Goal: Task Accomplishment & Management: Manage account settings

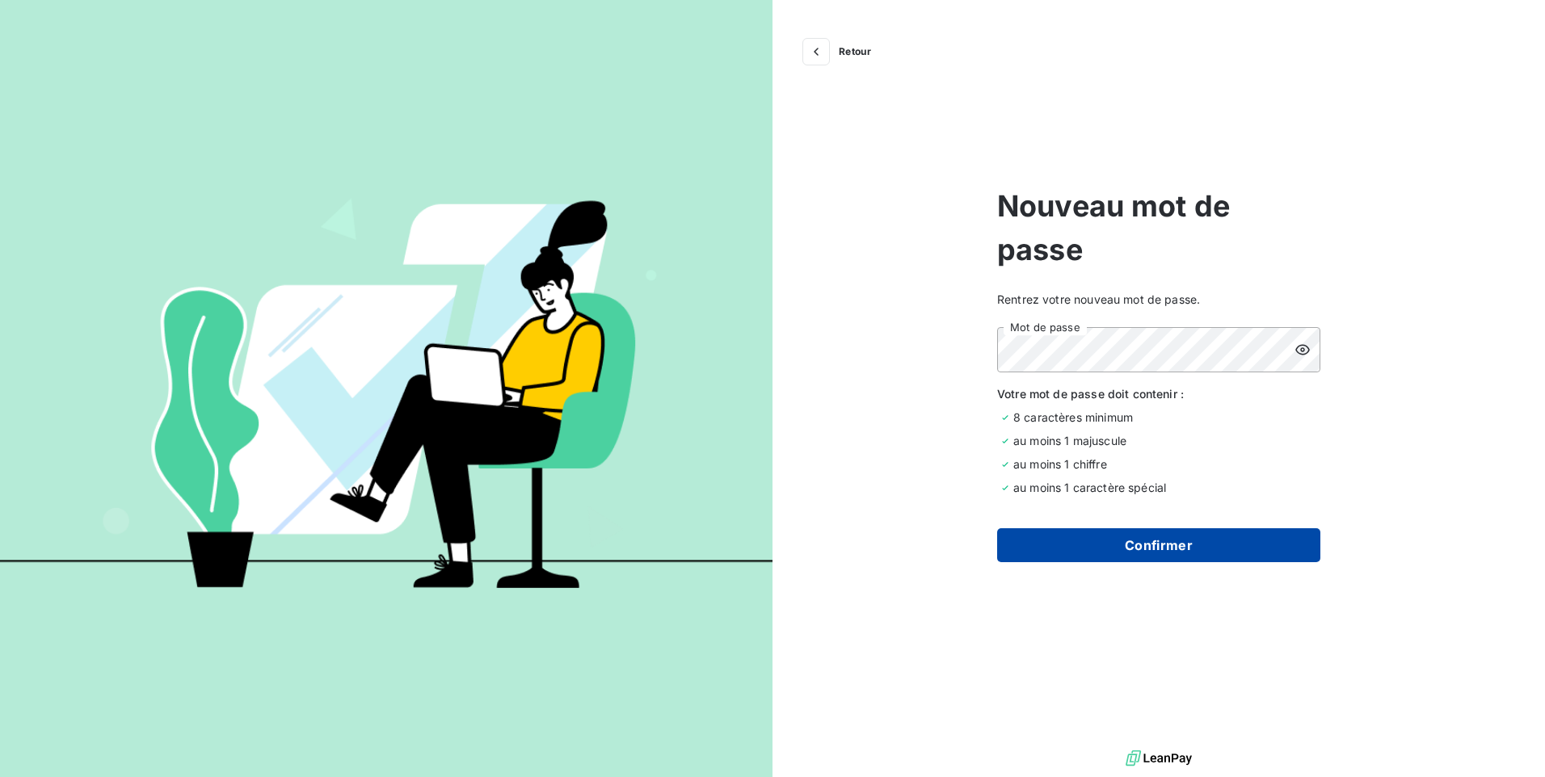
click at [1213, 550] on button "Confirmer" at bounding box center [1158, 545] width 323 height 34
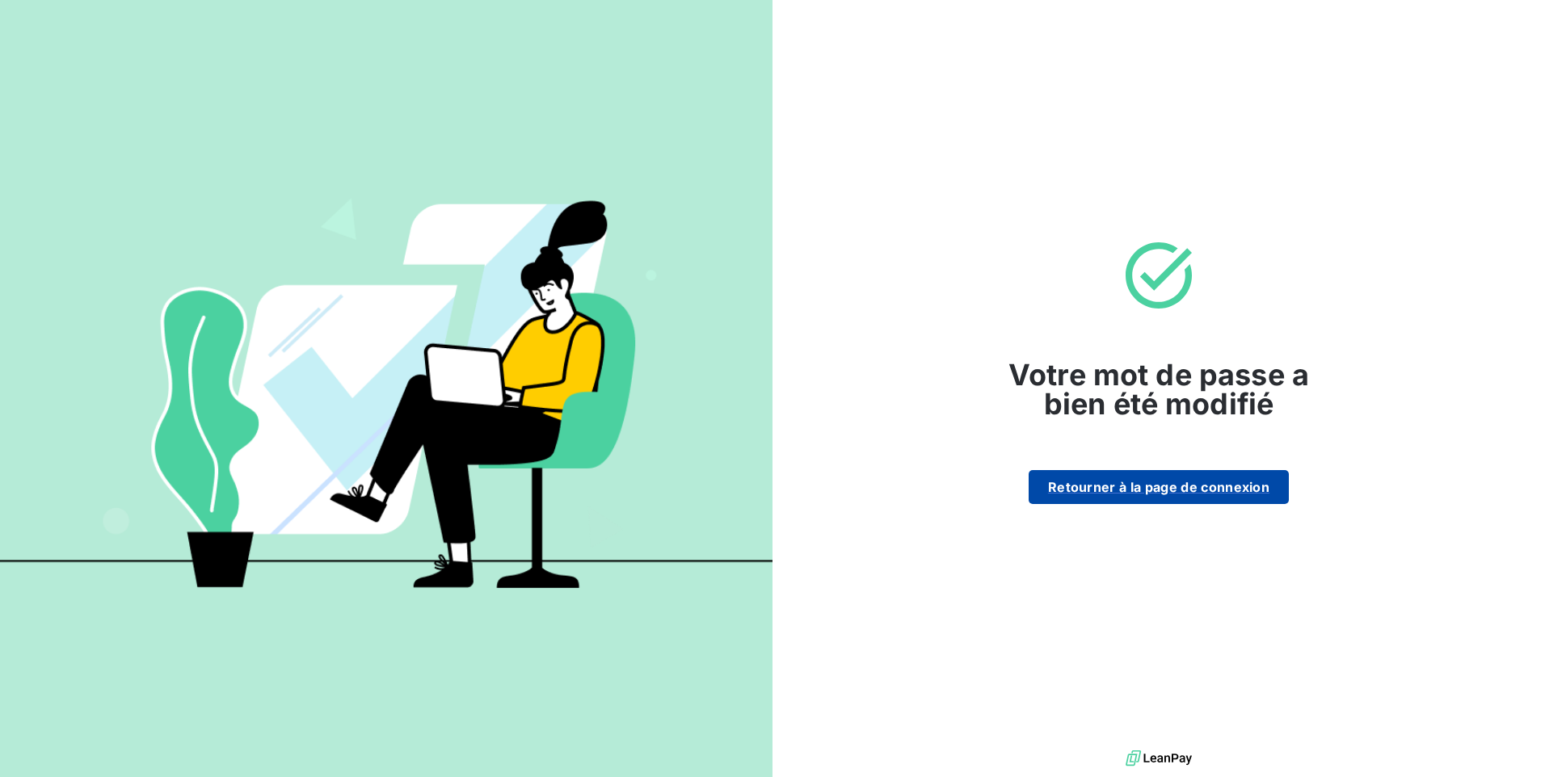
click at [1143, 486] on button "Retourner à la page de connexion" at bounding box center [1158, 487] width 260 height 34
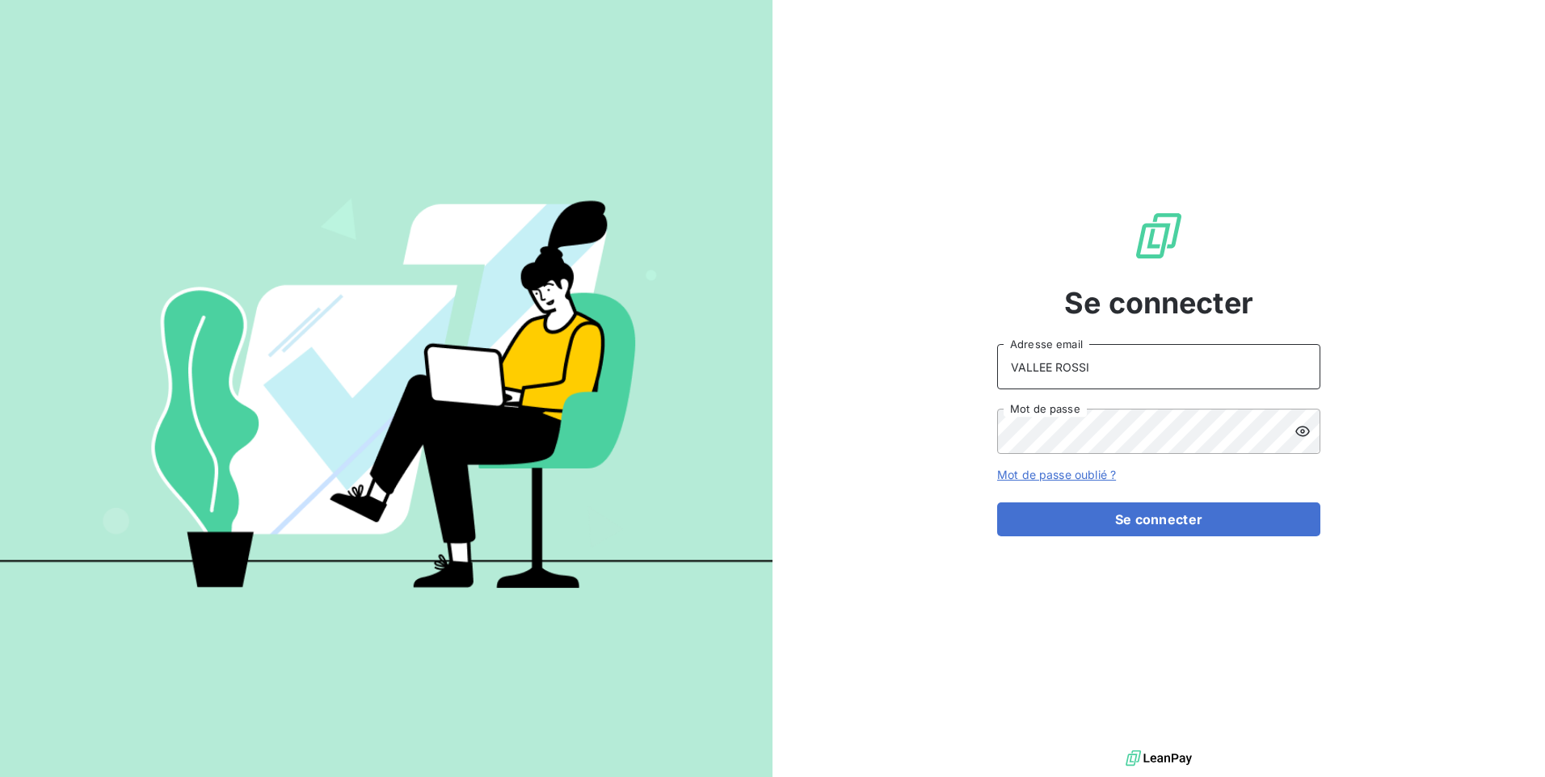
click at [1152, 372] on input "VALLEE ROSSI" at bounding box center [1158, 366] width 323 height 45
click at [1448, 463] on div "Se connecter VALLEE ROSSI Adresse email Mot de passe Mot de passe oublié ? Se c…" at bounding box center [1158, 373] width 772 height 746
click at [1150, 524] on button "Se connecter" at bounding box center [1158, 519] width 323 height 34
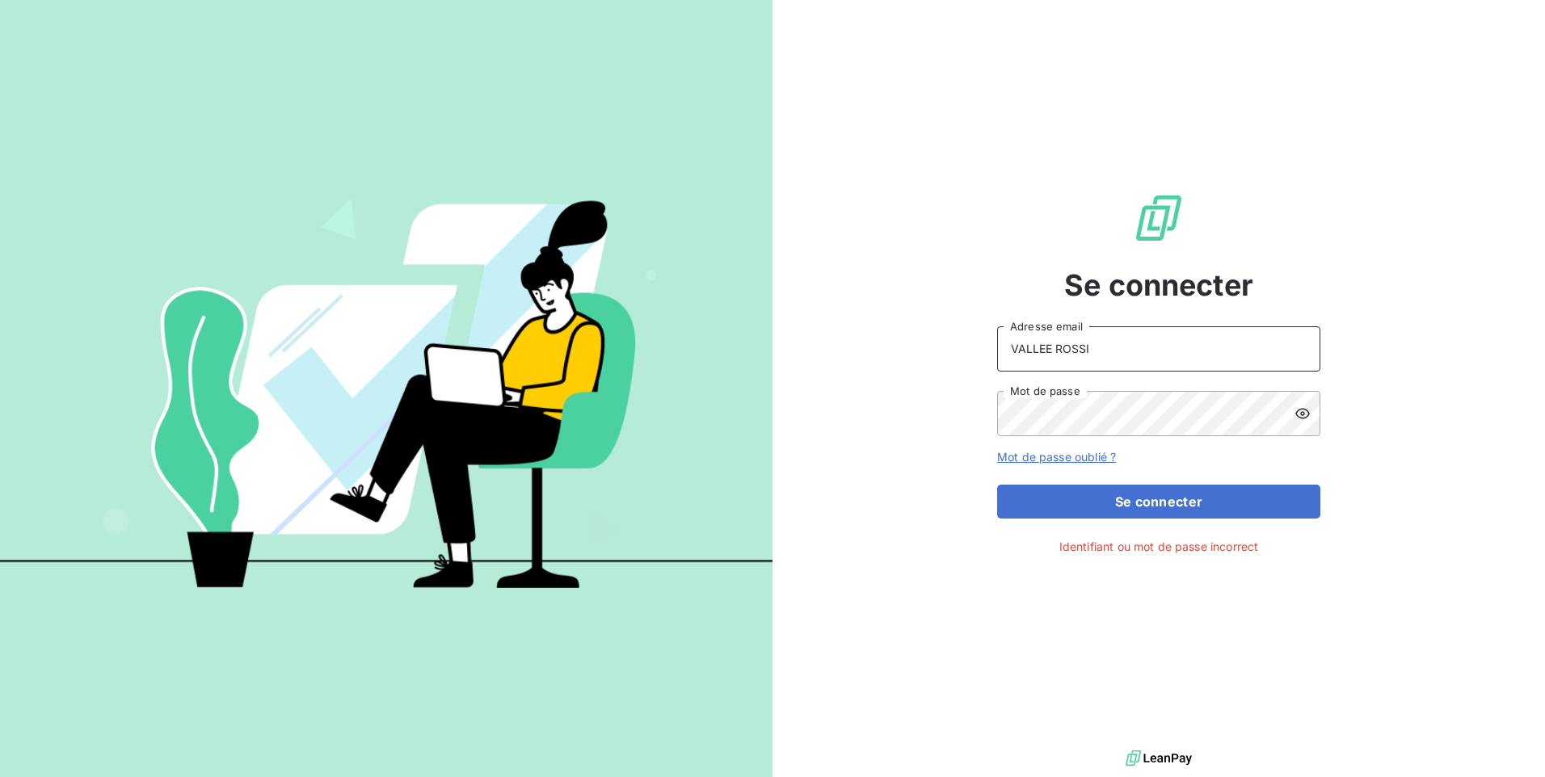
drag, startPoint x: 1134, startPoint y: 353, endPoint x: 876, endPoint y: 336, distance: 259.1
click at [876, 336] on div "Se connecter VALLEE ROSSI Adresse email Mot de passe Mot de passe oublié ? Se c…" at bounding box center [1158, 373] width 772 height 746
type input "[PERSON_NAME][EMAIL_ADDRESS][DOMAIN_NAME]"
click at [922, 406] on div "Se connecter [PERSON_NAME][EMAIL_ADDRESS][DOMAIN_NAME] Adresse email Mot de pas…" at bounding box center [1158, 373] width 772 height 746
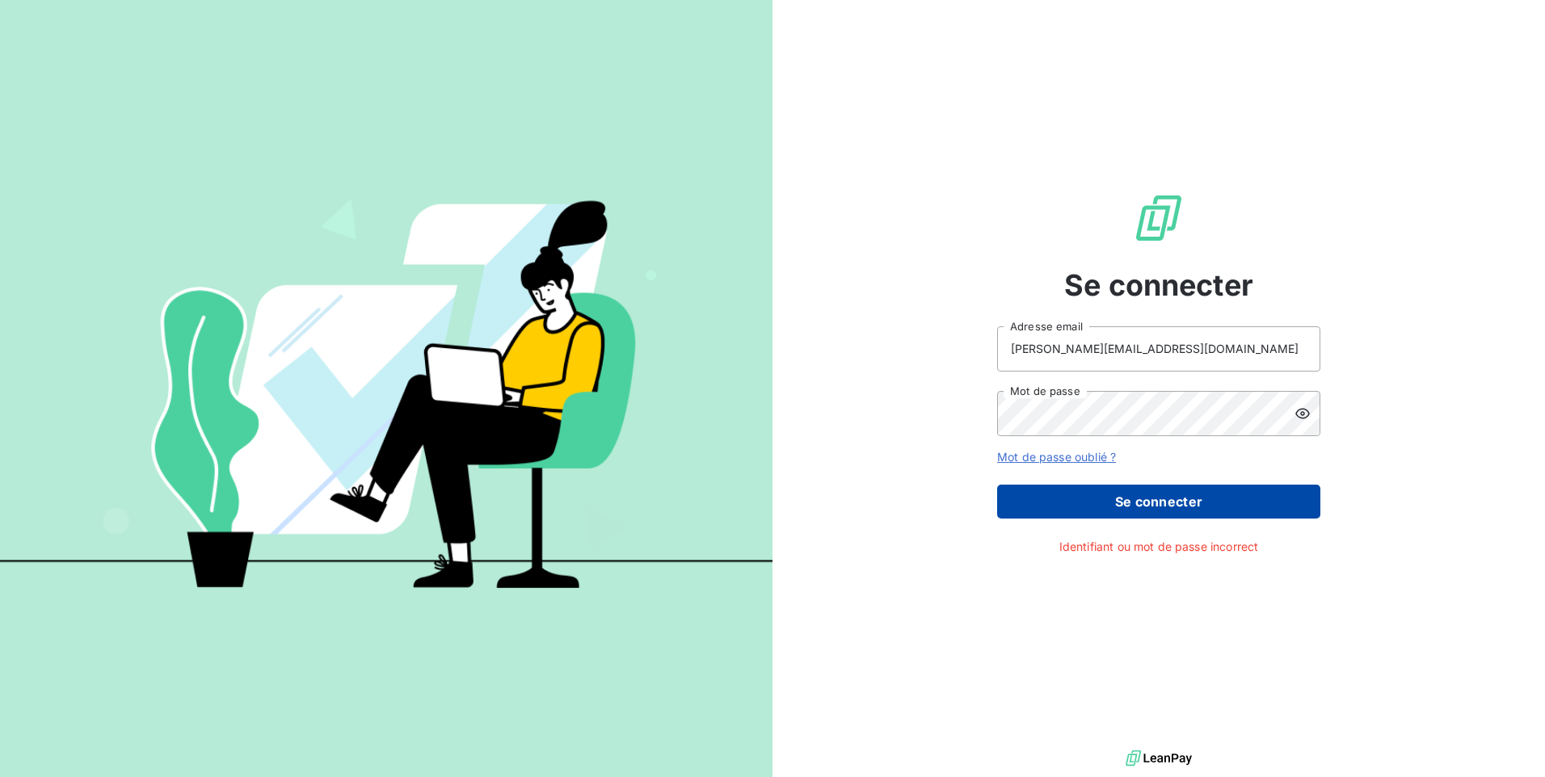
click at [1210, 502] on button "Se connecter" at bounding box center [1158, 502] width 323 height 34
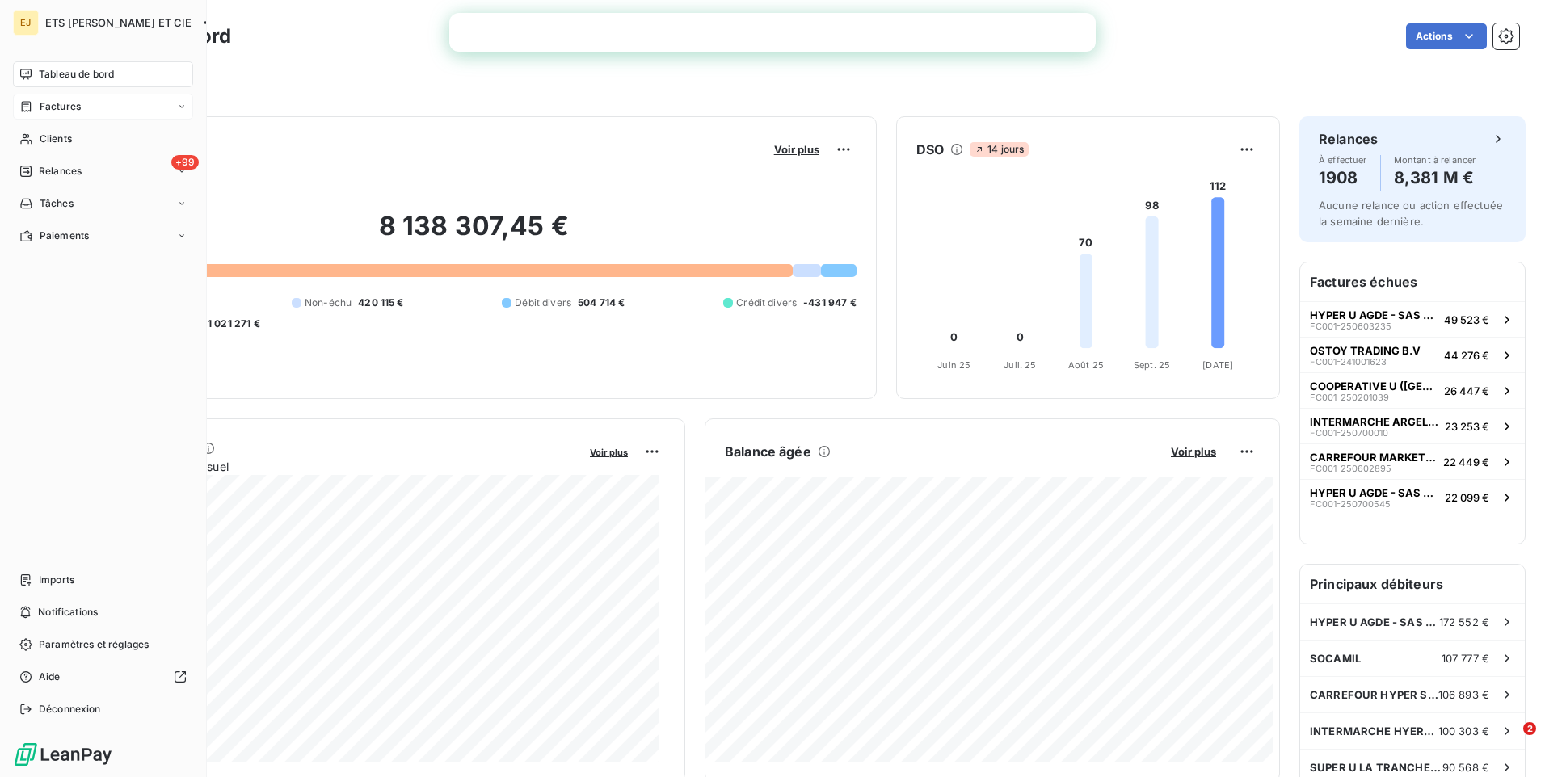
click at [186, 107] on icon at bounding box center [182, 107] width 10 height 10
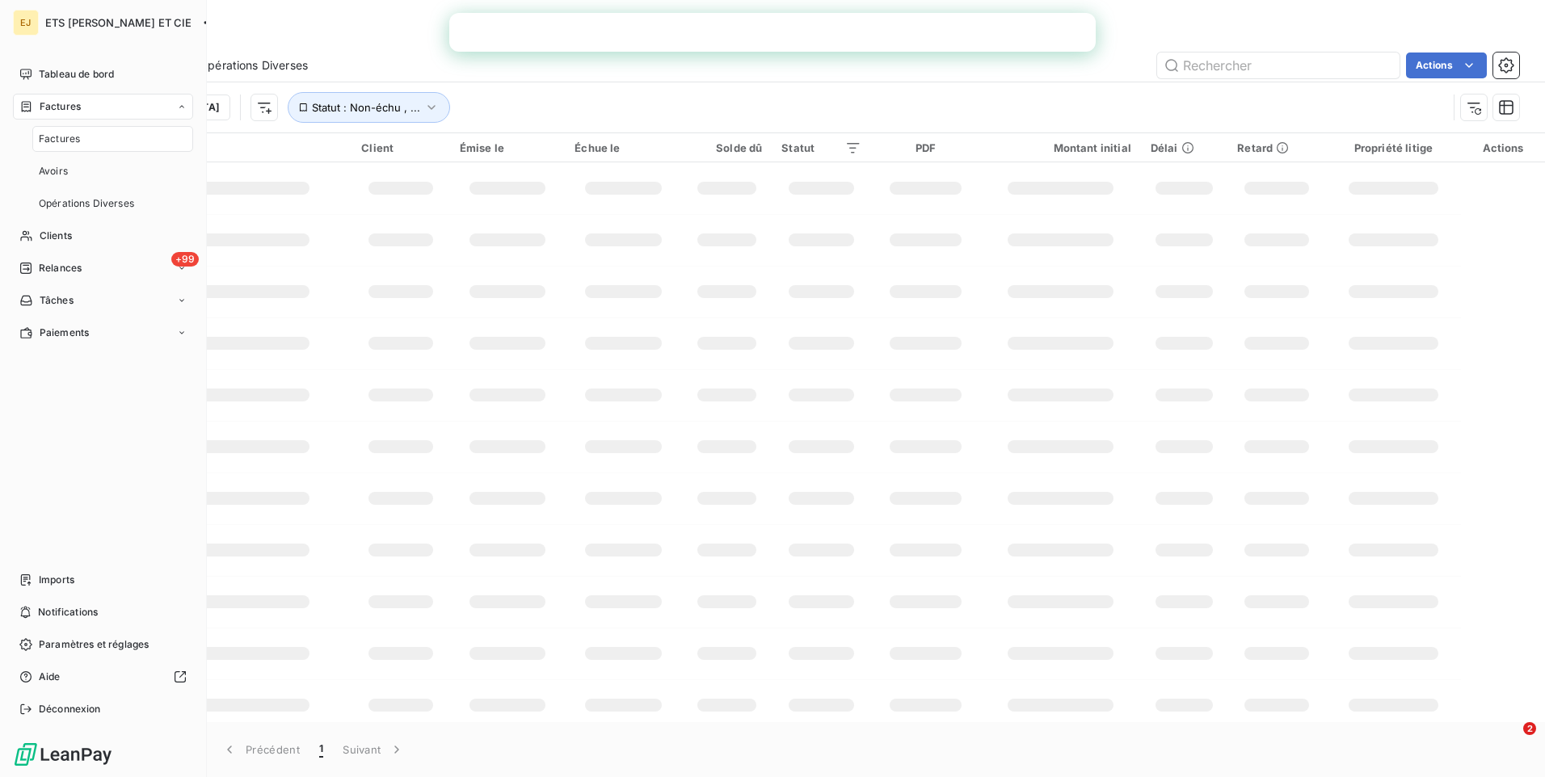
click at [186, 107] on icon at bounding box center [182, 107] width 10 height 10
click at [111, 71] on span "Tableau de bord" at bounding box center [76, 74] width 75 height 15
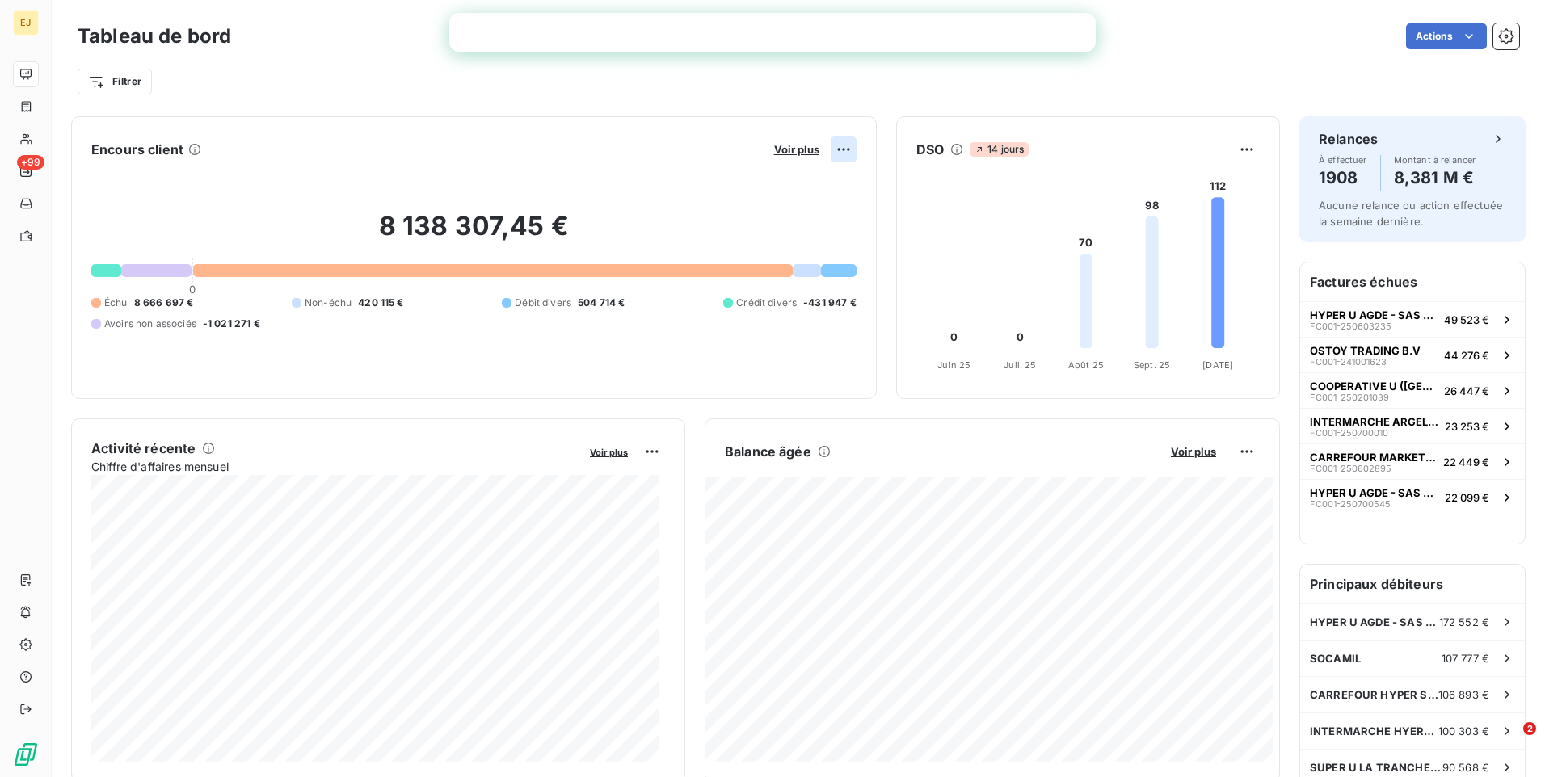
click at [839, 144] on html "EJ +99 Tableau de bord Actions Filtrer Encours client Voir plus 8 138 307,45 € …" at bounding box center [772, 388] width 1545 height 777
click at [787, 149] on html "EJ +99 Tableau de bord Actions Filtrer Encours client Voir plus Exporter 8 138 …" at bounding box center [772, 388] width 1545 height 777
click at [782, 153] on span "Voir plus" at bounding box center [796, 149] width 45 height 13
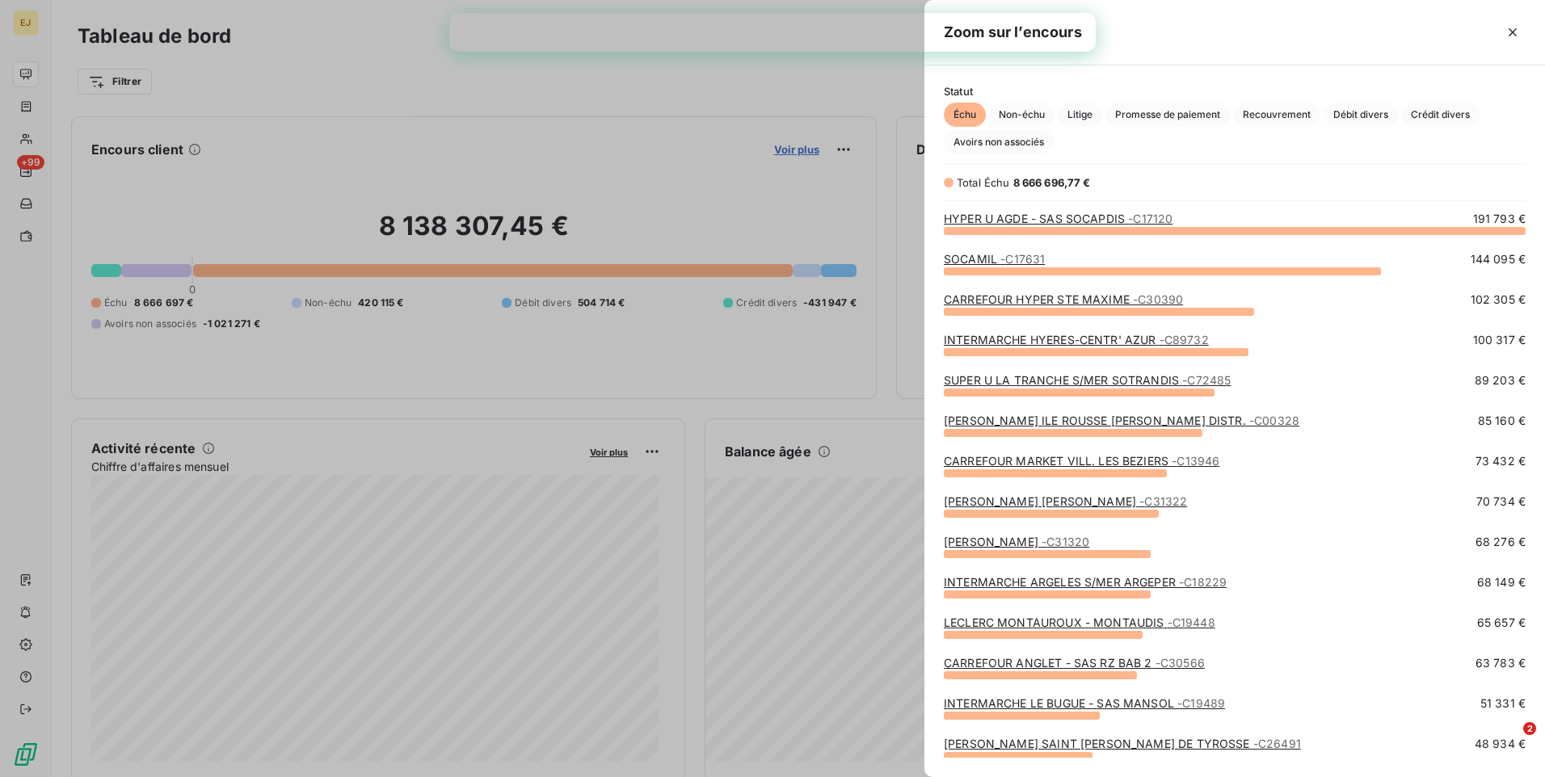
scroll to position [535, 608]
click at [958, 254] on link "SOCAMIL - C17631" at bounding box center [994, 259] width 101 height 14
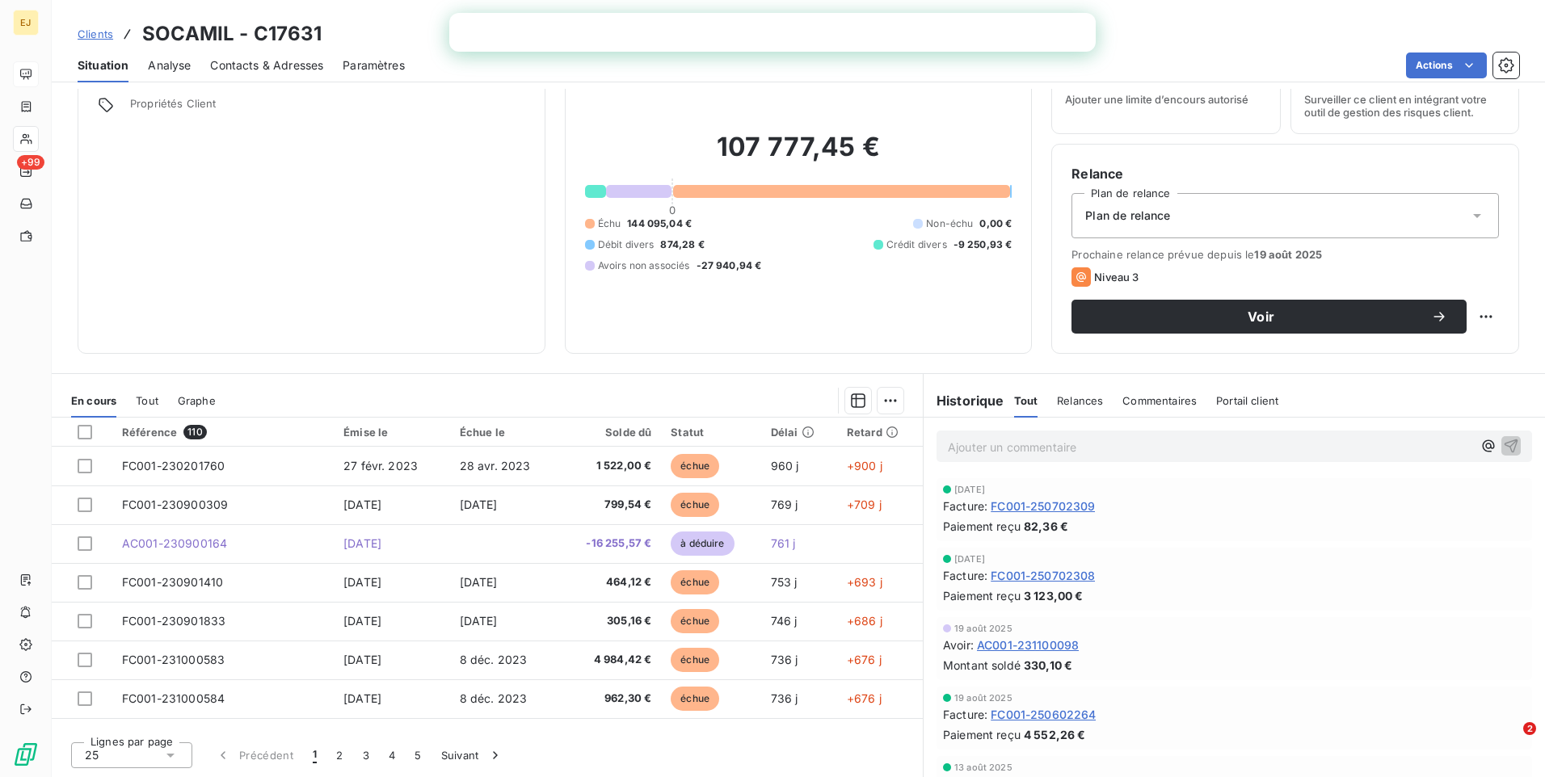
click at [149, 402] on span "Tout" at bounding box center [147, 400] width 23 height 13
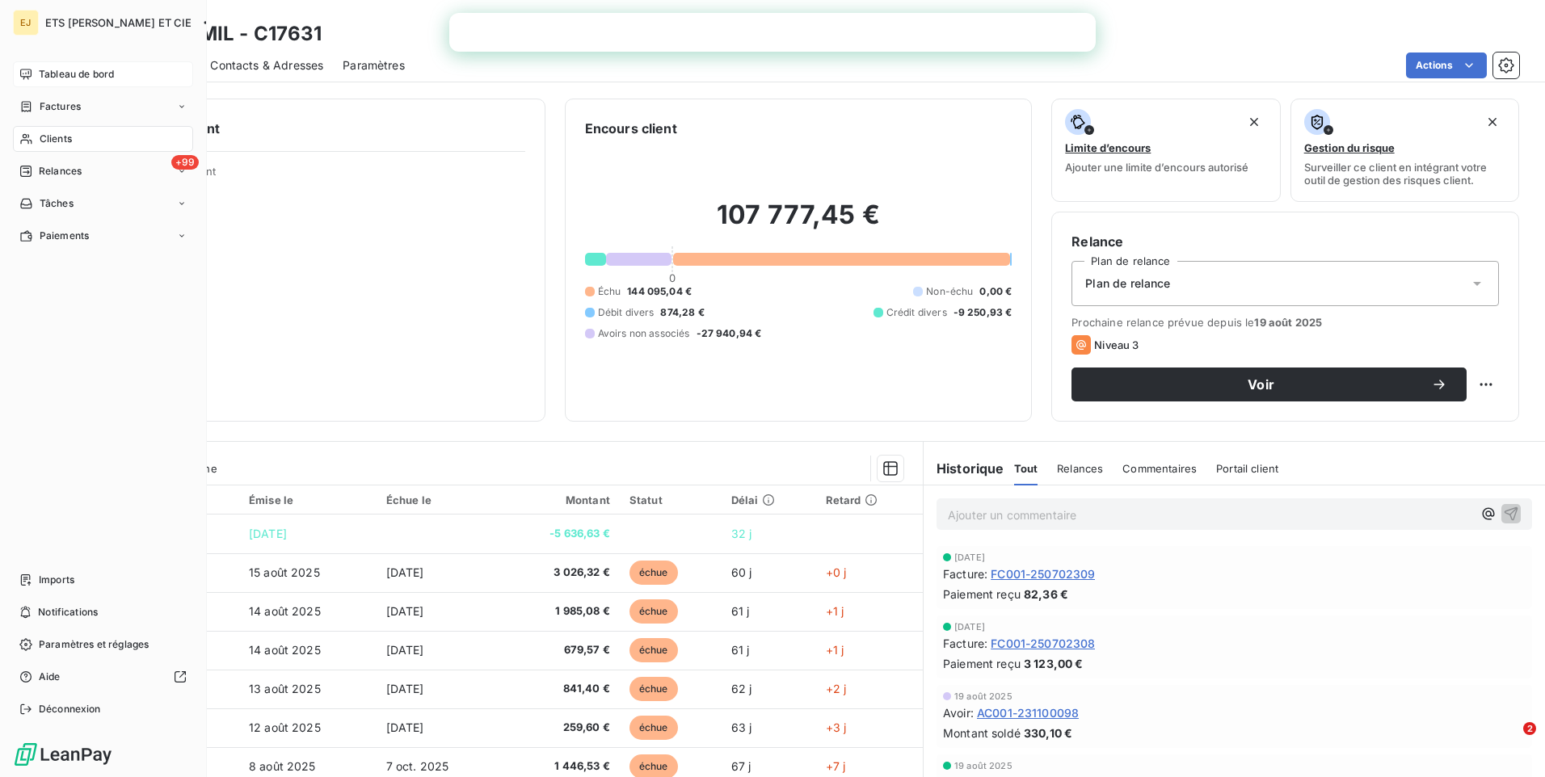
click at [44, 69] on span "Tableau de bord" at bounding box center [76, 74] width 75 height 15
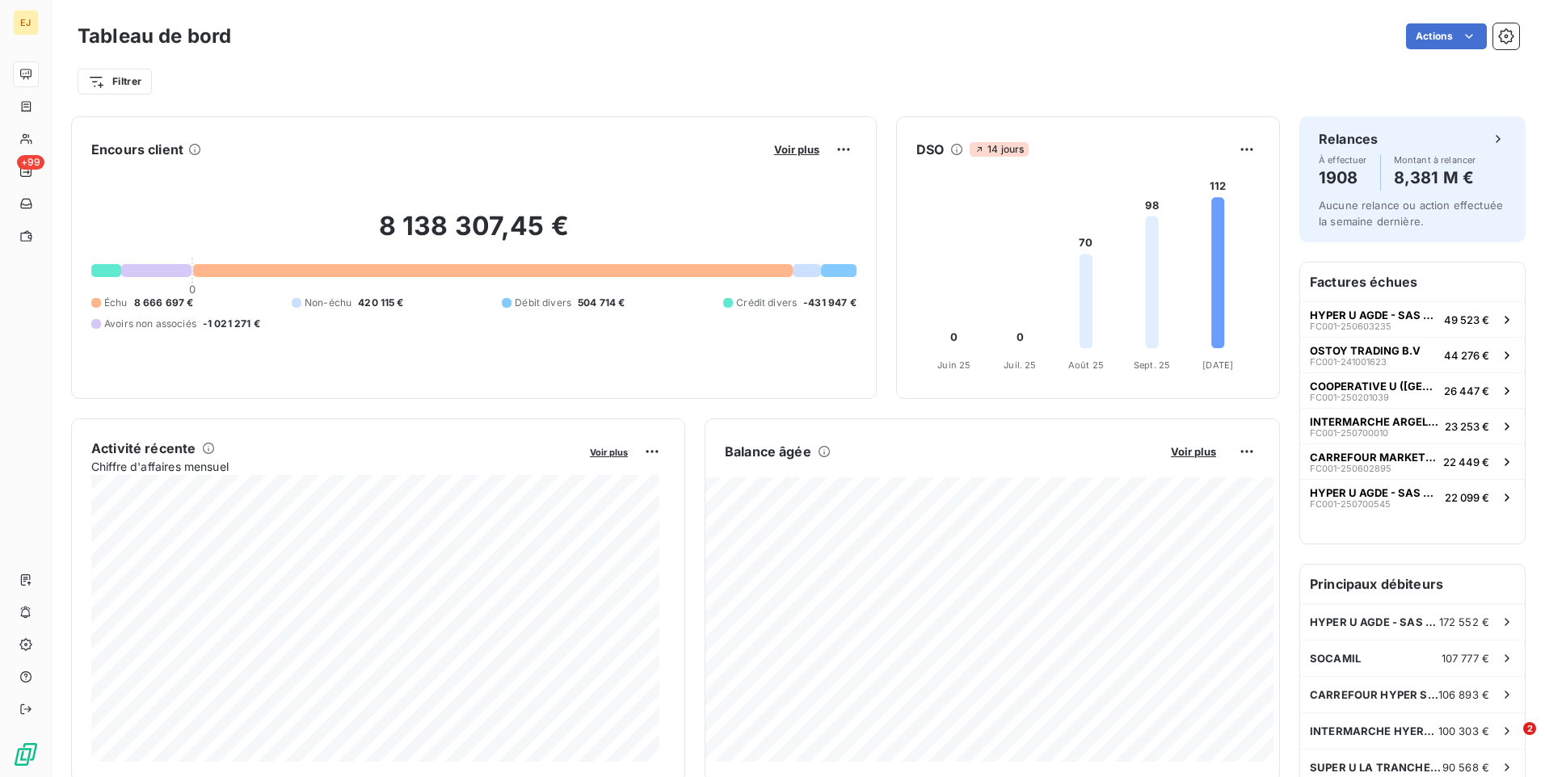
click at [1457, 29] on html "EJ +99 Tableau de bord Actions Filtrer Encours client Voir plus 8 138 307,45 € …" at bounding box center [772, 388] width 1545 height 777
click at [1504, 36] on icon "button" at bounding box center [1506, 37] width 4 height 4
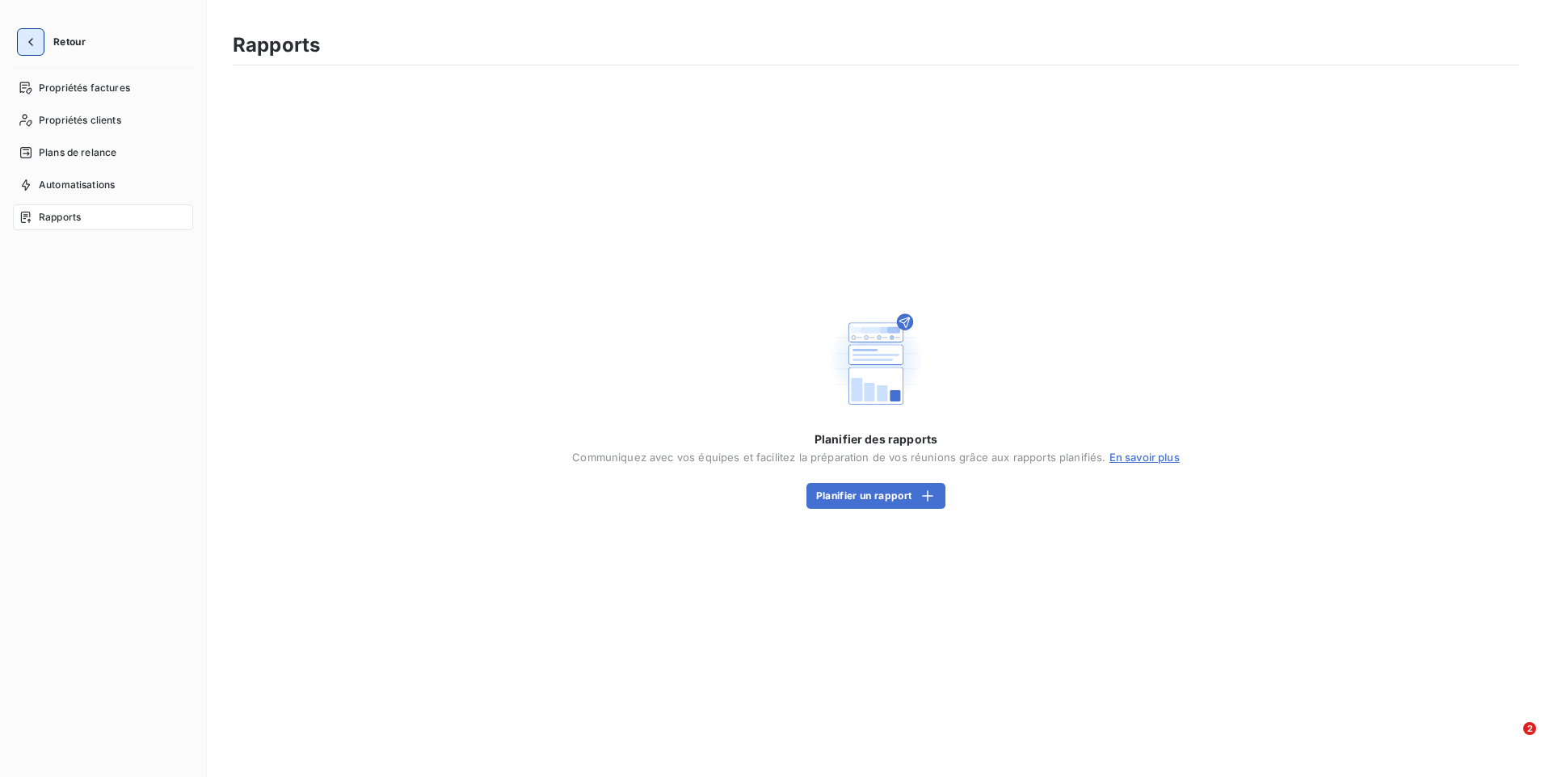
click at [37, 37] on icon "button" at bounding box center [31, 42] width 16 height 16
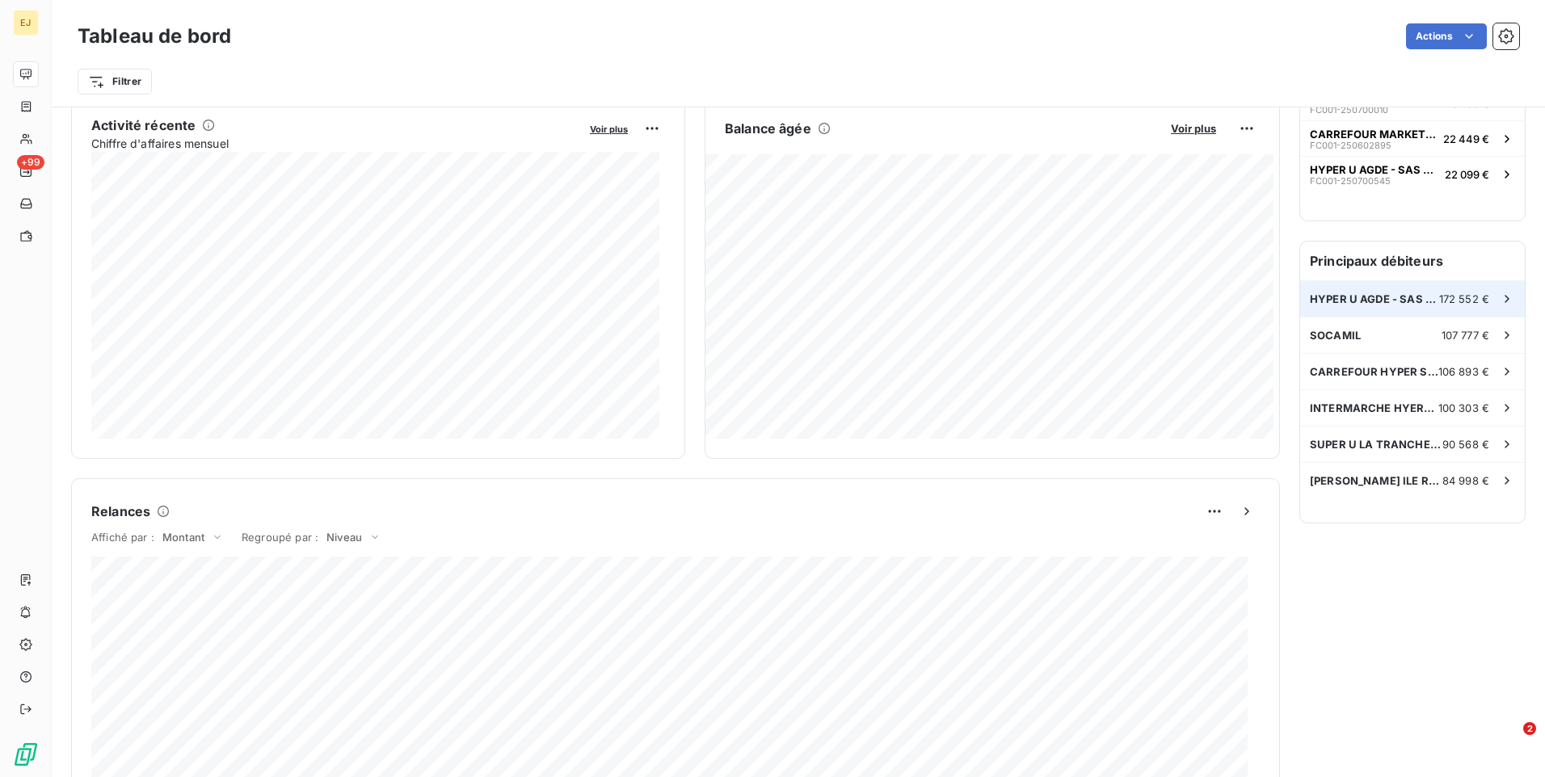
scroll to position [243, 0]
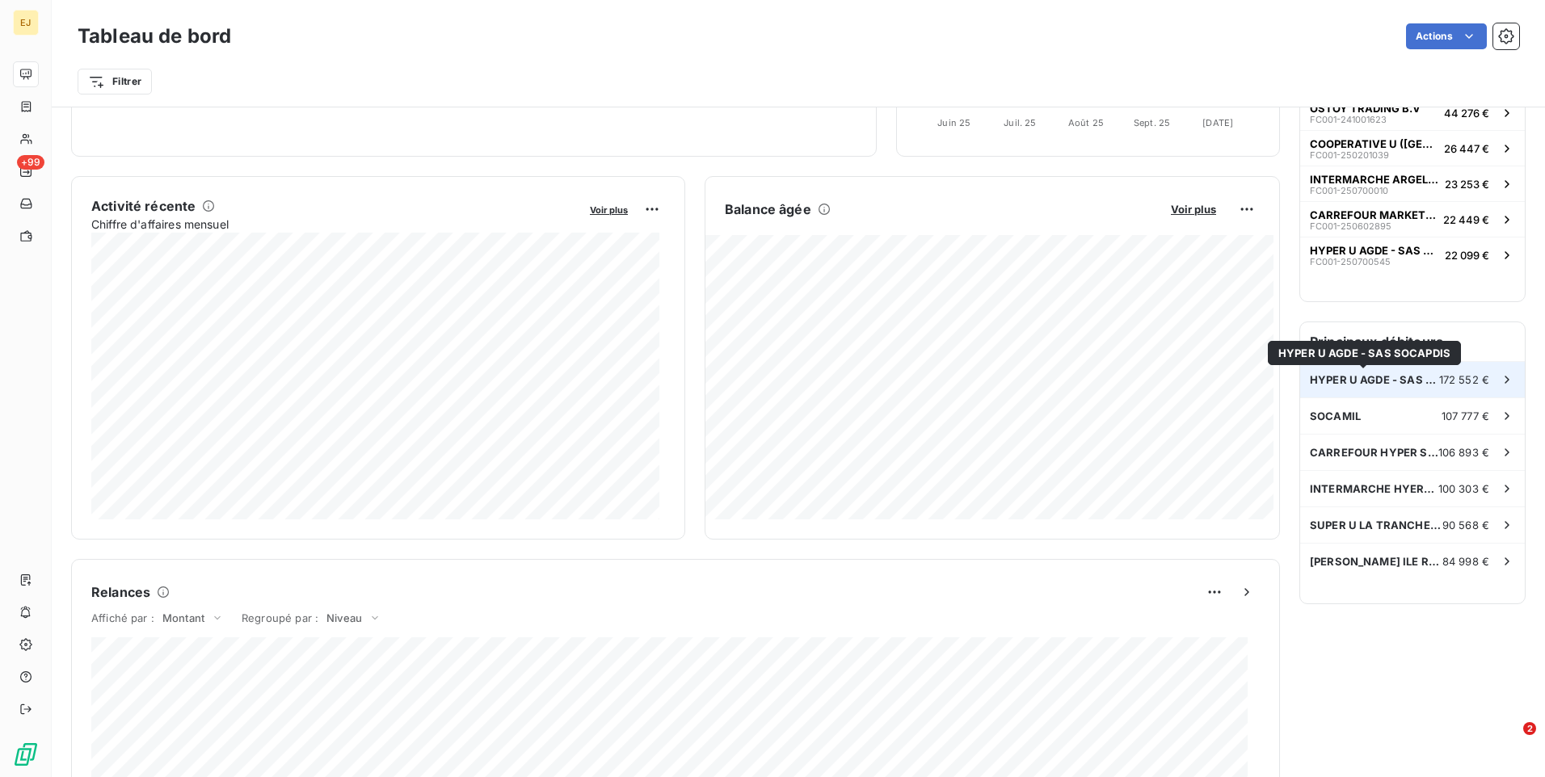
click at [1365, 386] on span "HYPER U AGDE - SAS SOCAPDIS" at bounding box center [1374, 379] width 129 height 13
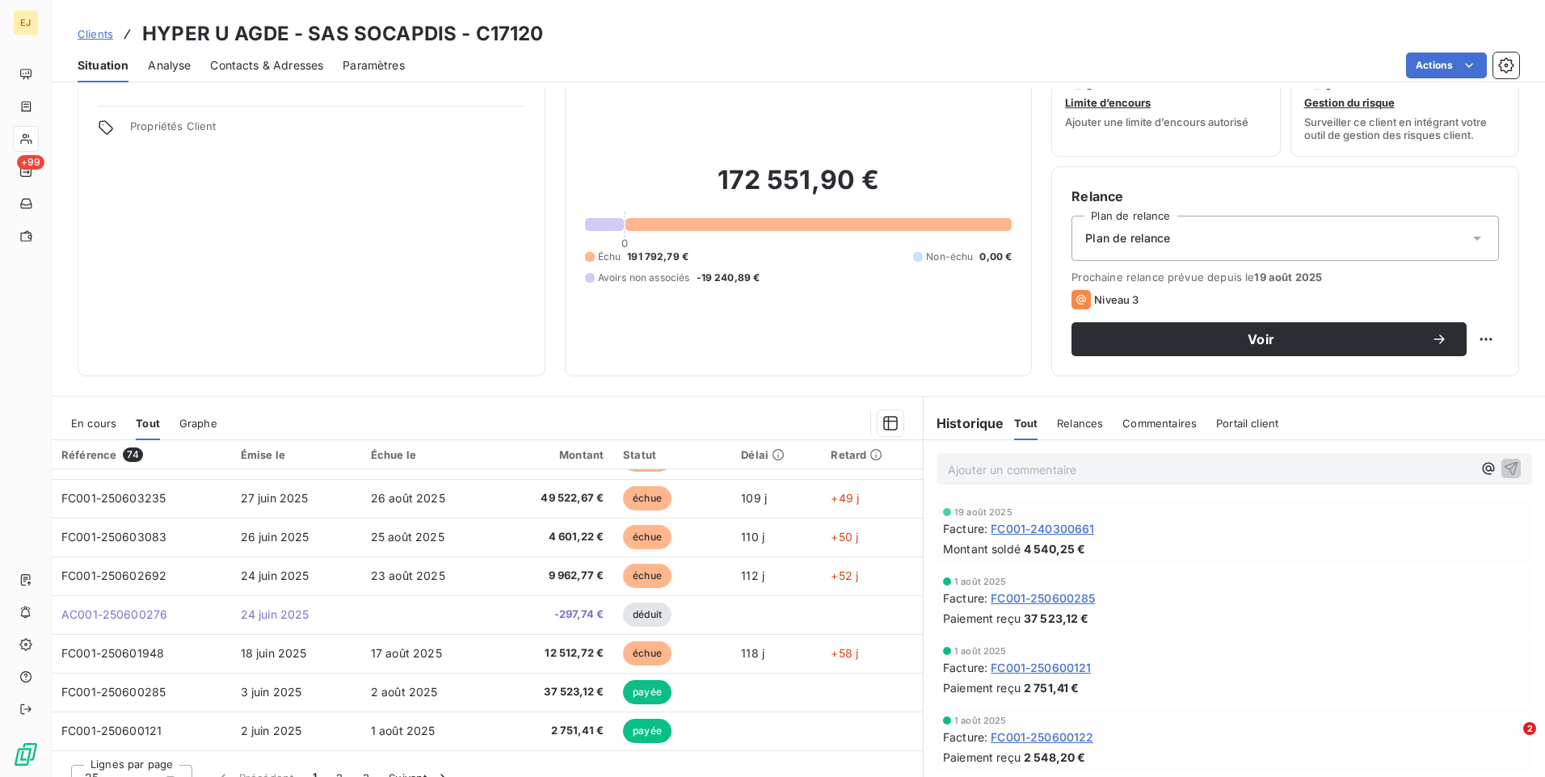
scroll to position [68, 0]
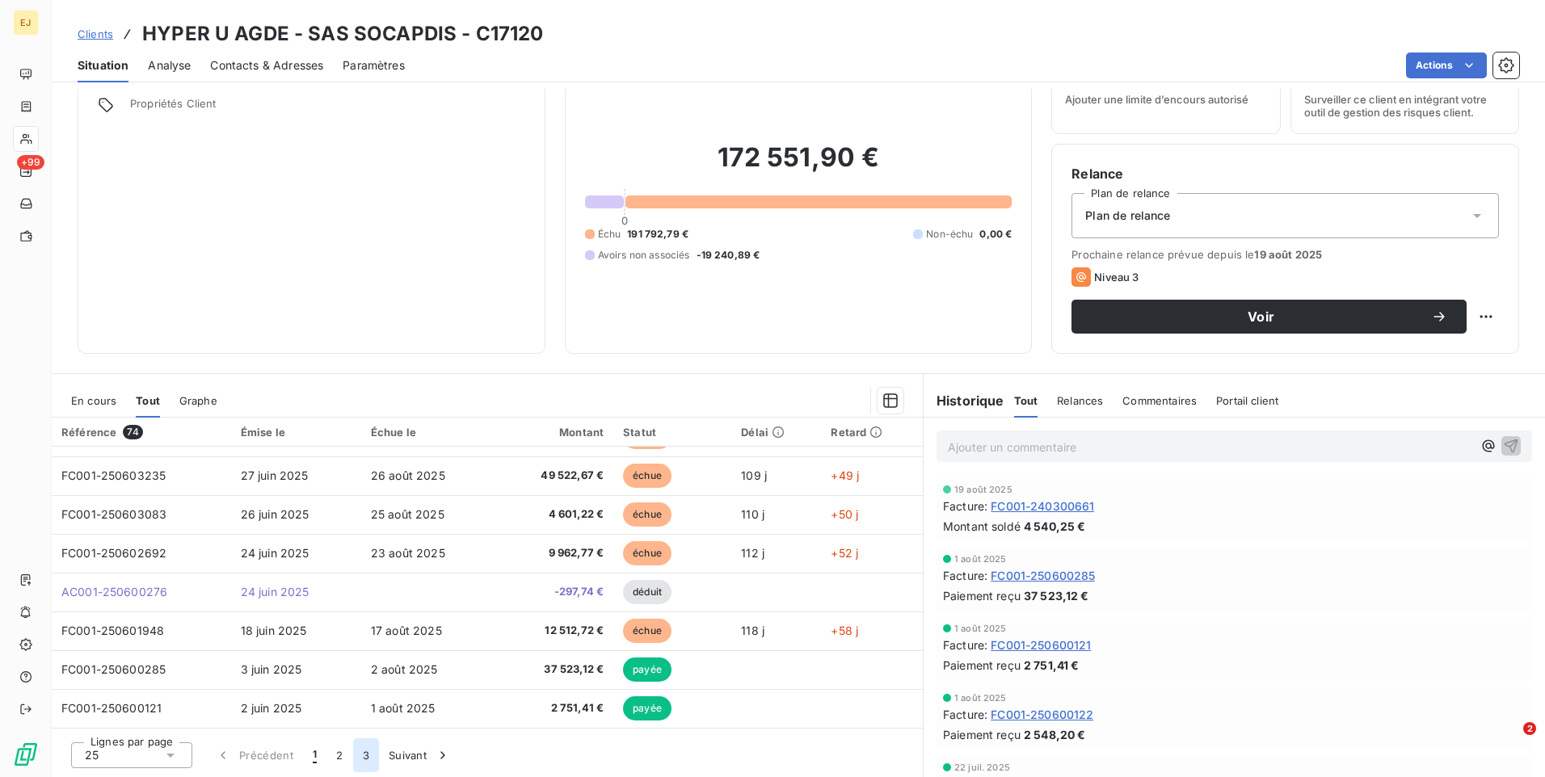
click at [369, 763] on button "3" at bounding box center [366, 755] width 26 height 34
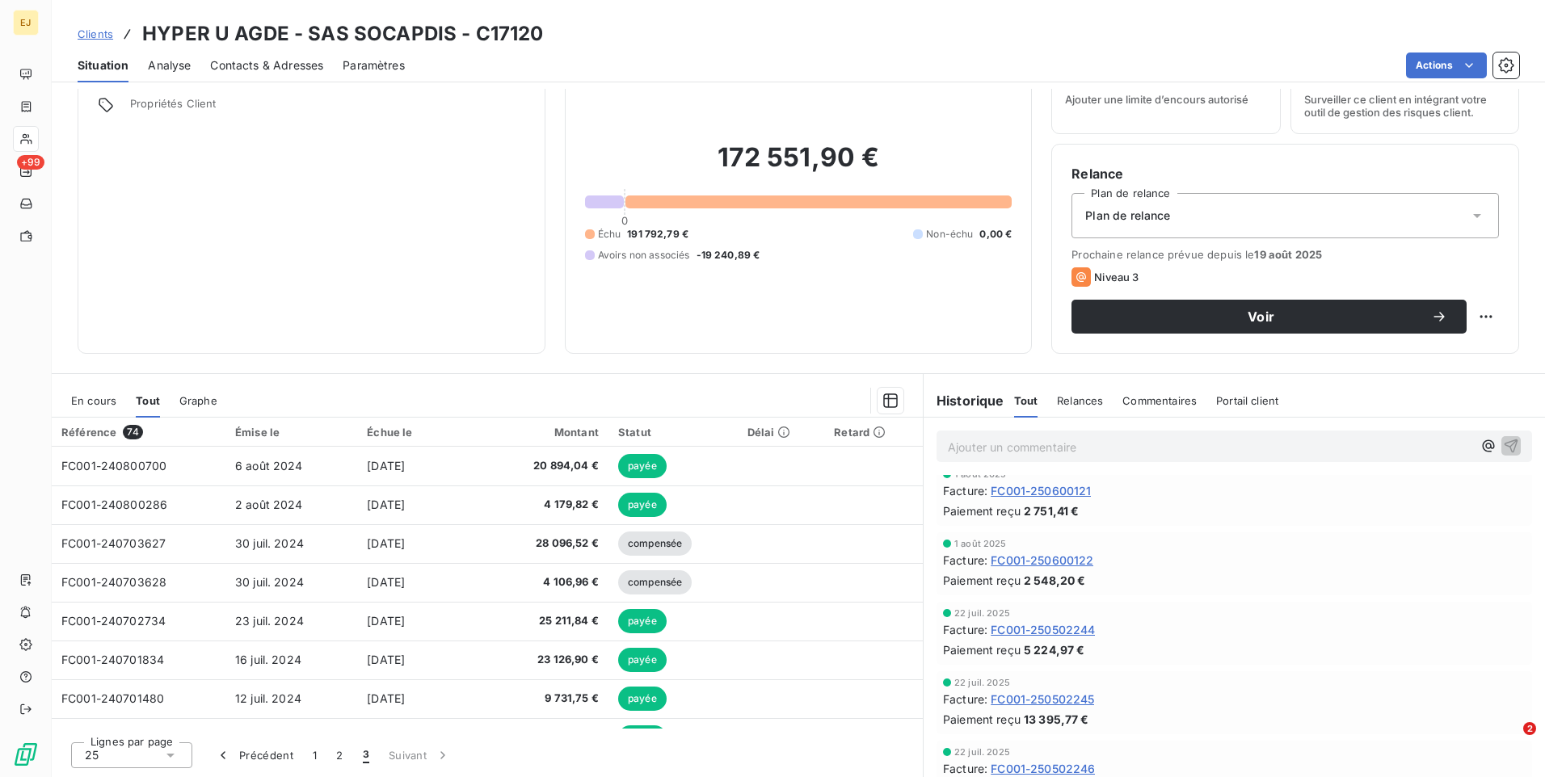
scroll to position [242, 0]
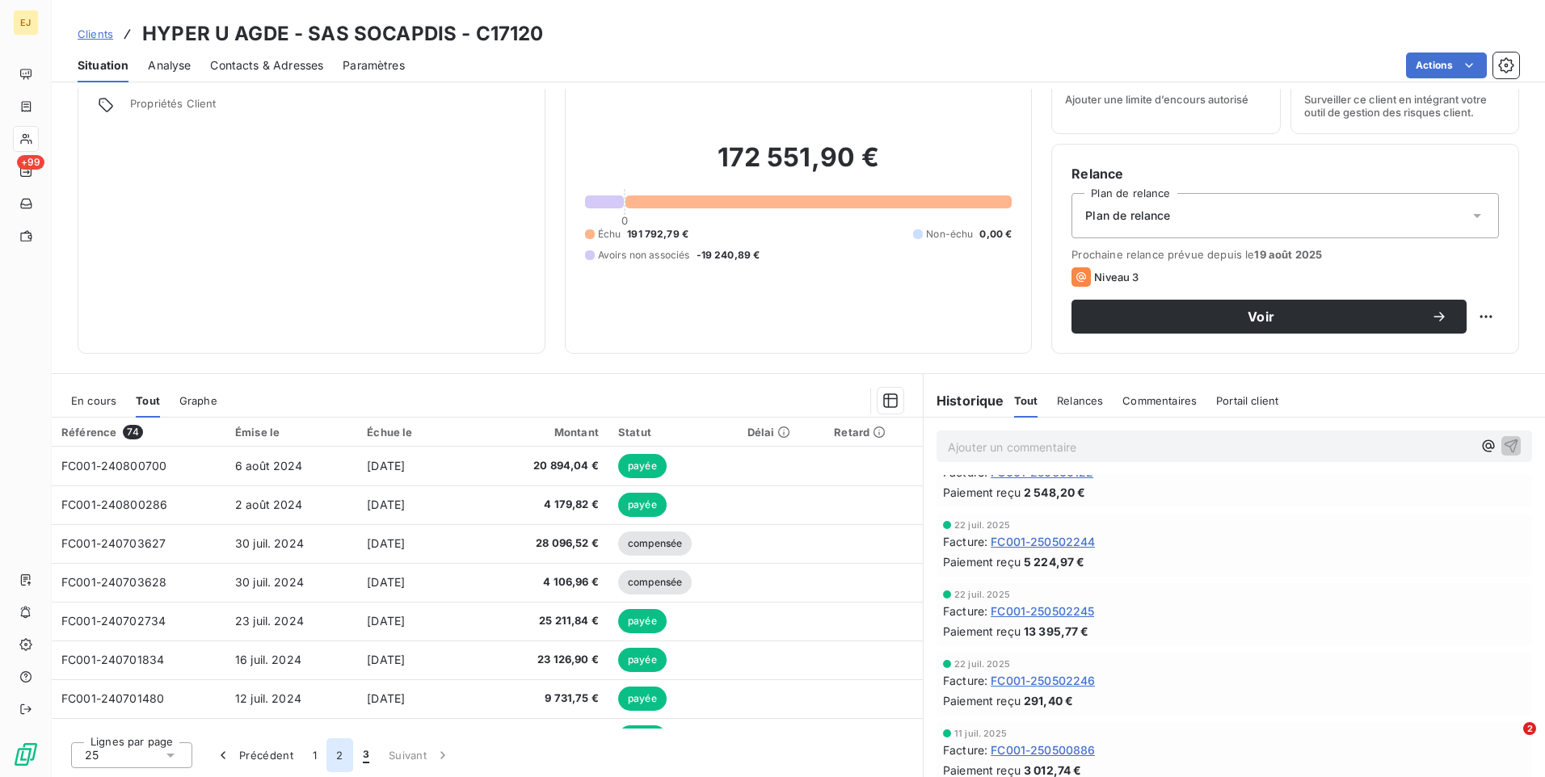
click at [342, 757] on button "2" at bounding box center [339, 755] width 26 height 34
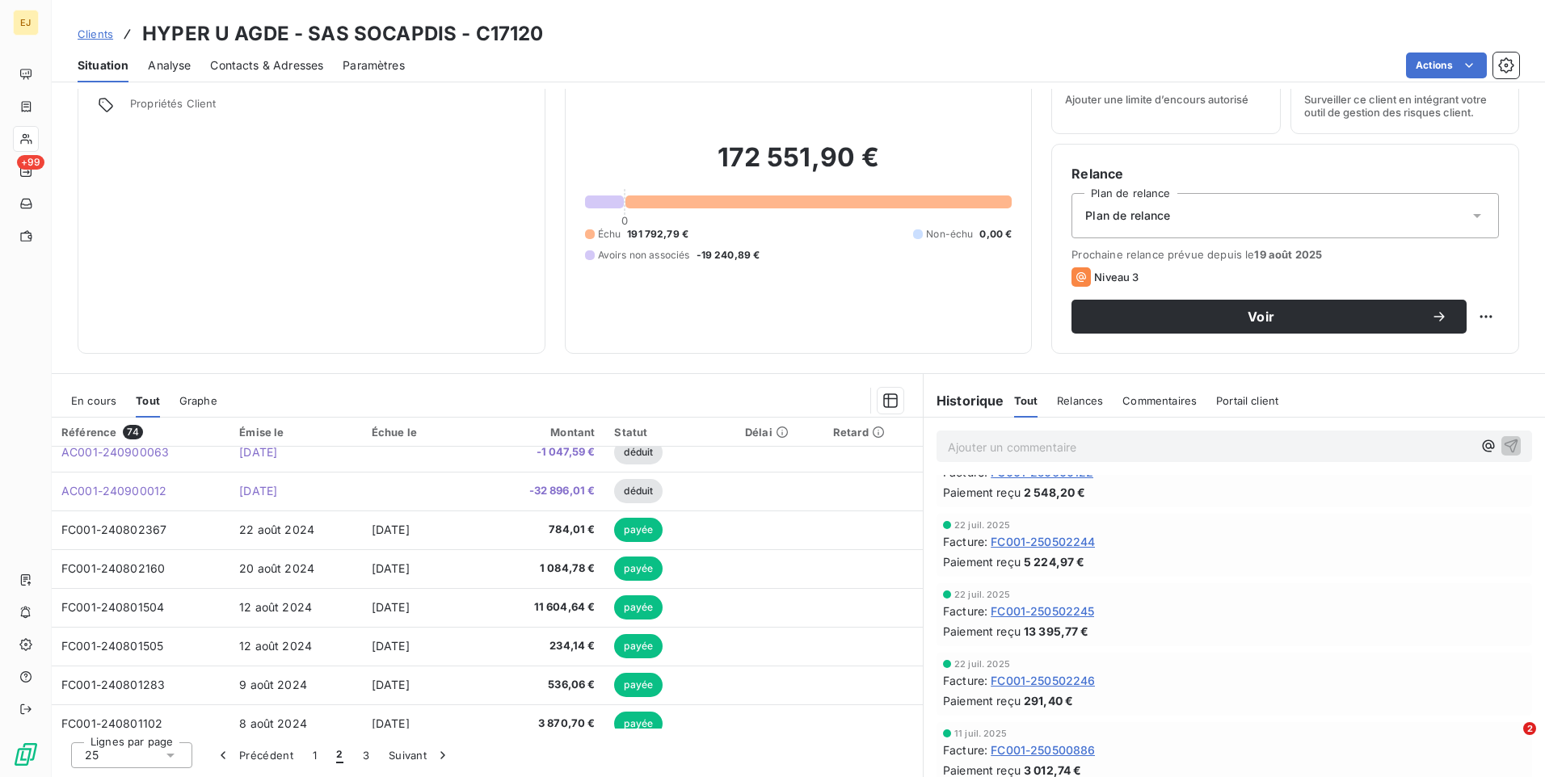
scroll to position [688, 0]
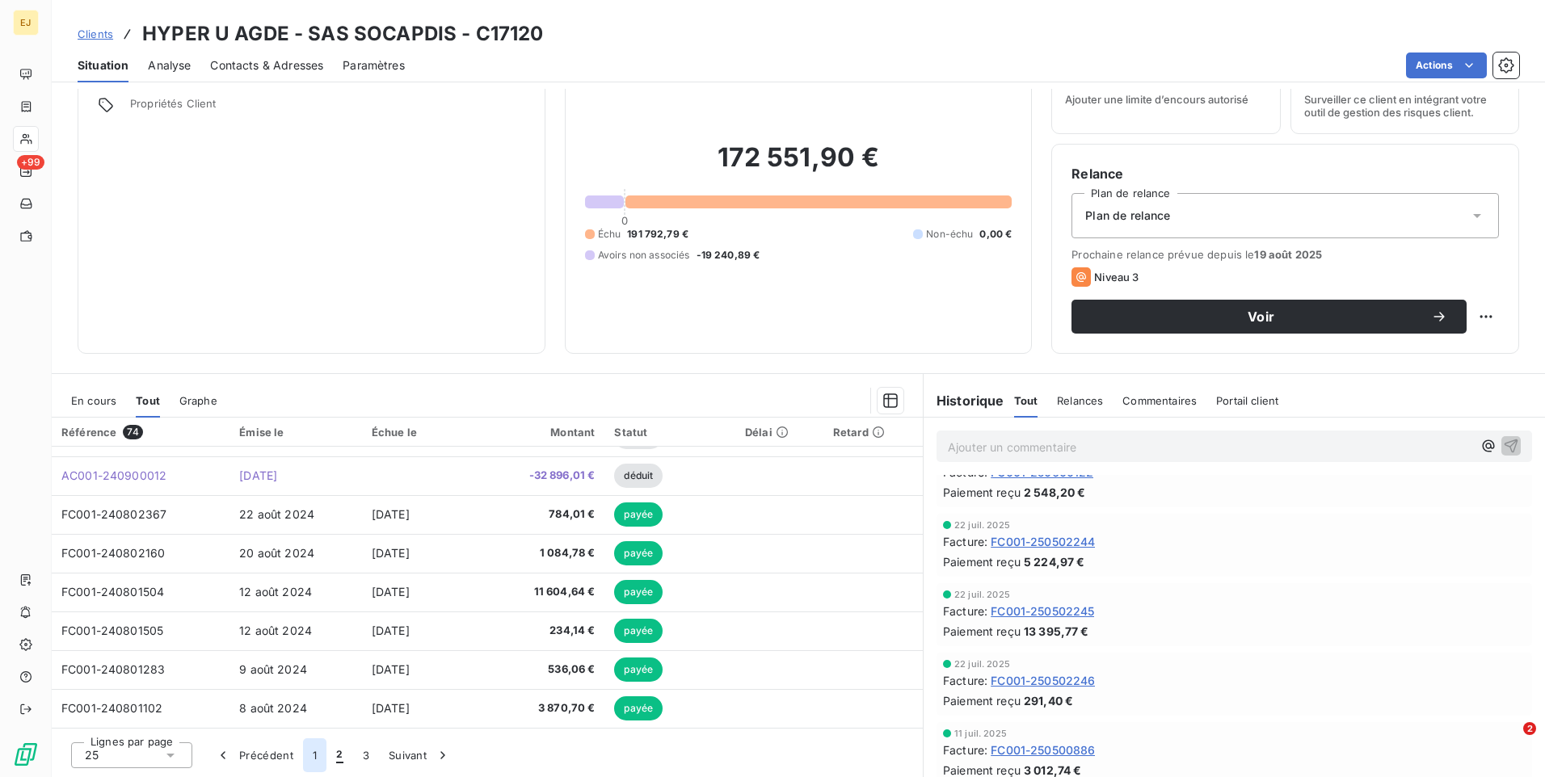
click at [313, 755] on button "1" at bounding box center [314, 755] width 23 height 34
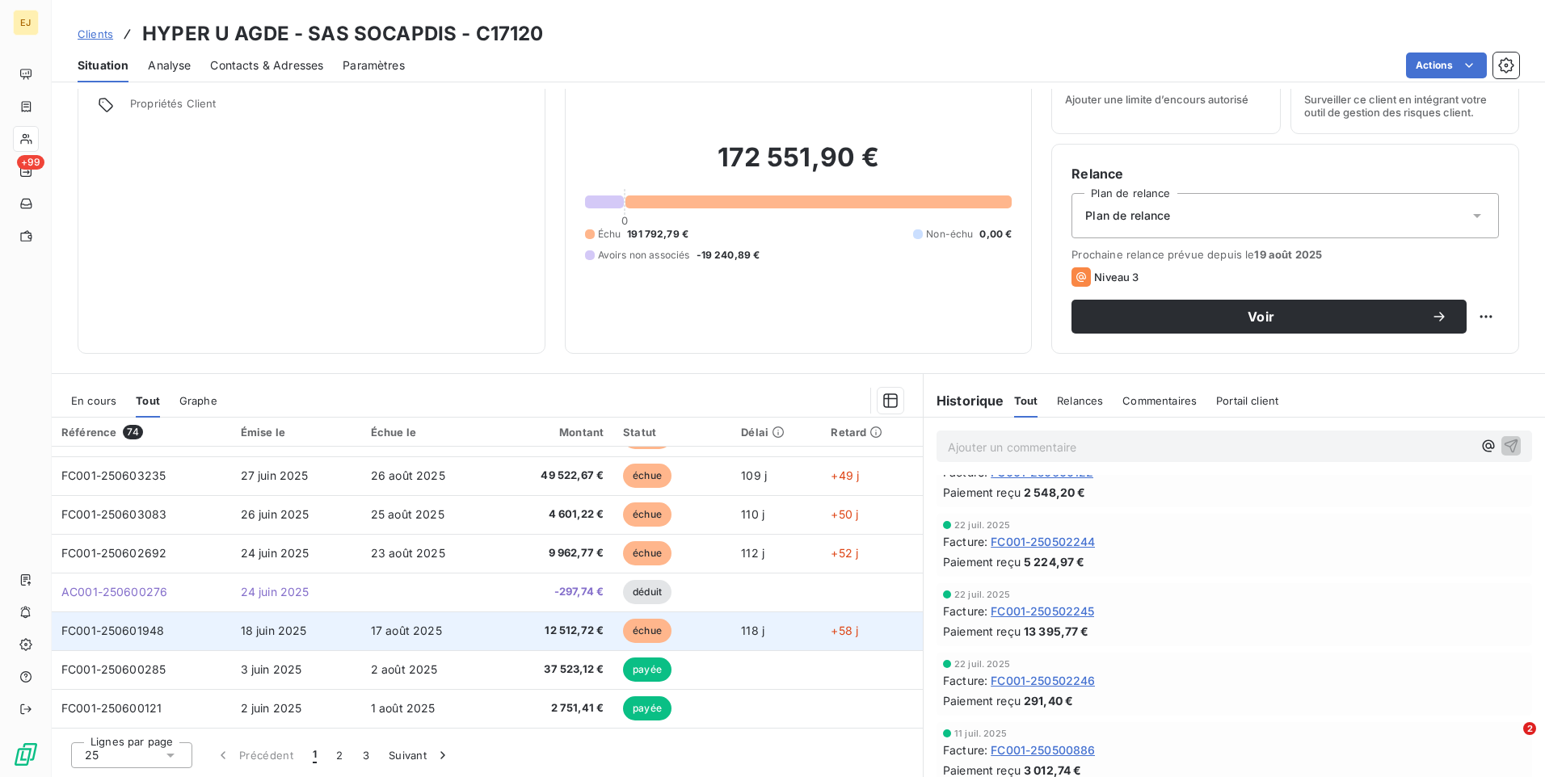
click at [640, 632] on span "échue" at bounding box center [647, 631] width 48 height 24
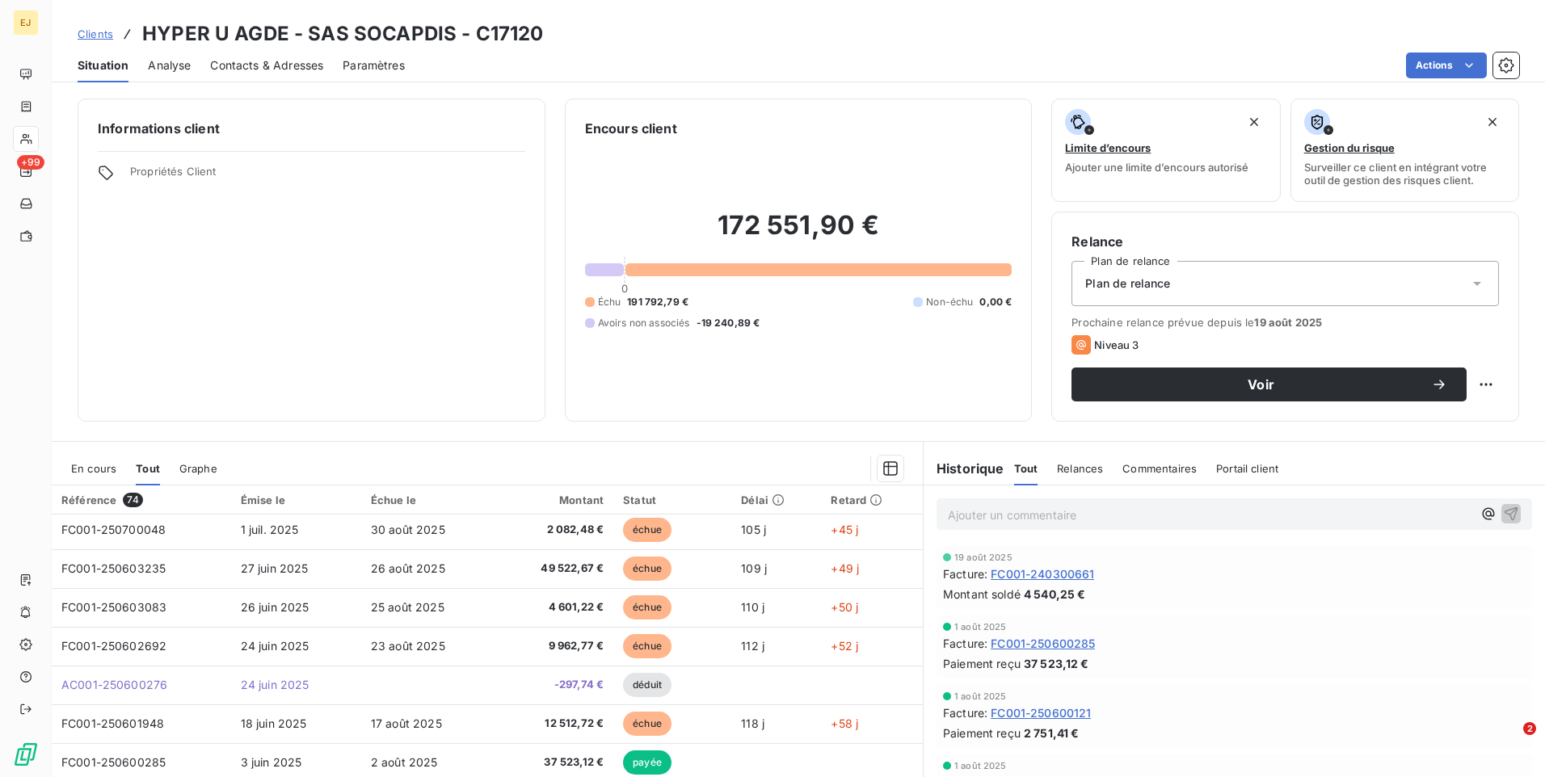
scroll to position [688, 0]
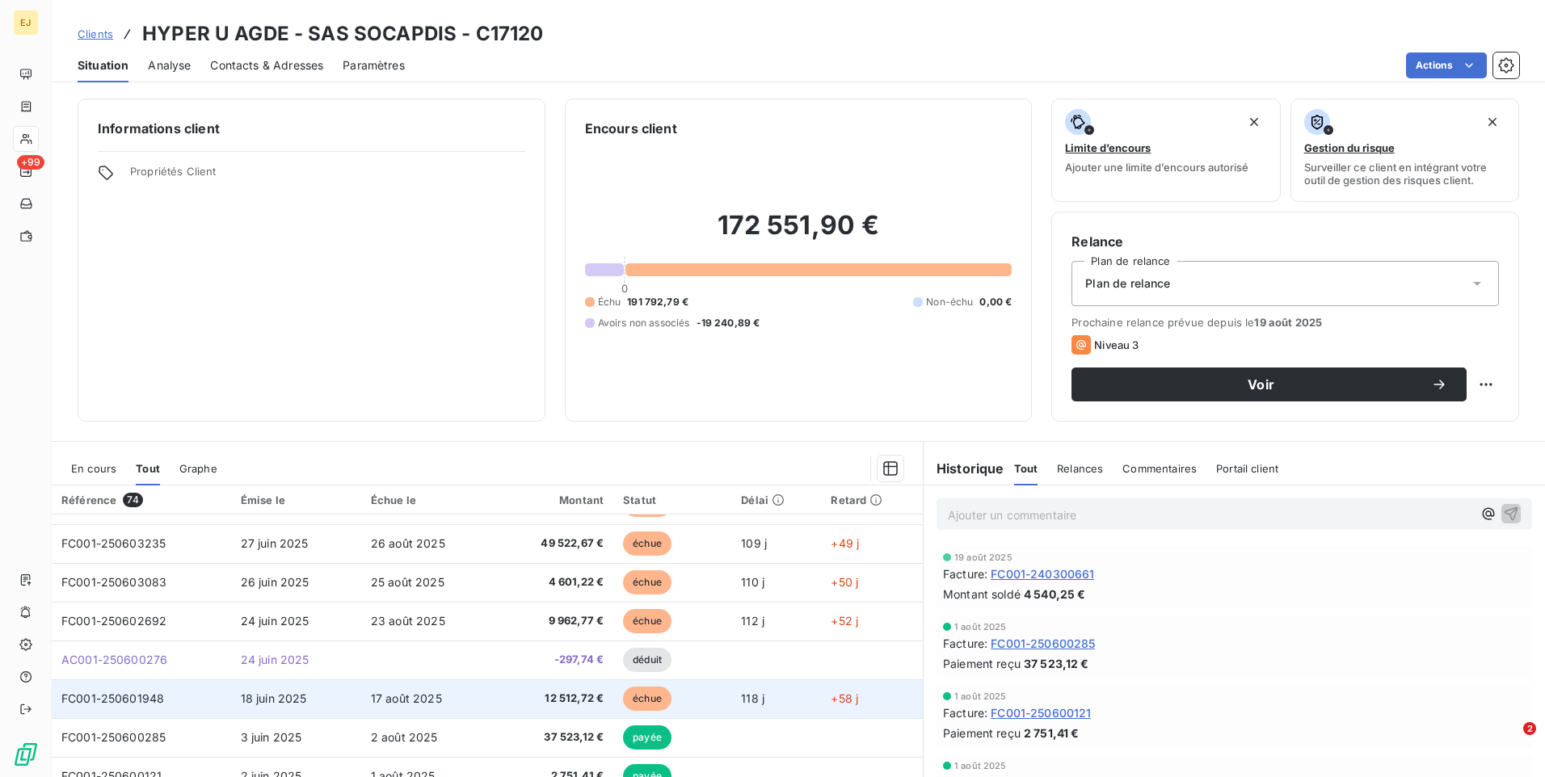
click at [282, 703] on span "18 juin 2025" at bounding box center [274, 699] width 66 height 14
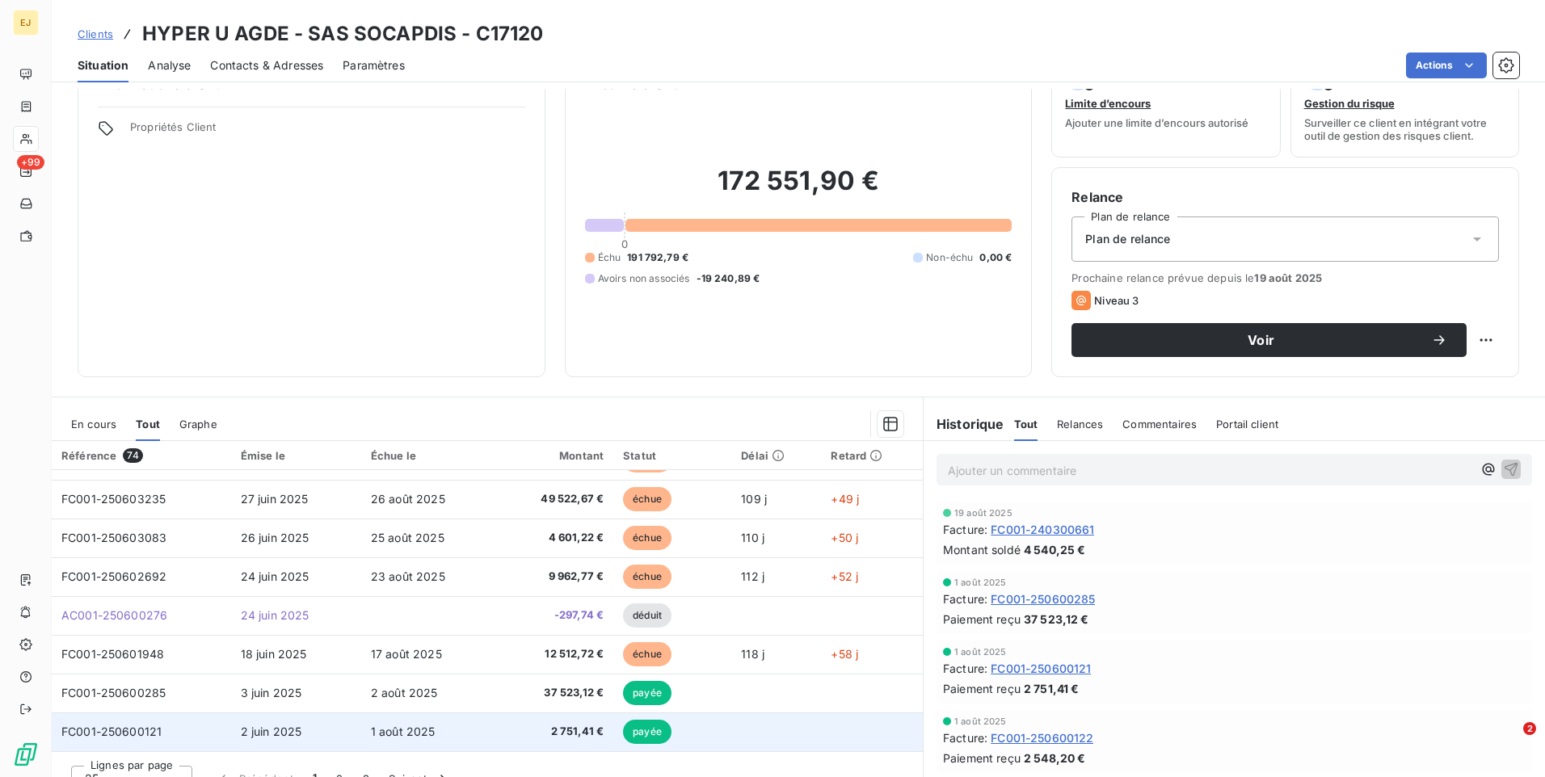
scroll to position [68, 0]
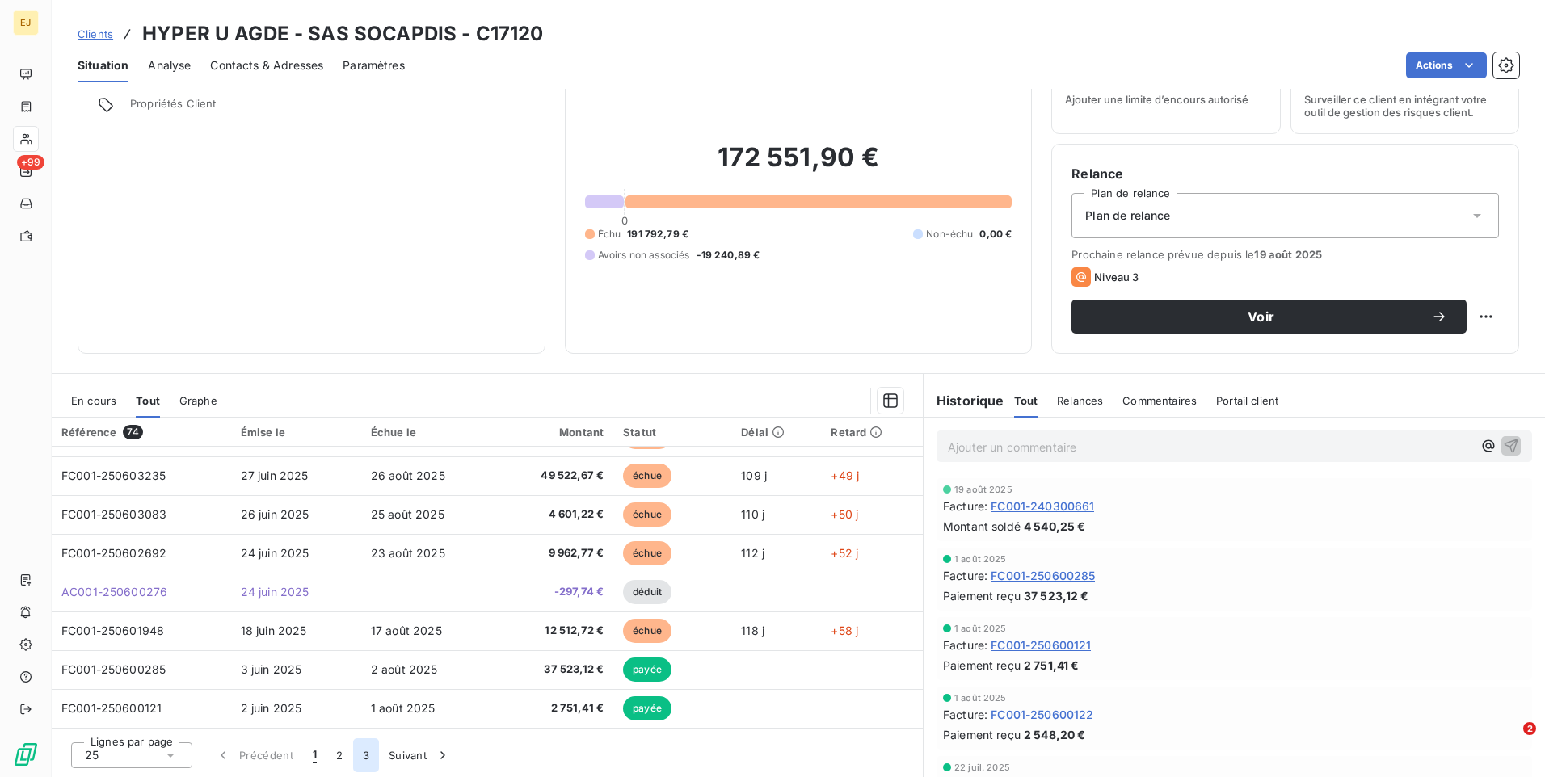
click at [371, 758] on button "3" at bounding box center [366, 755] width 26 height 34
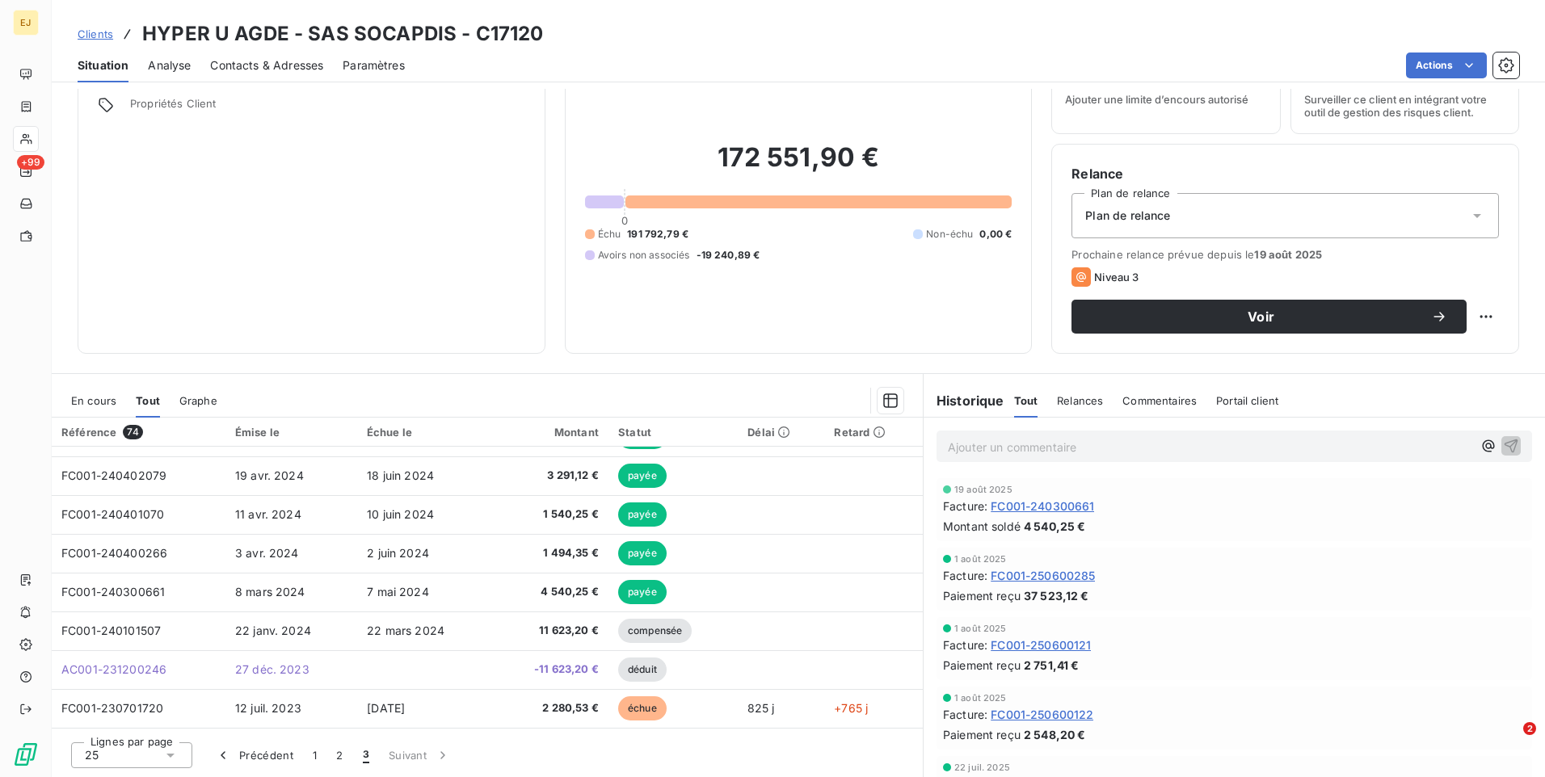
scroll to position [650, 0]
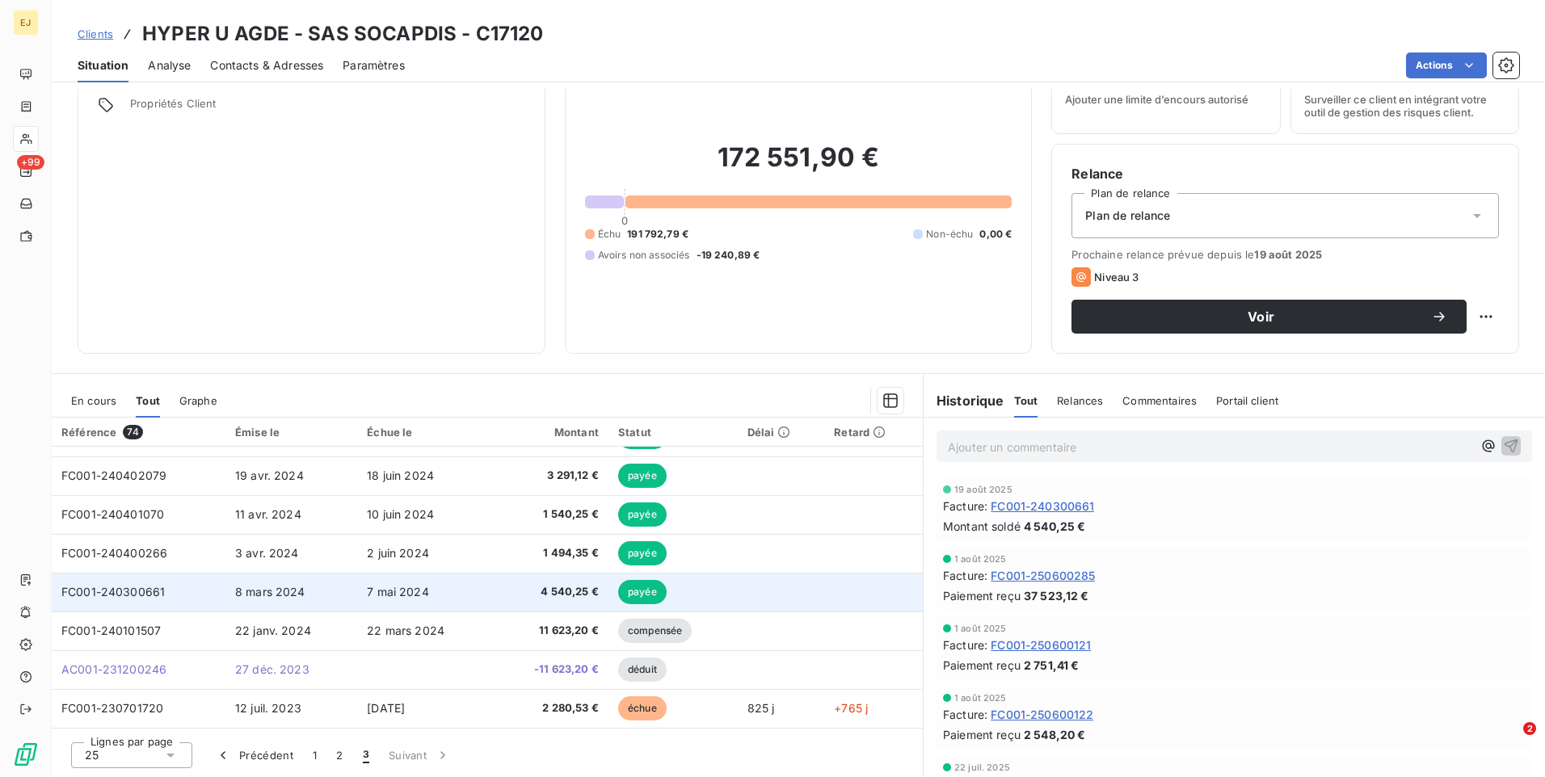
click at [347, 589] on td "8 mars 2024" at bounding box center [291, 592] width 132 height 39
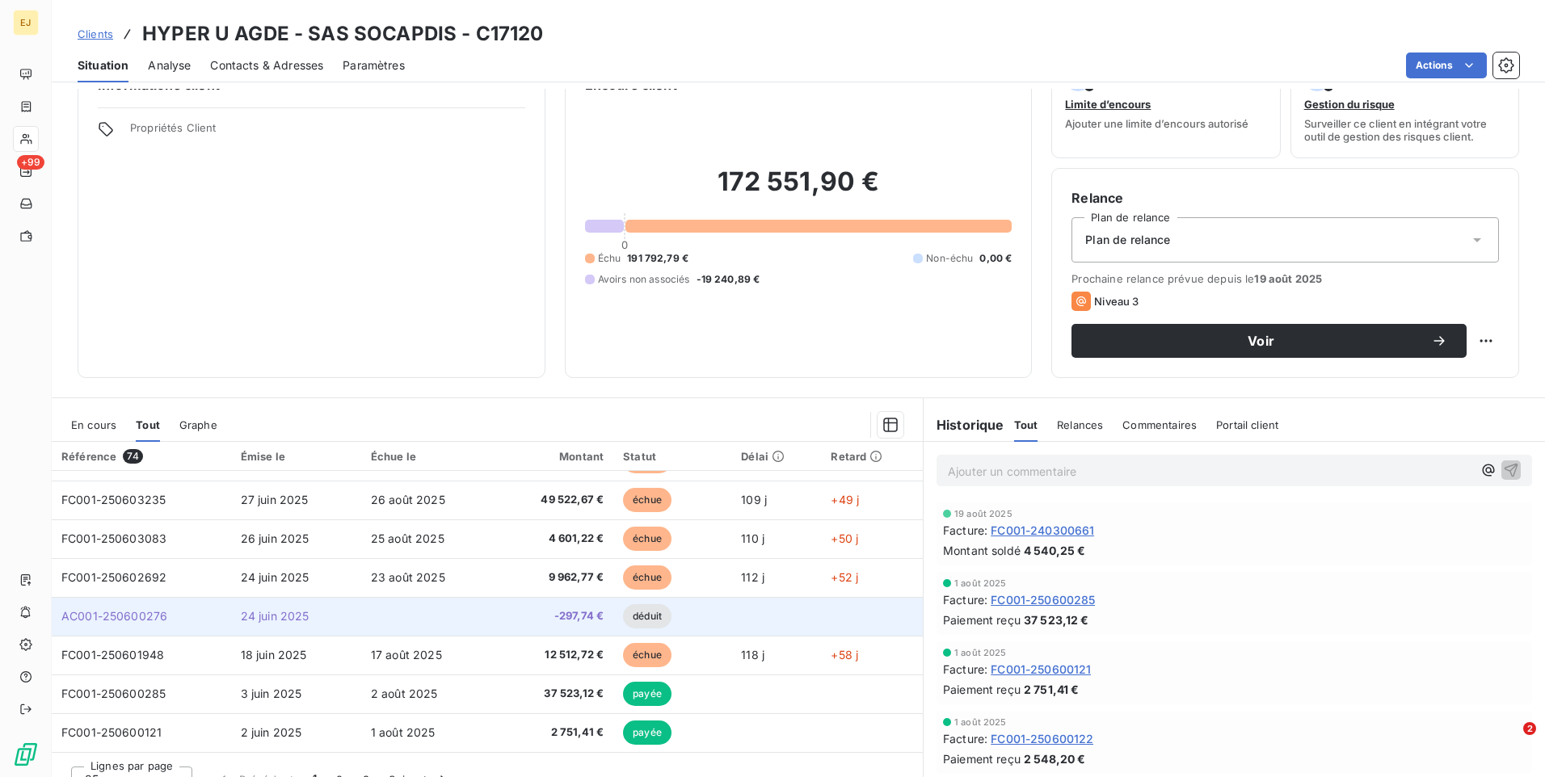
scroll to position [68, 0]
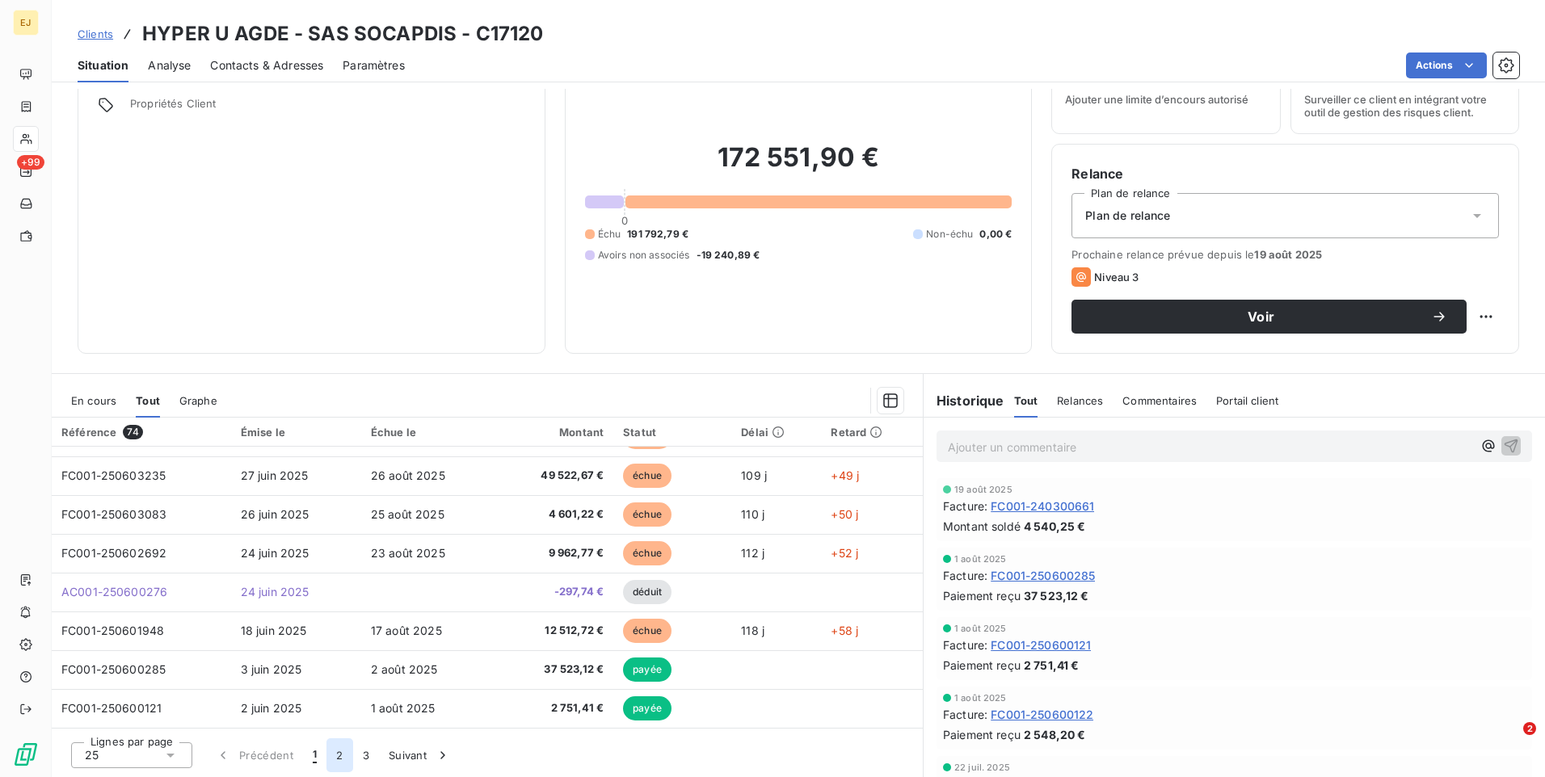
click at [340, 756] on button "2" at bounding box center [339, 755] width 26 height 34
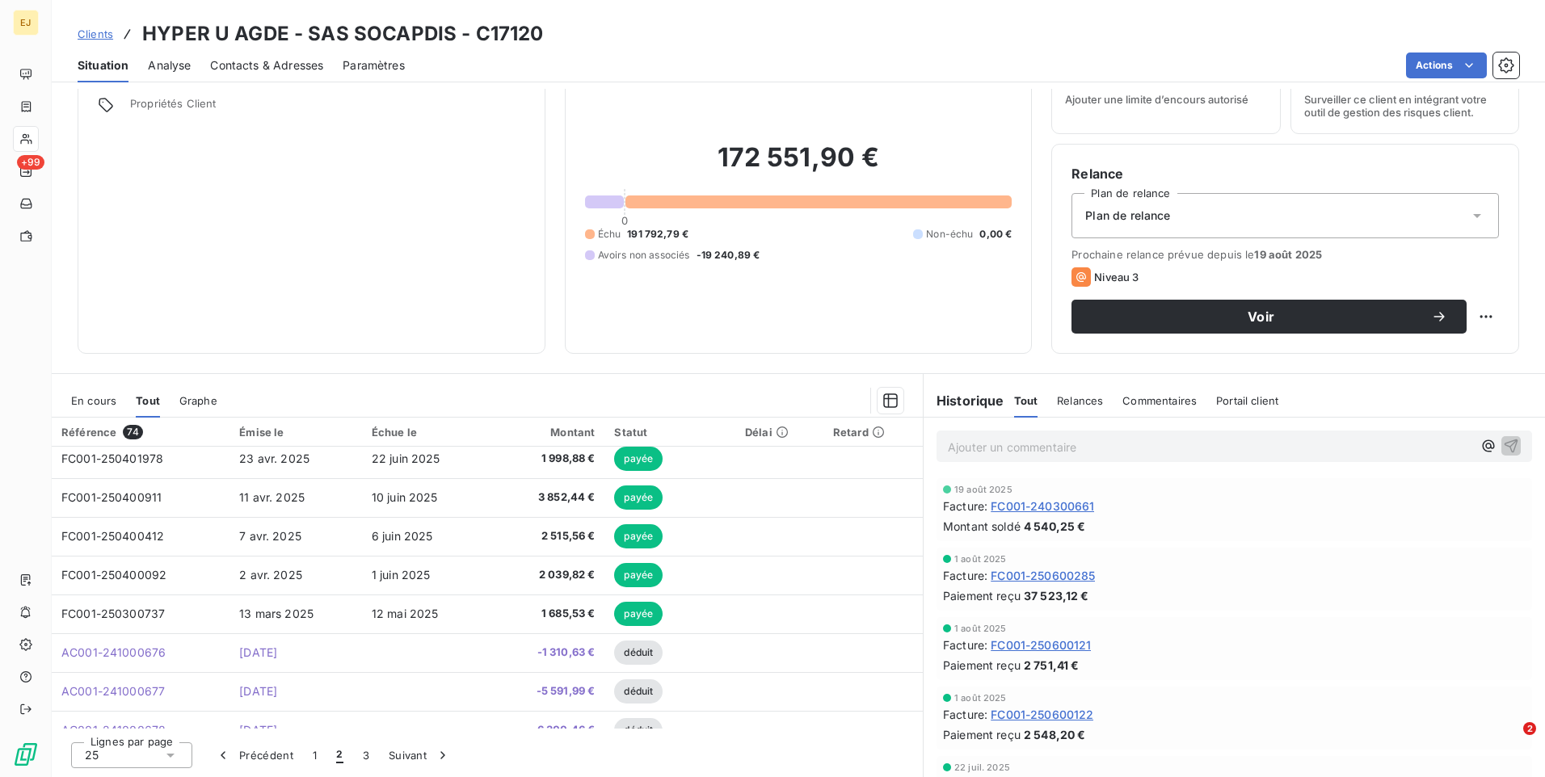
scroll to position [284, 0]
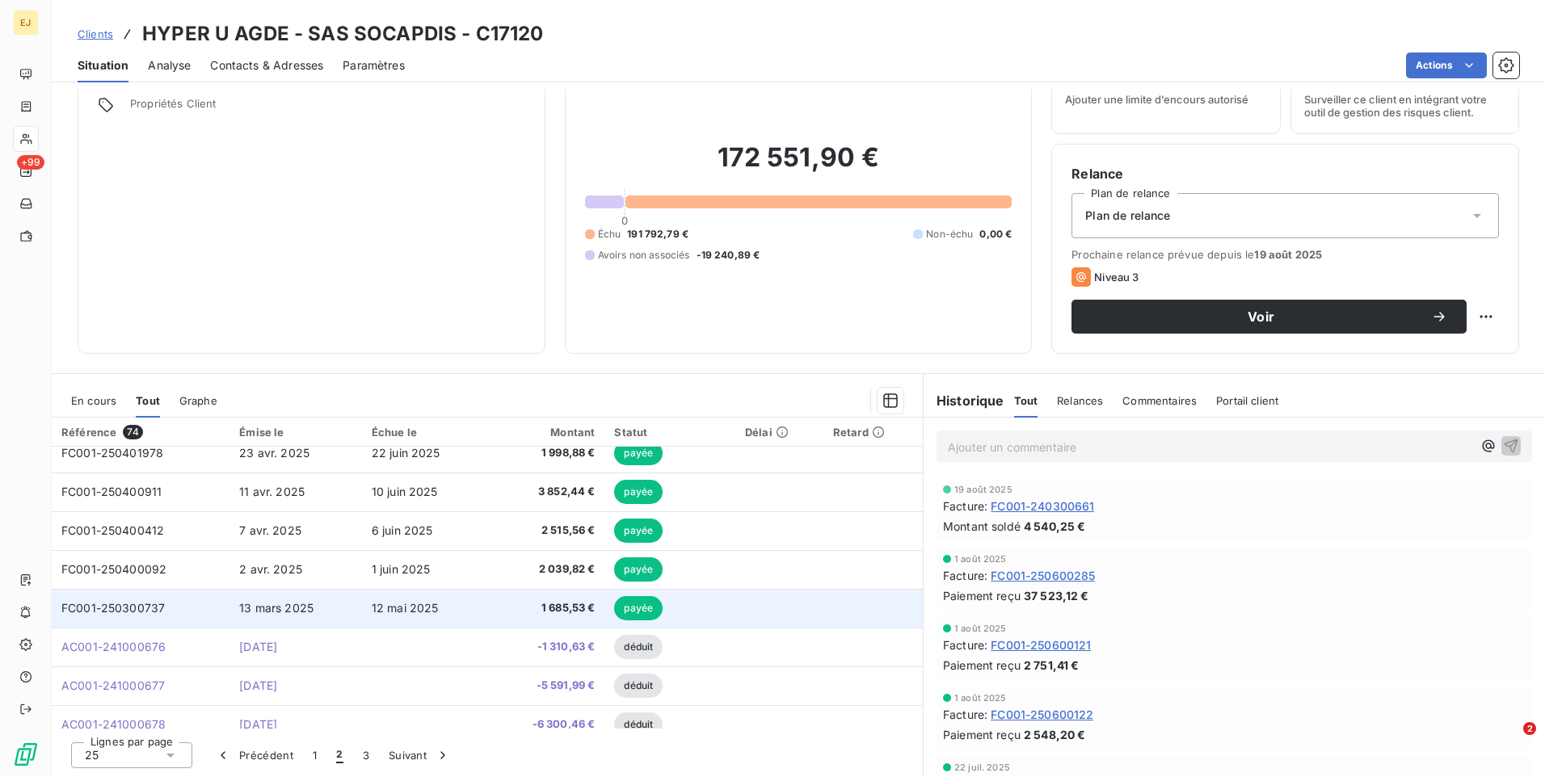
click at [418, 613] on span "12 mai 2025" at bounding box center [405, 608] width 67 height 14
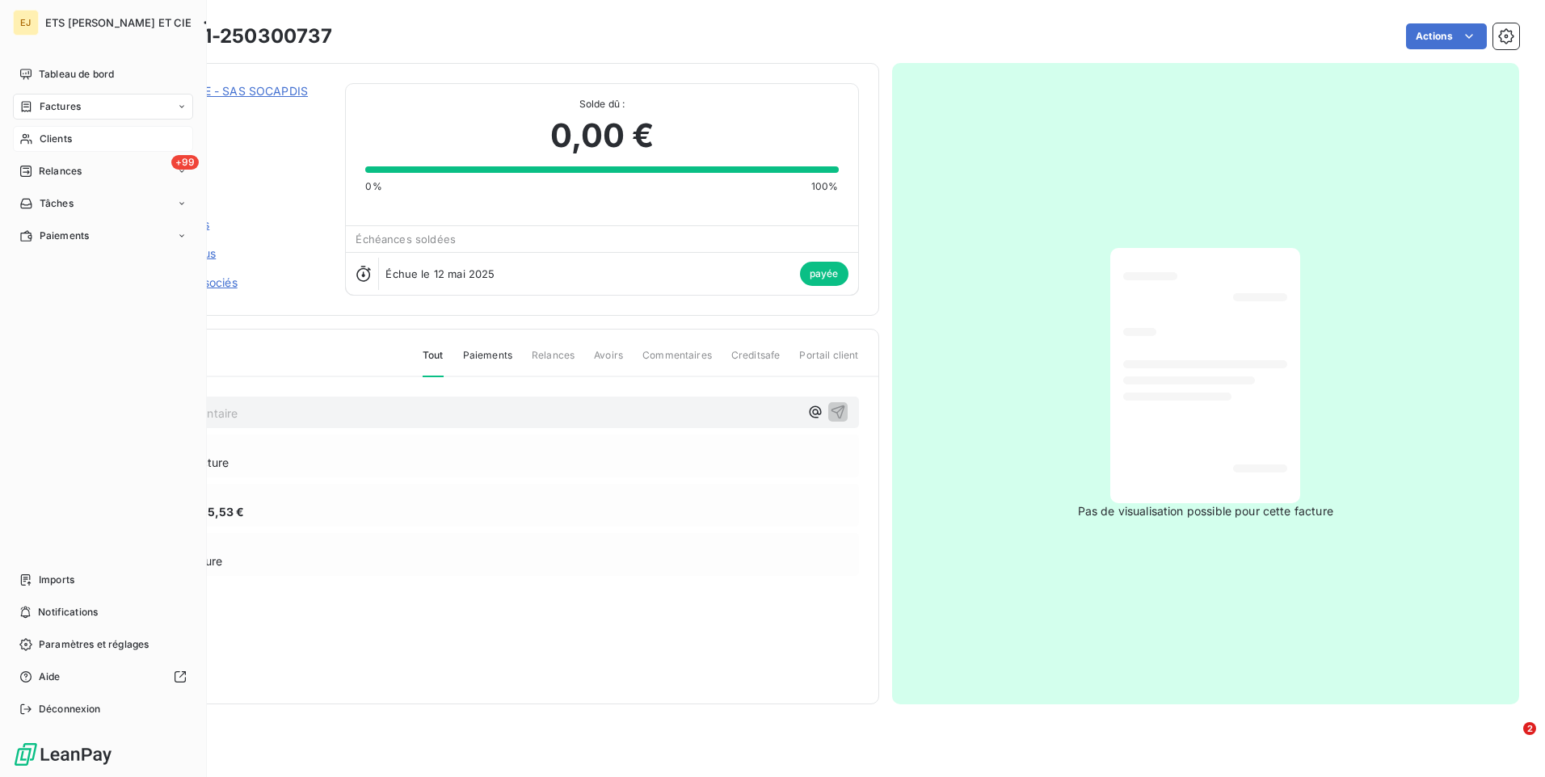
click at [86, 137] on div "Clients" at bounding box center [103, 139] width 180 height 26
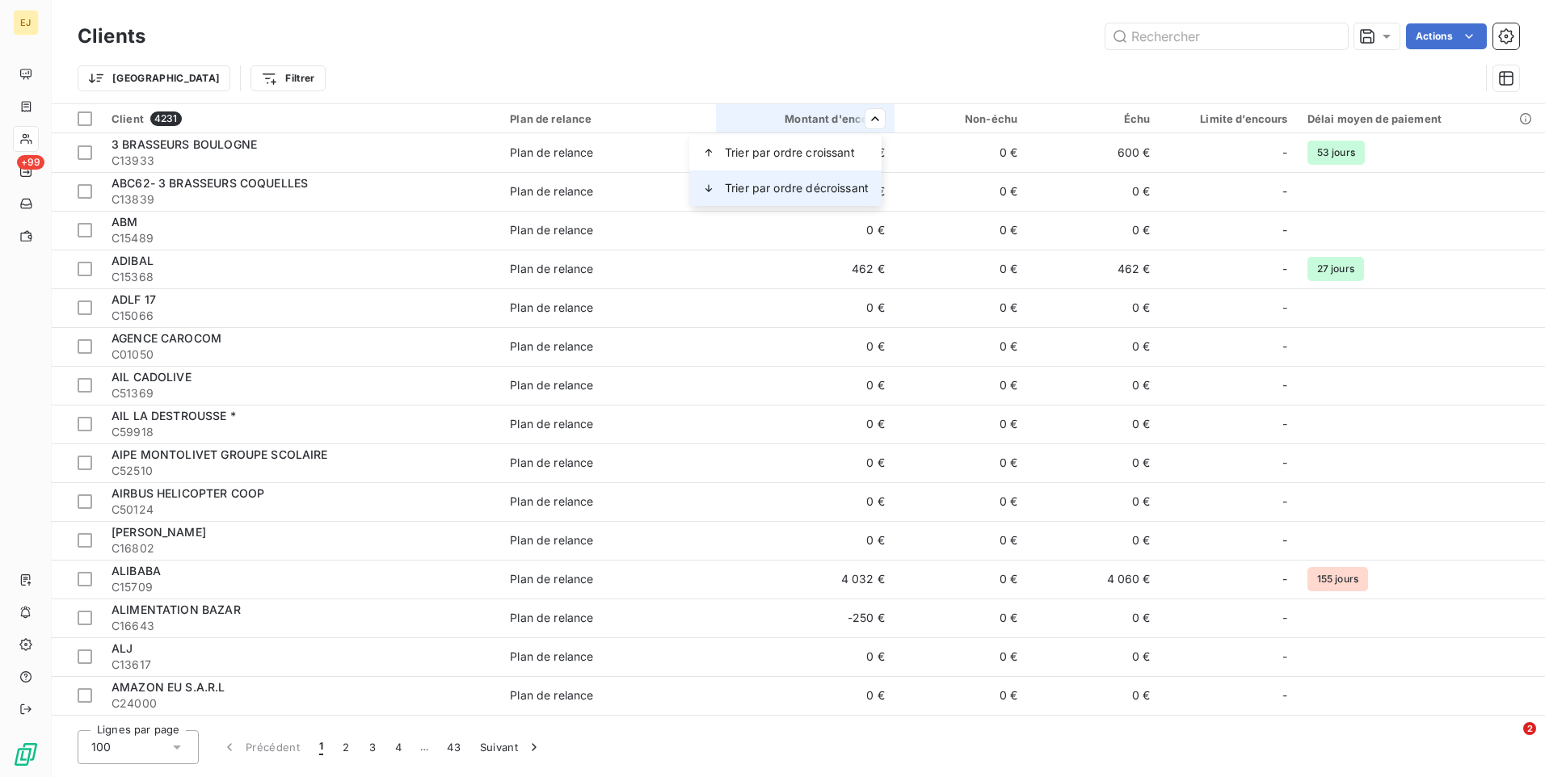
click at [800, 191] on span "Trier par ordre décroissant" at bounding box center [797, 188] width 144 height 16
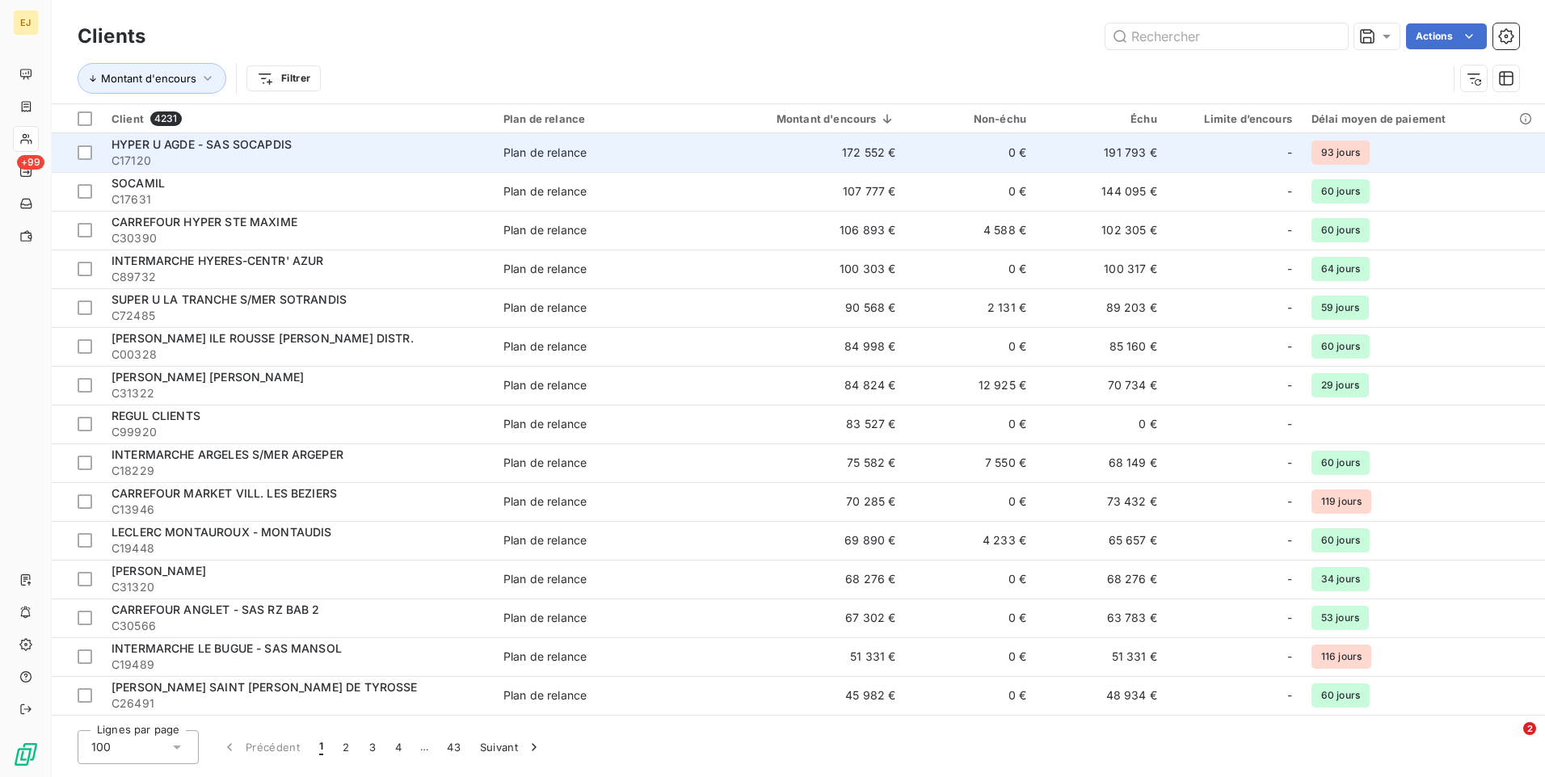
click at [253, 154] on span "C17120" at bounding box center [297, 161] width 372 height 16
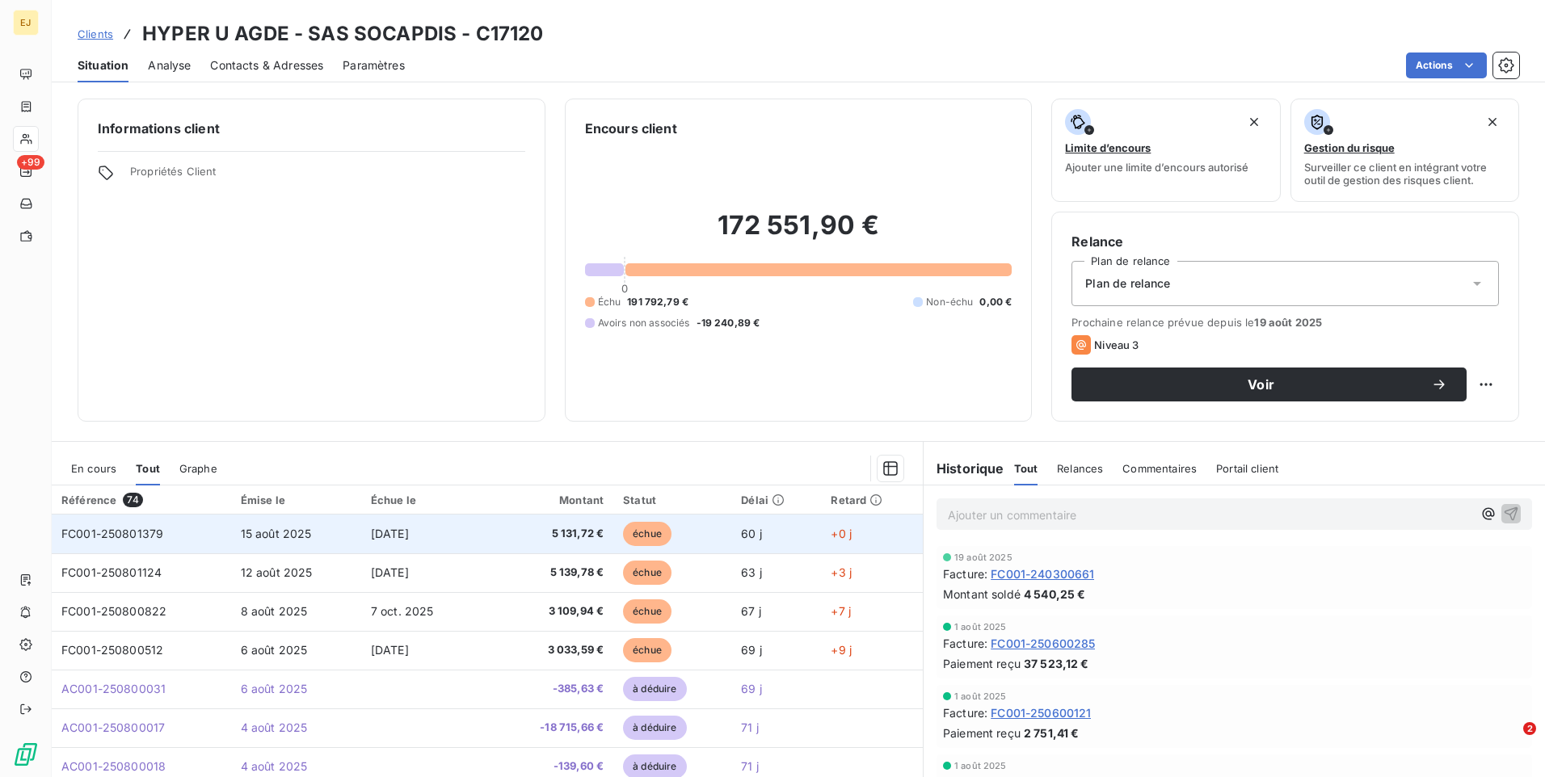
click at [182, 529] on td "FC001-250801379" at bounding box center [141, 534] width 179 height 39
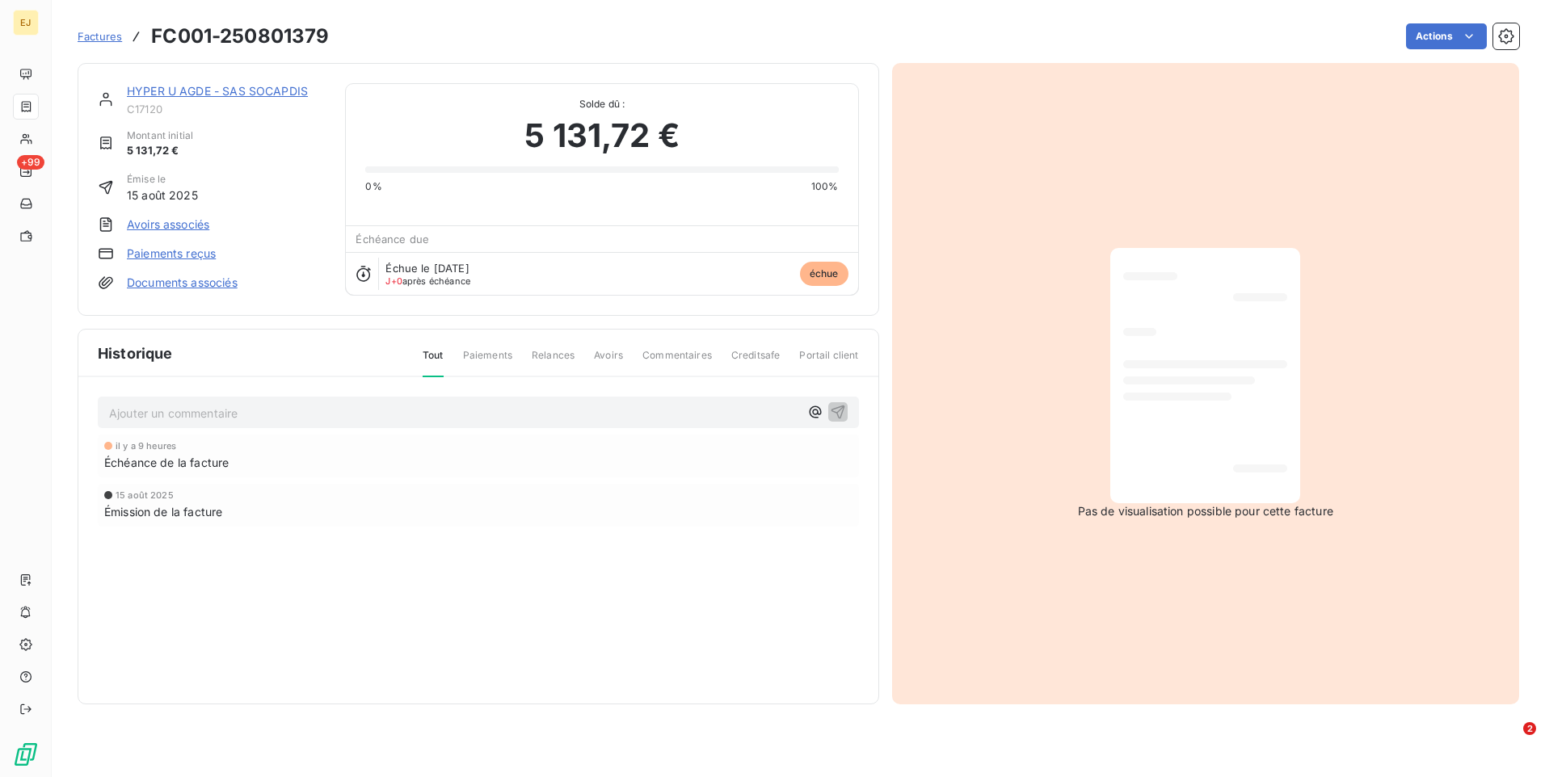
click at [129, 414] on p "Ajouter un commentaire ﻿" at bounding box center [454, 413] width 690 height 20
click at [483, 354] on span "Paiements" at bounding box center [487, 361] width 49 height 27
click at [569, 278] on div "Échue le [DATE] J+0 après échéance échue" at bounding box center [601, 273] width 511 height 43
click at [500, 360] on span "Paiements" at bounding box center [487, 361] width 49 height 27
click at [145, 462] on span "Échéance de la facture" at bounding box center [166, 462] width 124 height 17
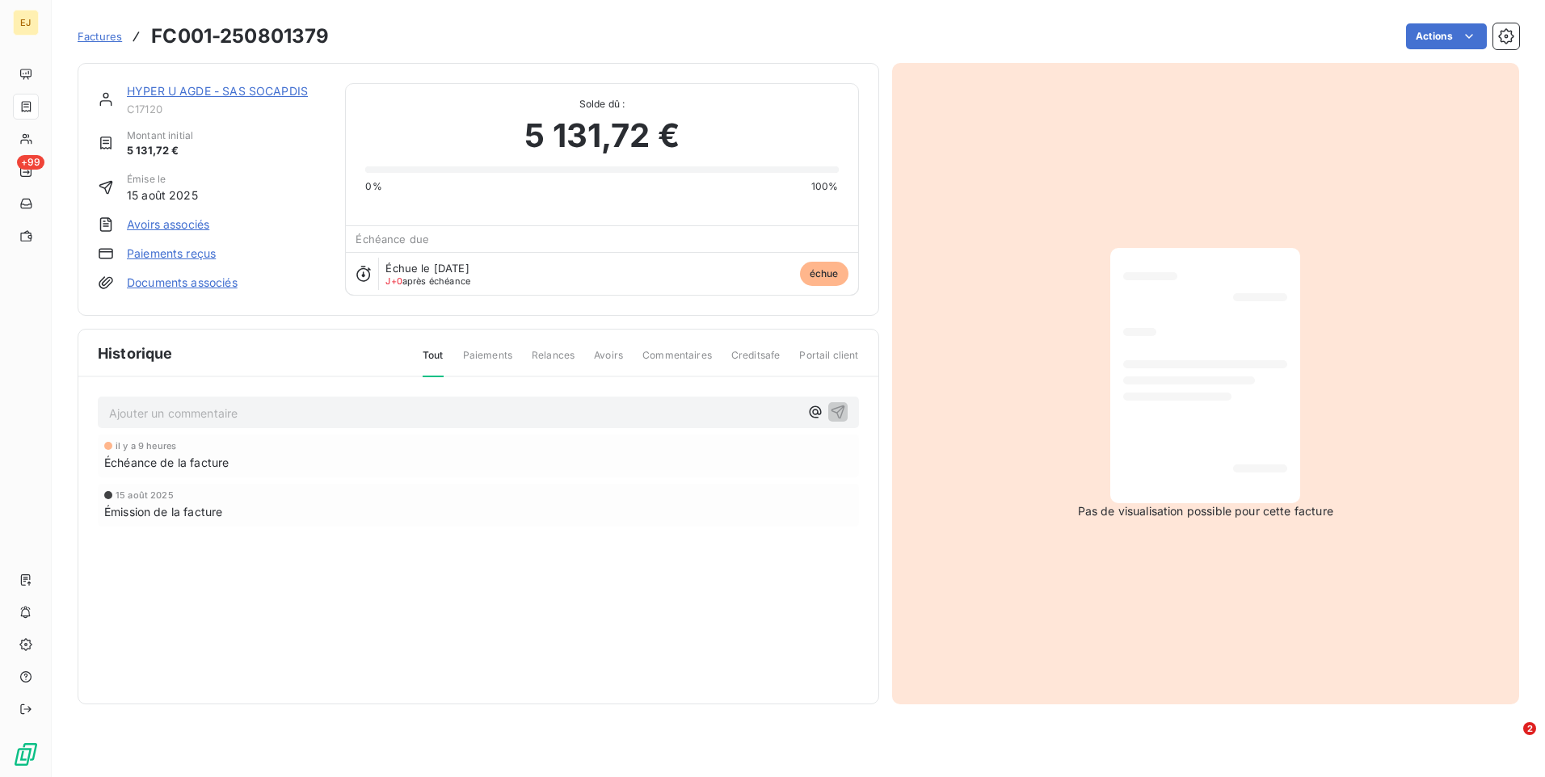
click at [158, 415] on p "Ajouter un commentaire ﻿" at bounding box center [454, 413] width 690 height 20
drag, startPoint x: 511, startPoint y: 360, endPoint x: 534, endPoint y: 360, distance: 22.6
click at [512, 360] on span "Paiements" at bounding box center [487, 361] width 49 height 27
click at [560, 362] on span "Relances" at bounding box center [553, 361] width 43 height 27
click at [472, 590] on div "il y a 9 heures Échéance de la facture 15 août 2025 Émission de la facture" at bounding box center [478, 513] width 761 height 157
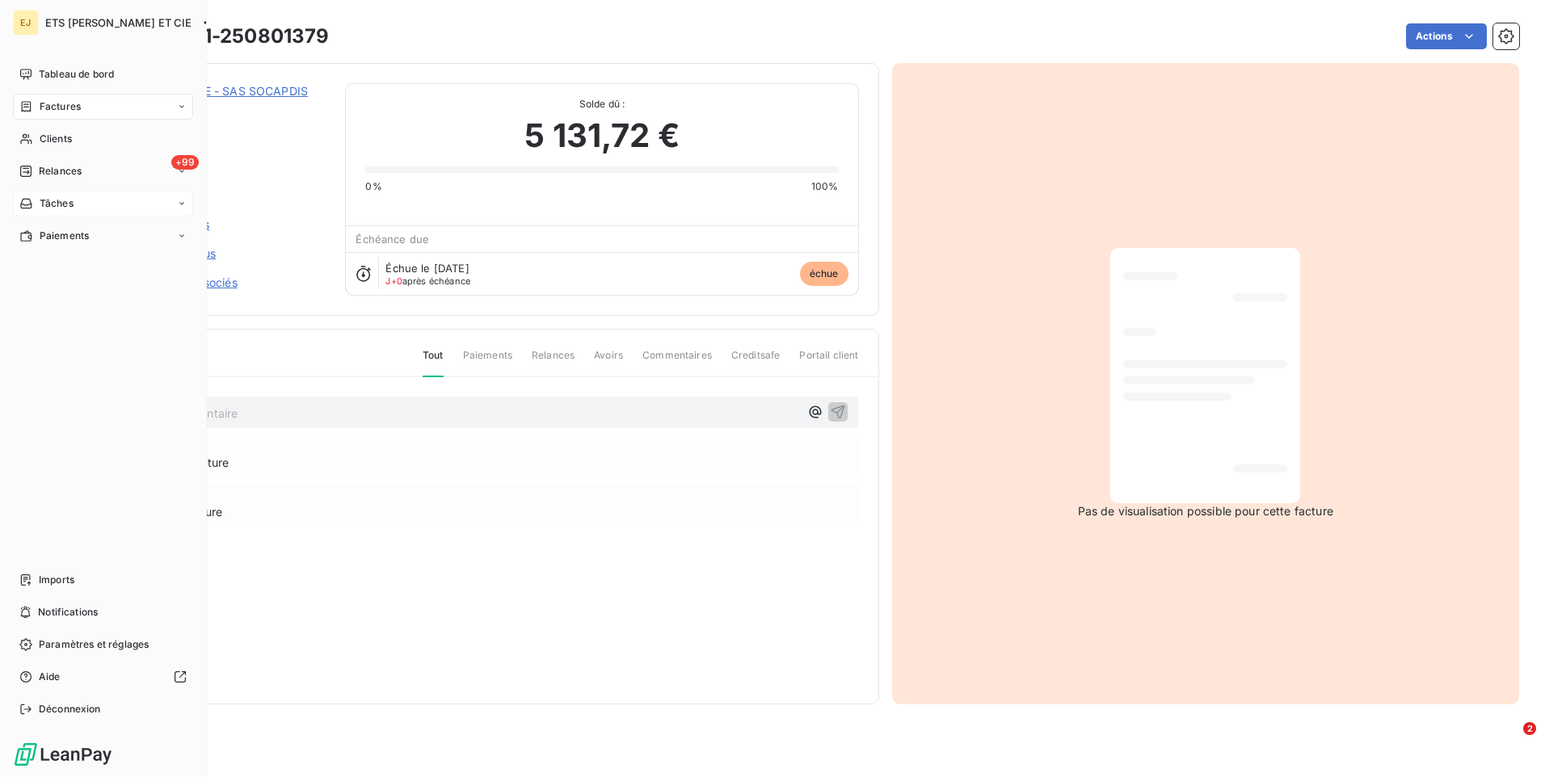
click at [184, 200] on icon at bounding box center [182, 204] width 10 height 10
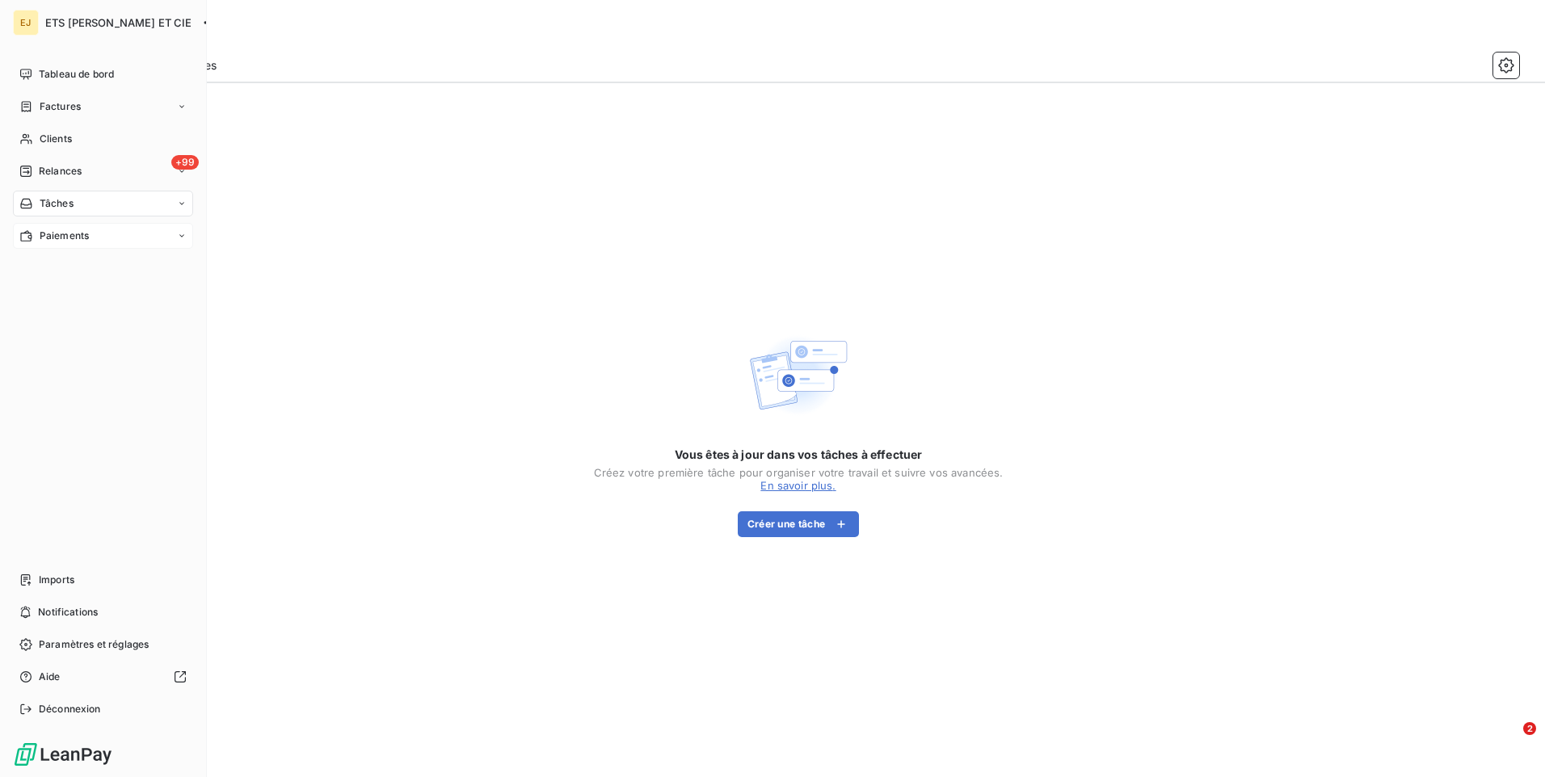
click at [175, 233] on div "Paiements" at bounding box center [103, 236] width 180 height 26
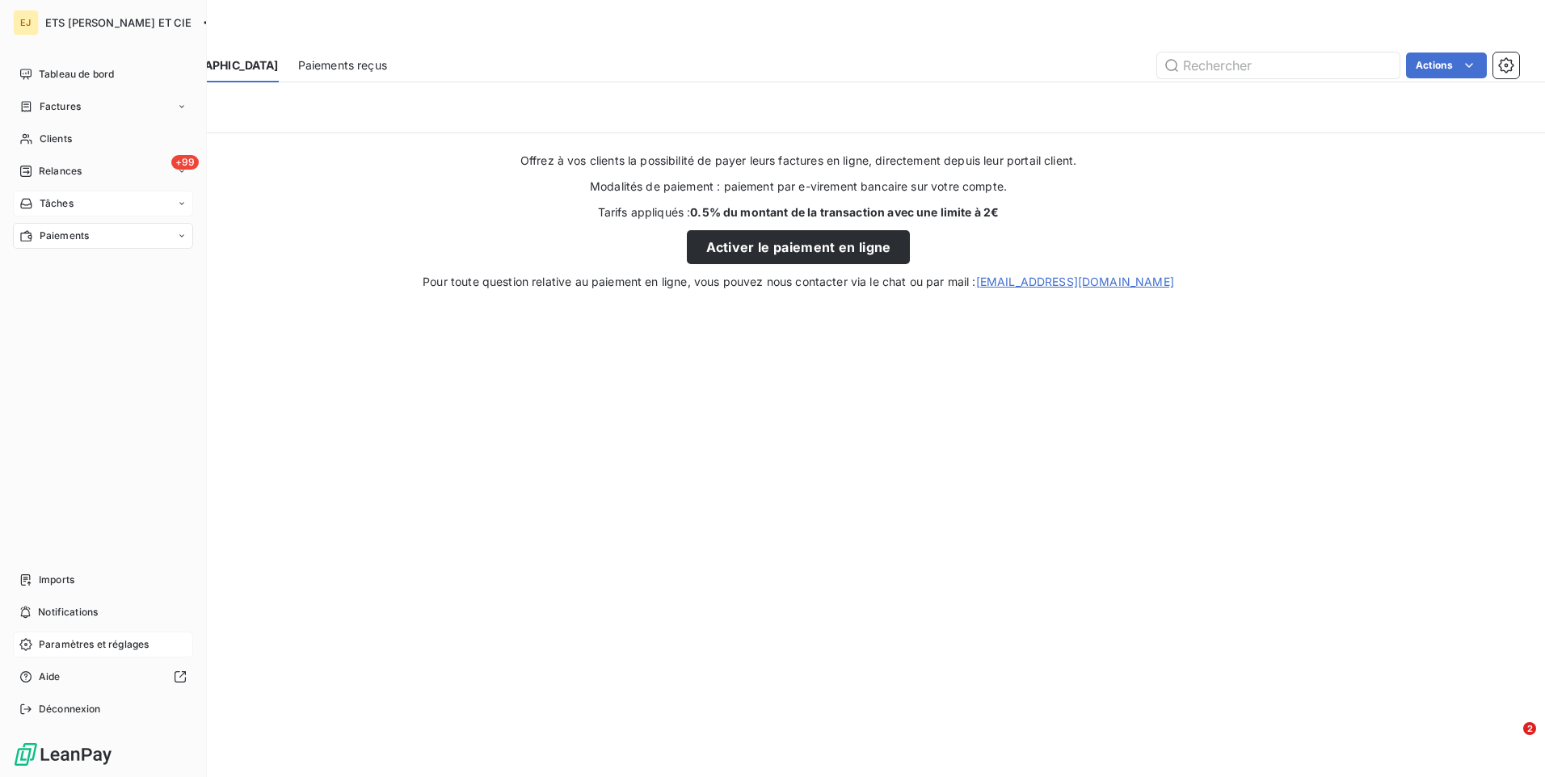
click at [57, 646] on span "Paramètres et réglages" at bounding box center [94, 644] width 110 height 15
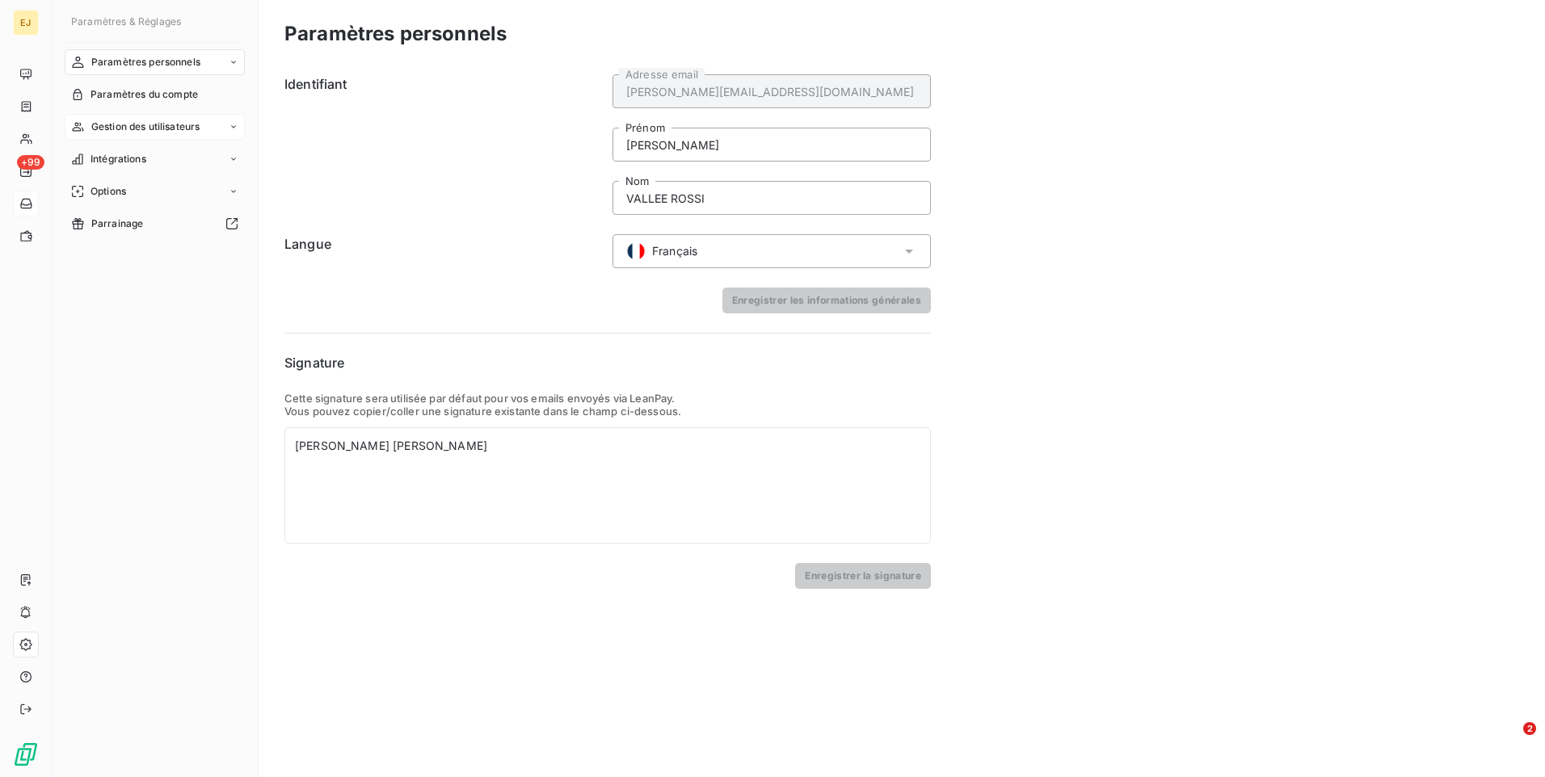
click at [214, 128] on div "Gestion des utilisateurs" at bounding box center [155, 127] width 180 height 26
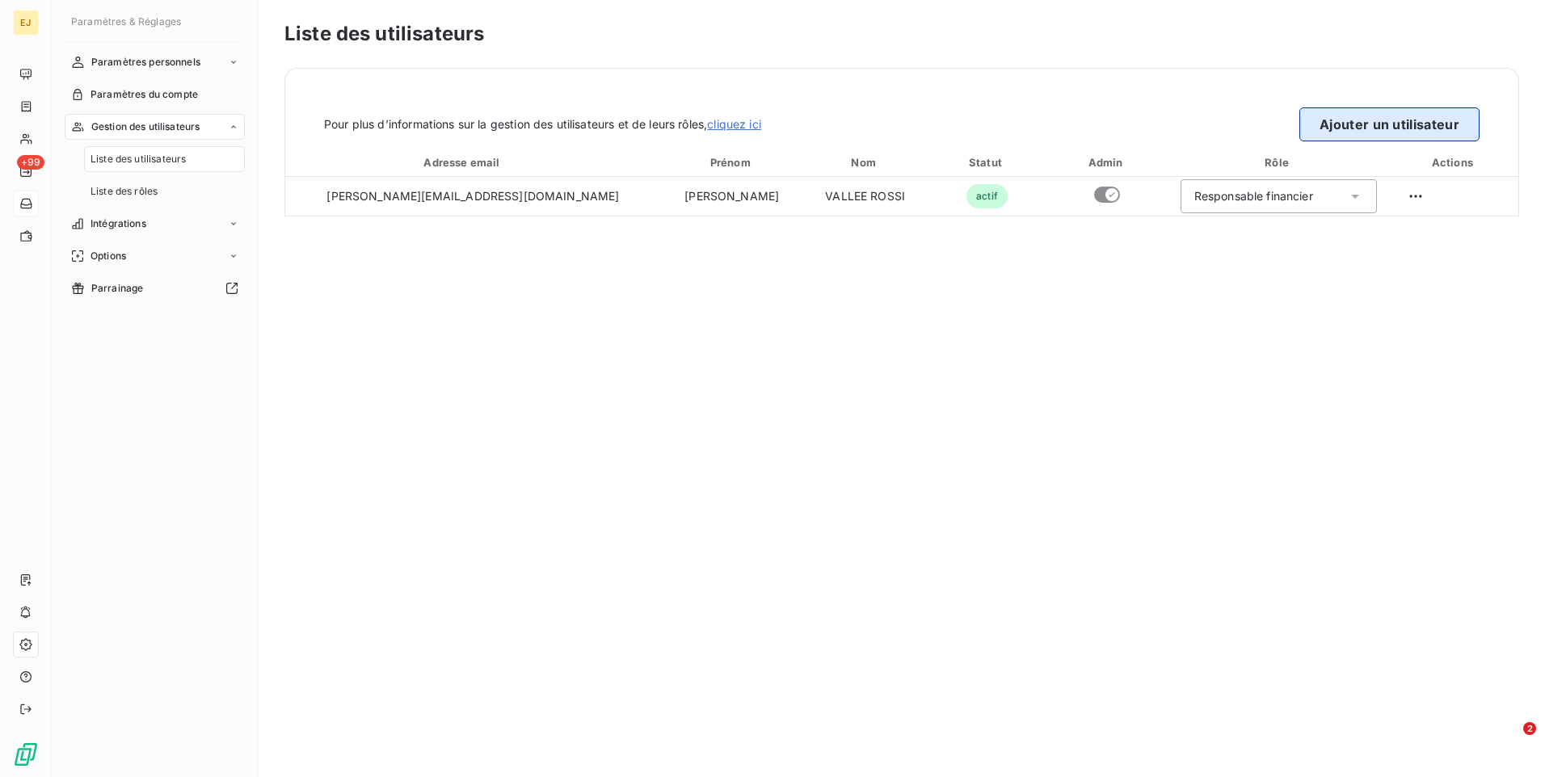
click at [1371, 116] on button "Ajouter un utilisateur" at bounding box center [1389, 124] width 180 height 34
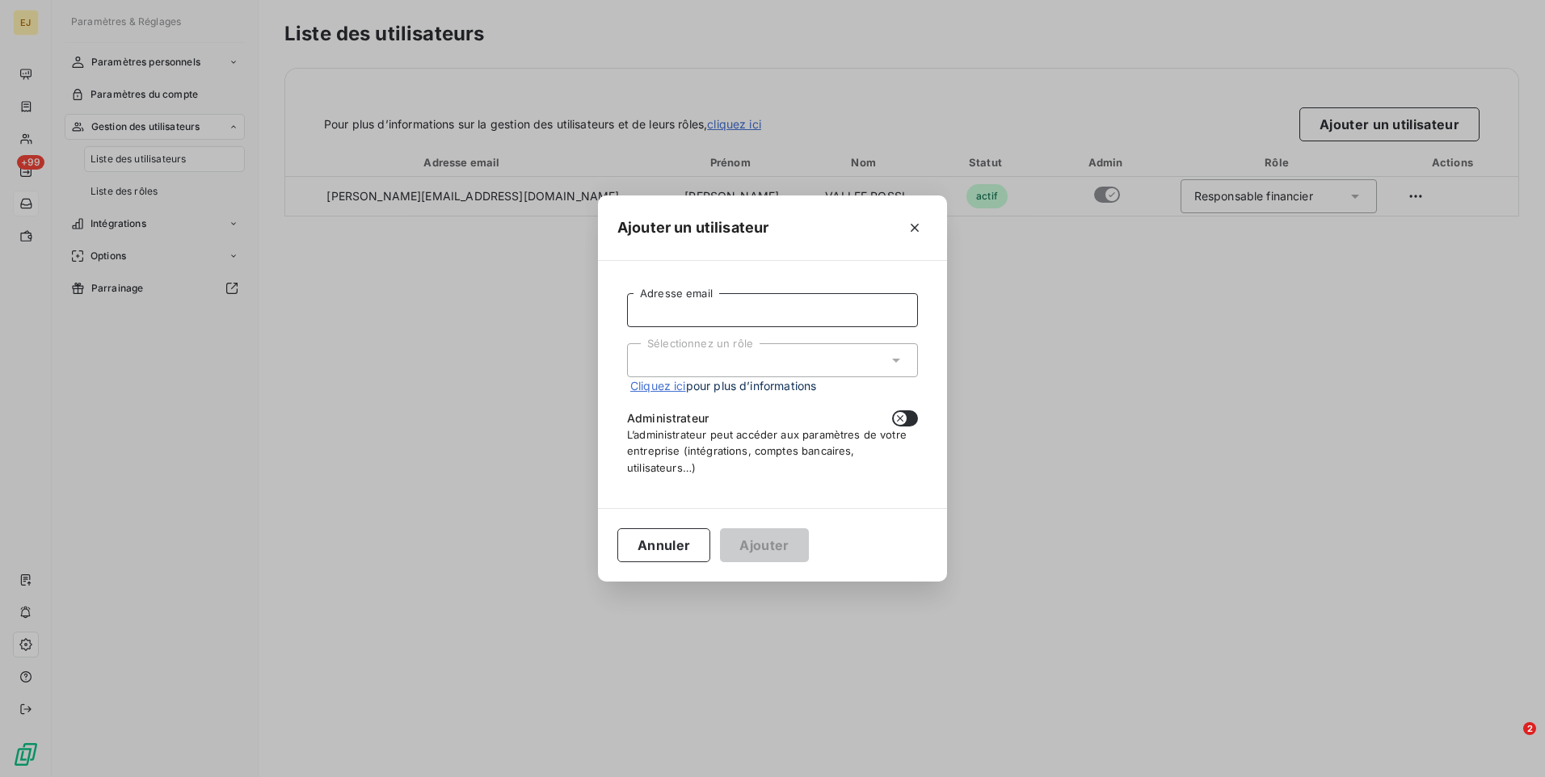
click at [767, 312] on input "Adresse email" at bounding box center [772, 310] width 291 height 34
type input "[EMAIL_ADDRESS][DOMAIN_NAME]"
click at [901, 360] on icon at bounding box center [896, 360] width 16 height 16
click at [834, 357] on div "Sélectionnez un rôle" at bounding box center [772, 360] width 291 height 34
click at [911, 227] on icon "button" at bounding box center [914, 228] width 16 height 16
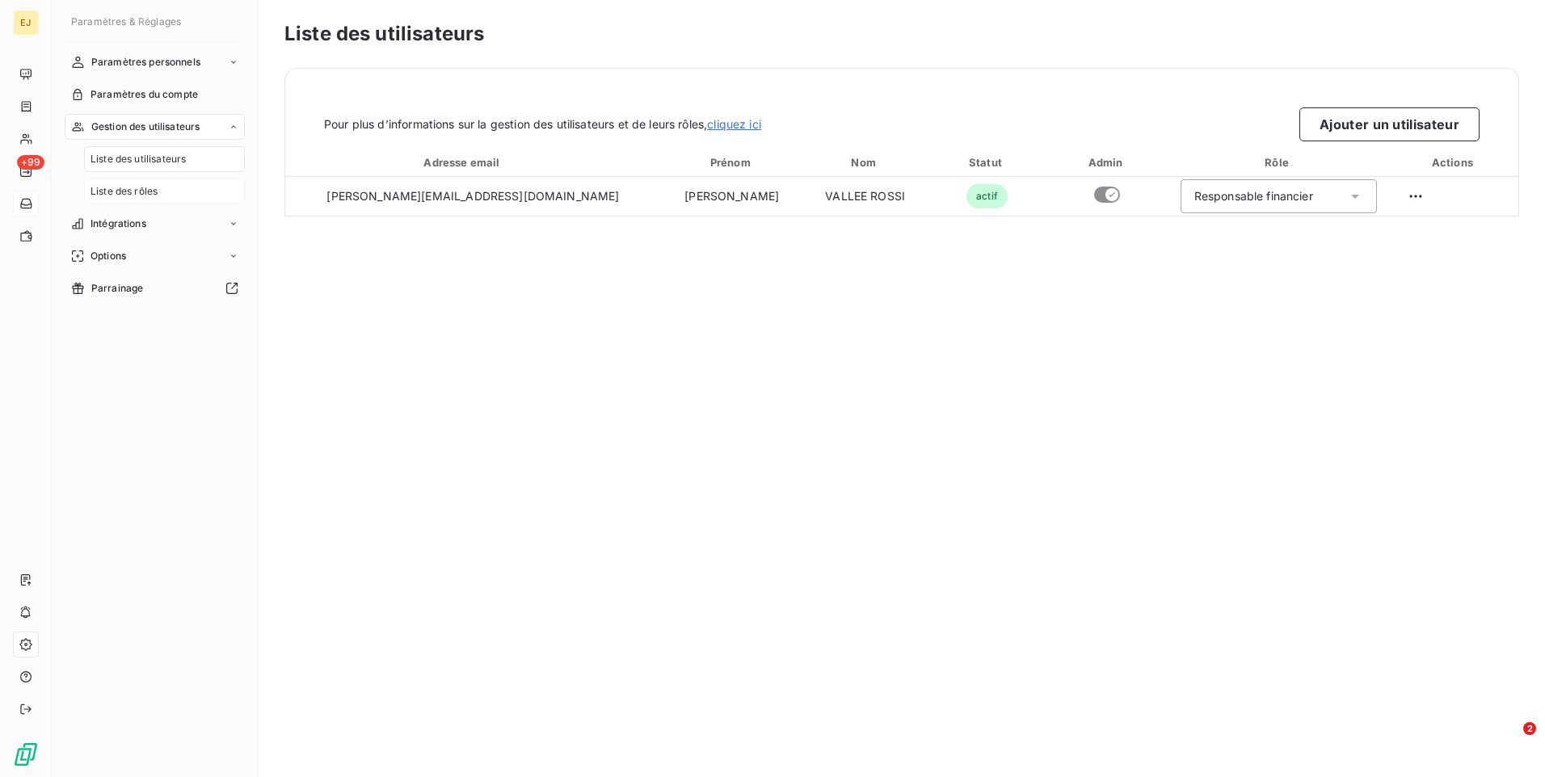
click at [105, 188] on span "Liste des rôles" at bounding box center [123, 191] width 67 height 15
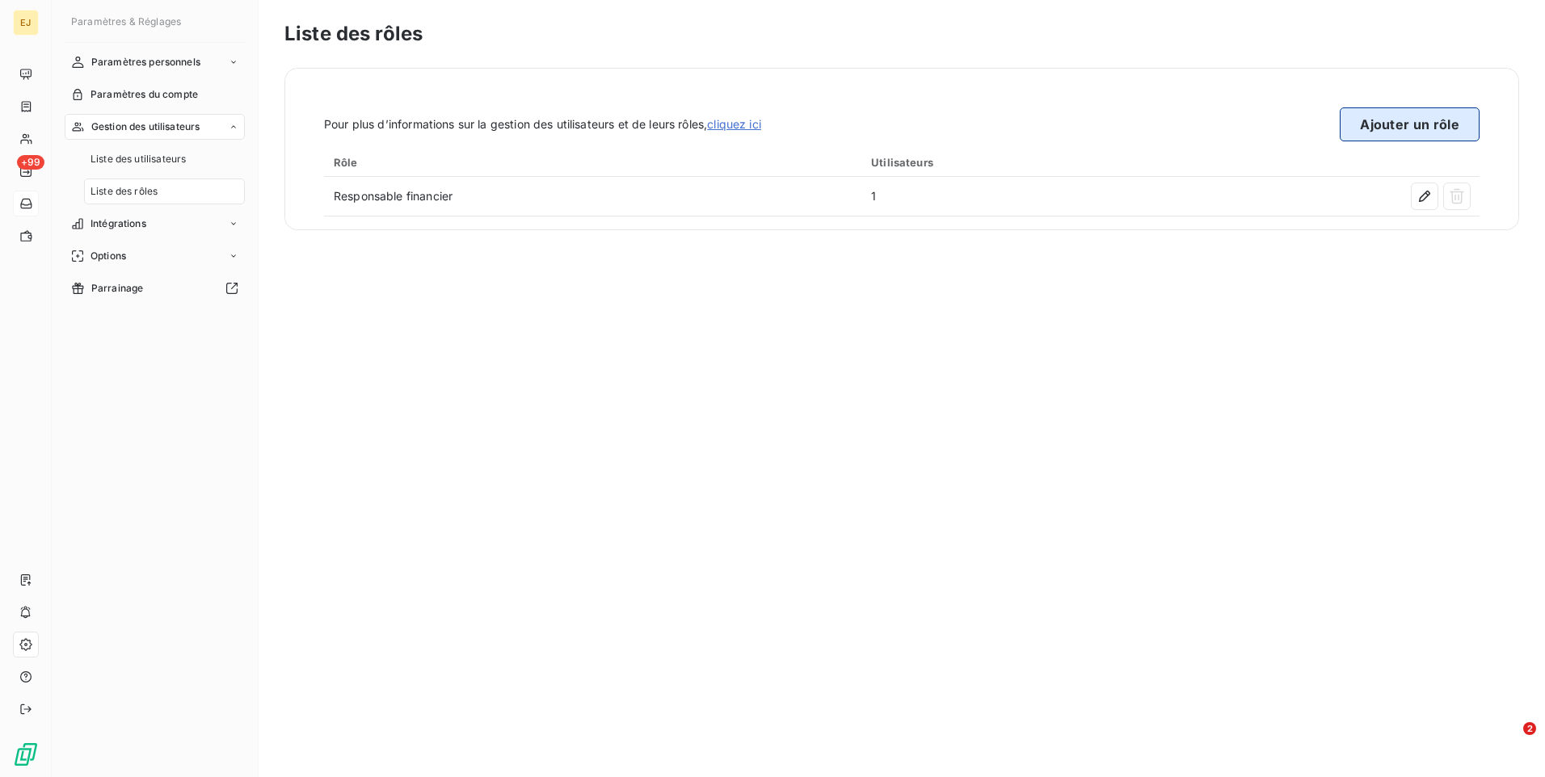
click at [1432, 116] on button "Ajouter un rôle" at bounding box center [1409, 124] width 140 height 34
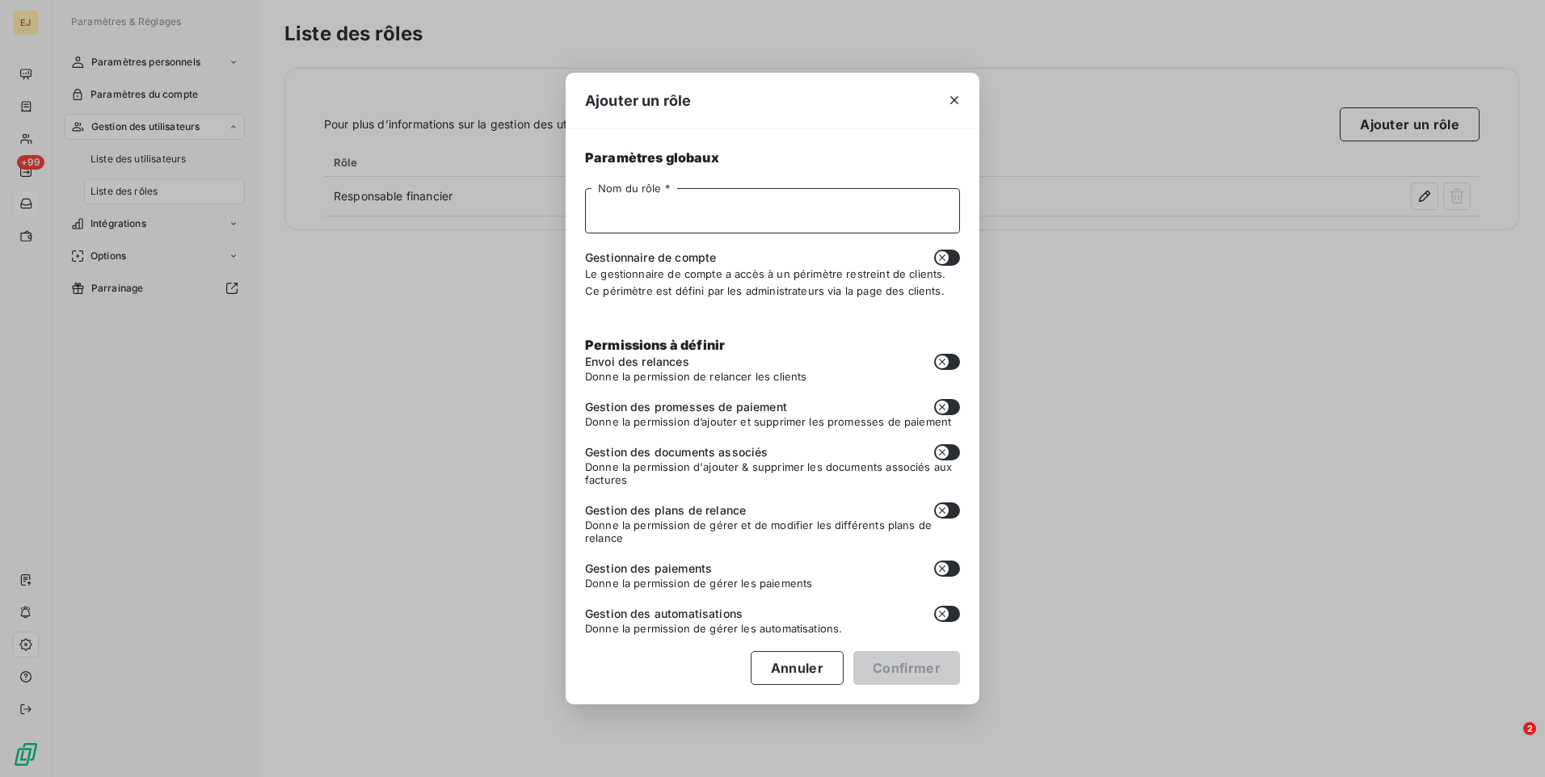
click at [643, 214] on input "Nom du rôle *" at bounding box center [772, 210] width 375 height 45
type input "Comptable"
click at [951, 360] on button "button" at bounding box center [947, 362] width 26 height 16
checkbox input "true"
click at [952, 408] on button "button" at bounding box center [947, 407] width 26 height 16
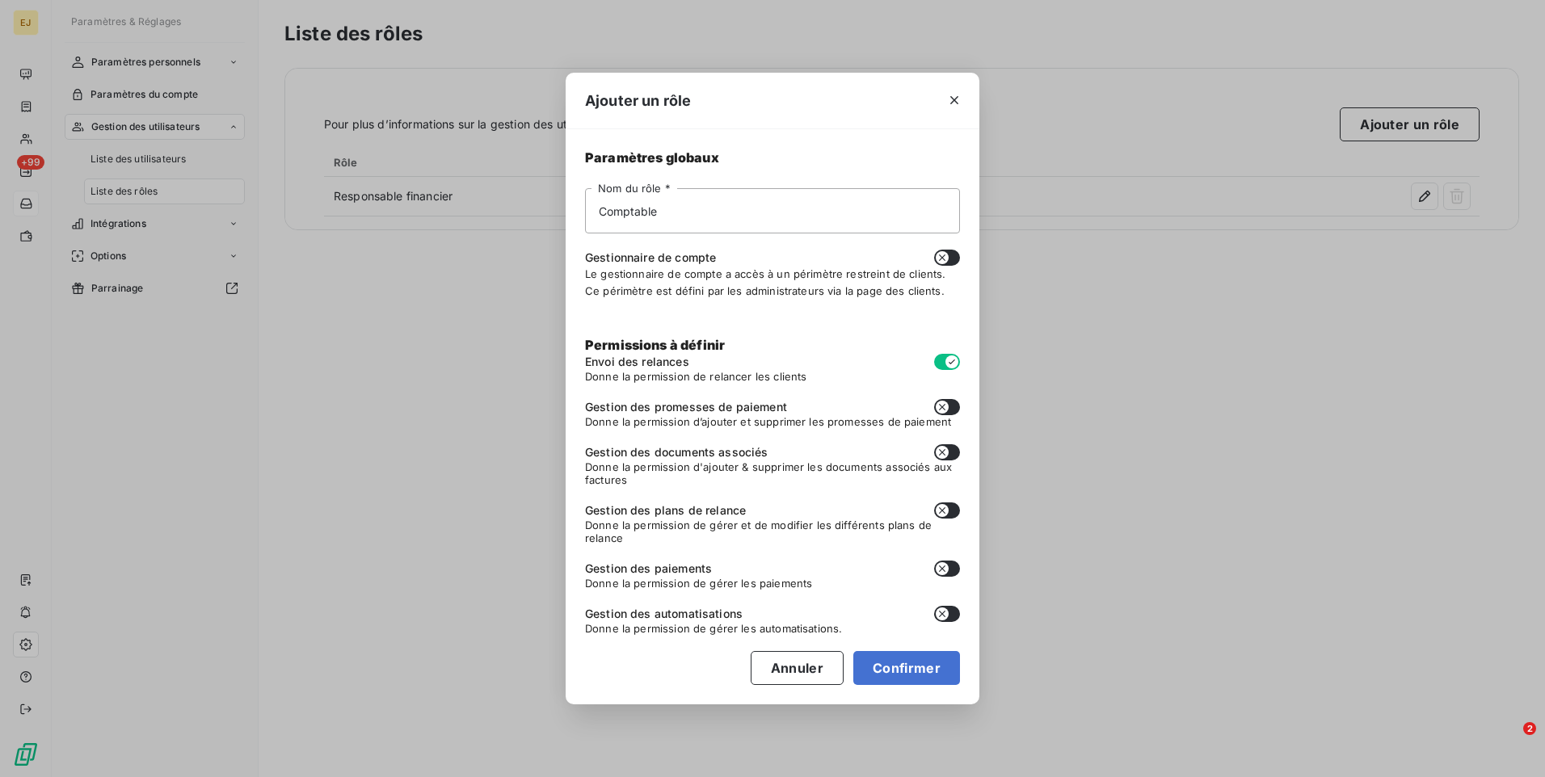
checkbox input "true"
click at [953, 453] on button "button" at bounding box center [947, 452] width 26 height 16
checkbox input "true"
click at [948, 507] on icon "button" at bounding box center [942, 510] width 13 height 13
checkbox input "true"
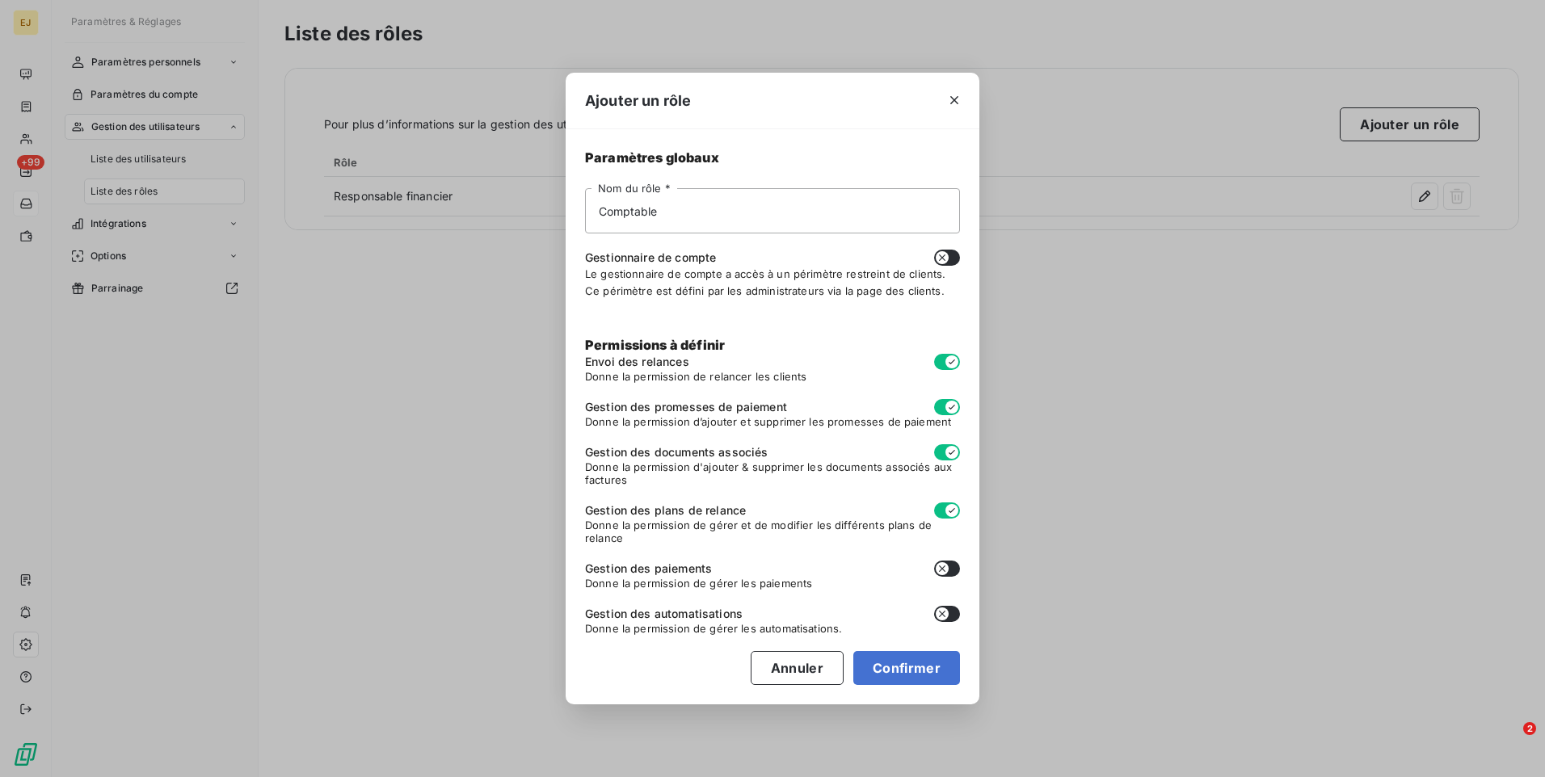
click at [951, 567] on button "button" at bounding box center [947, 569] width 26 height 16
checkbox input "true"
click at [952, 610] on button "button" at bounding box center [947, 614] width 26 height 16
checkbox input "true"
click at [906, 667] on button "Confirmer" at bounding box center [906, 668] width 107 height 34
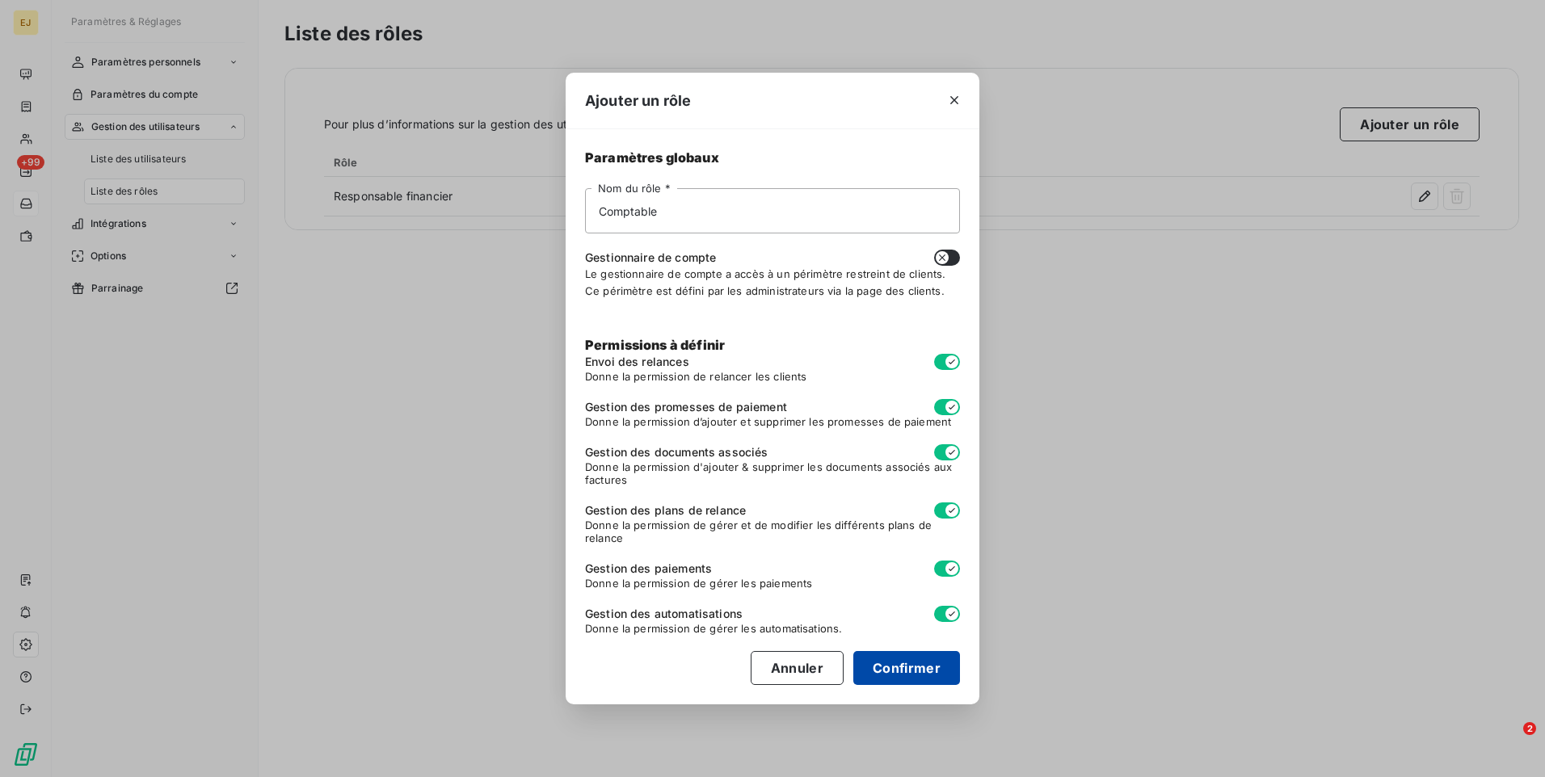
checkbox input "false"
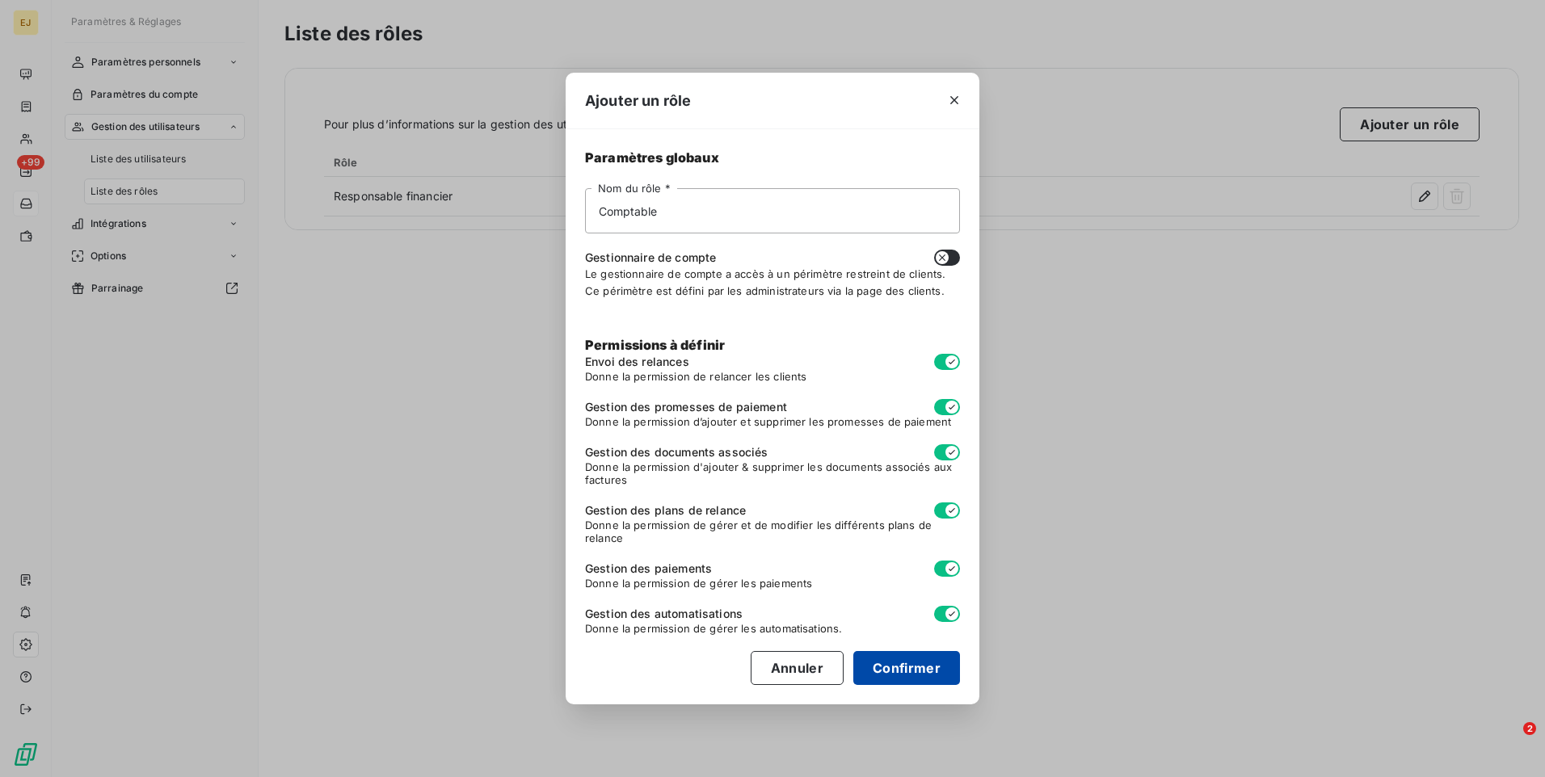
checkbox input "false"
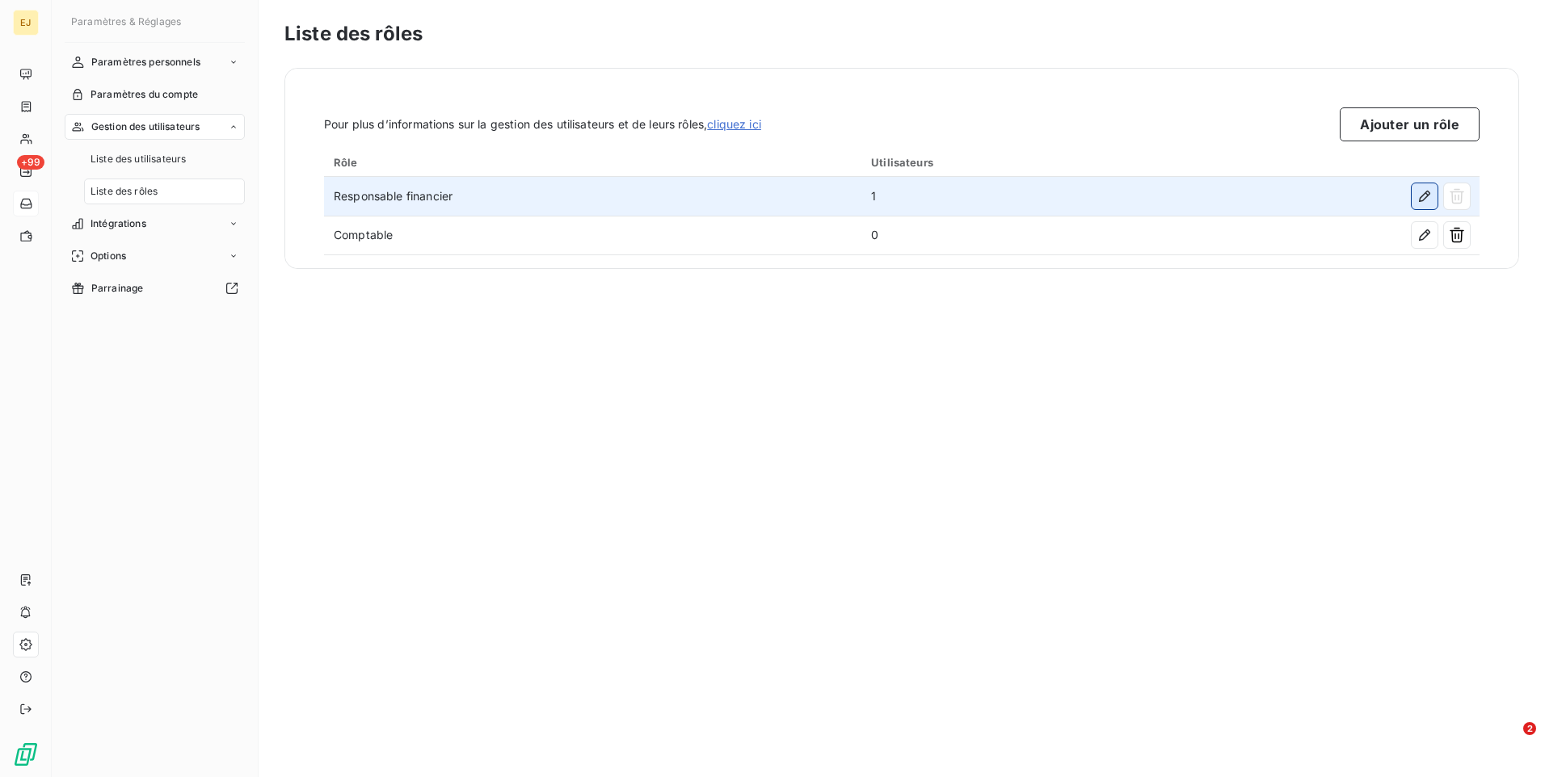
click at [1422, 200] on icon "button" at bounding box center [1424, 196] width 11 height 11
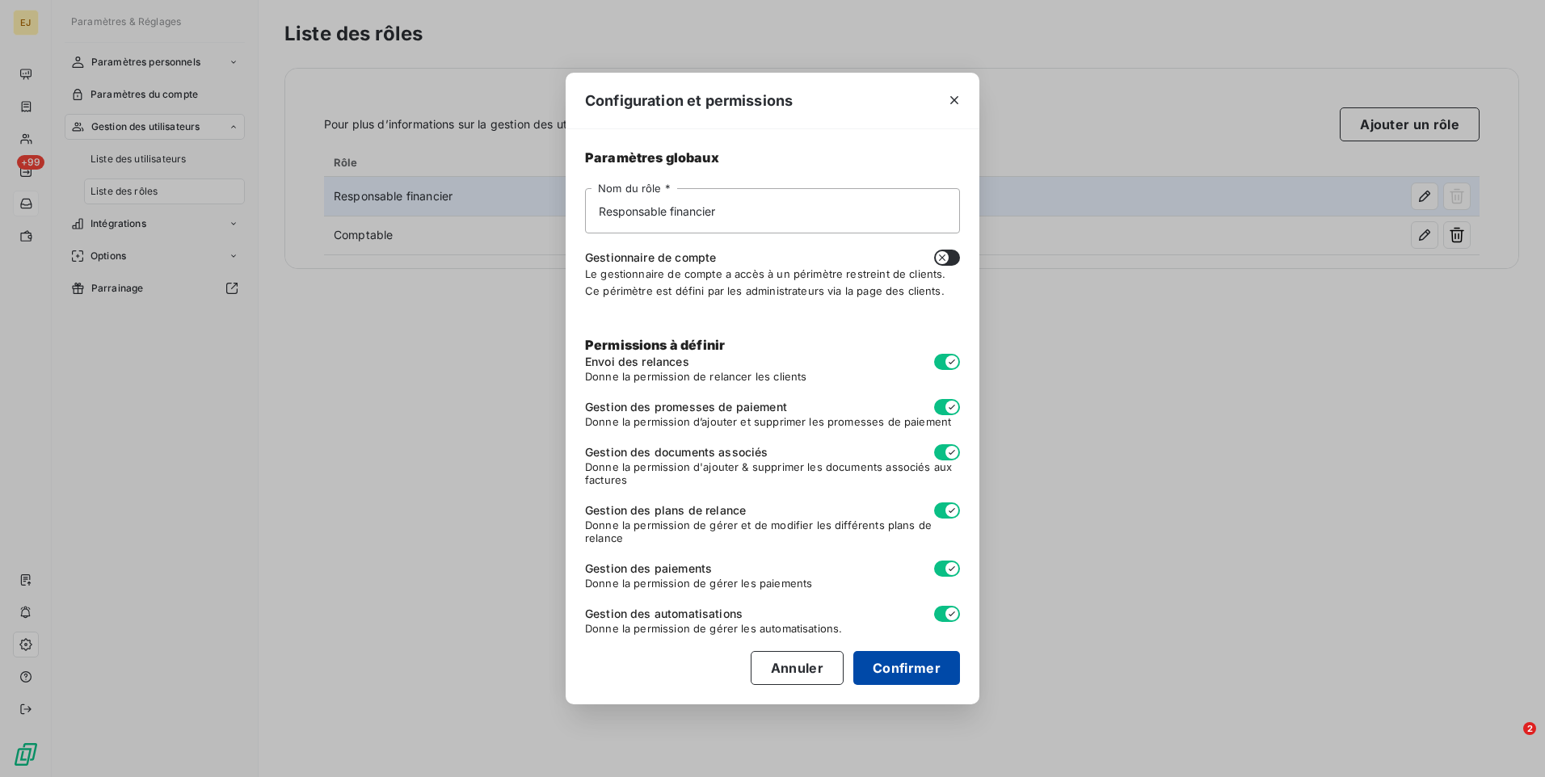
click at [905, 667] on button "Confirmer" at bounding box center [906, 668] width 107 height 34
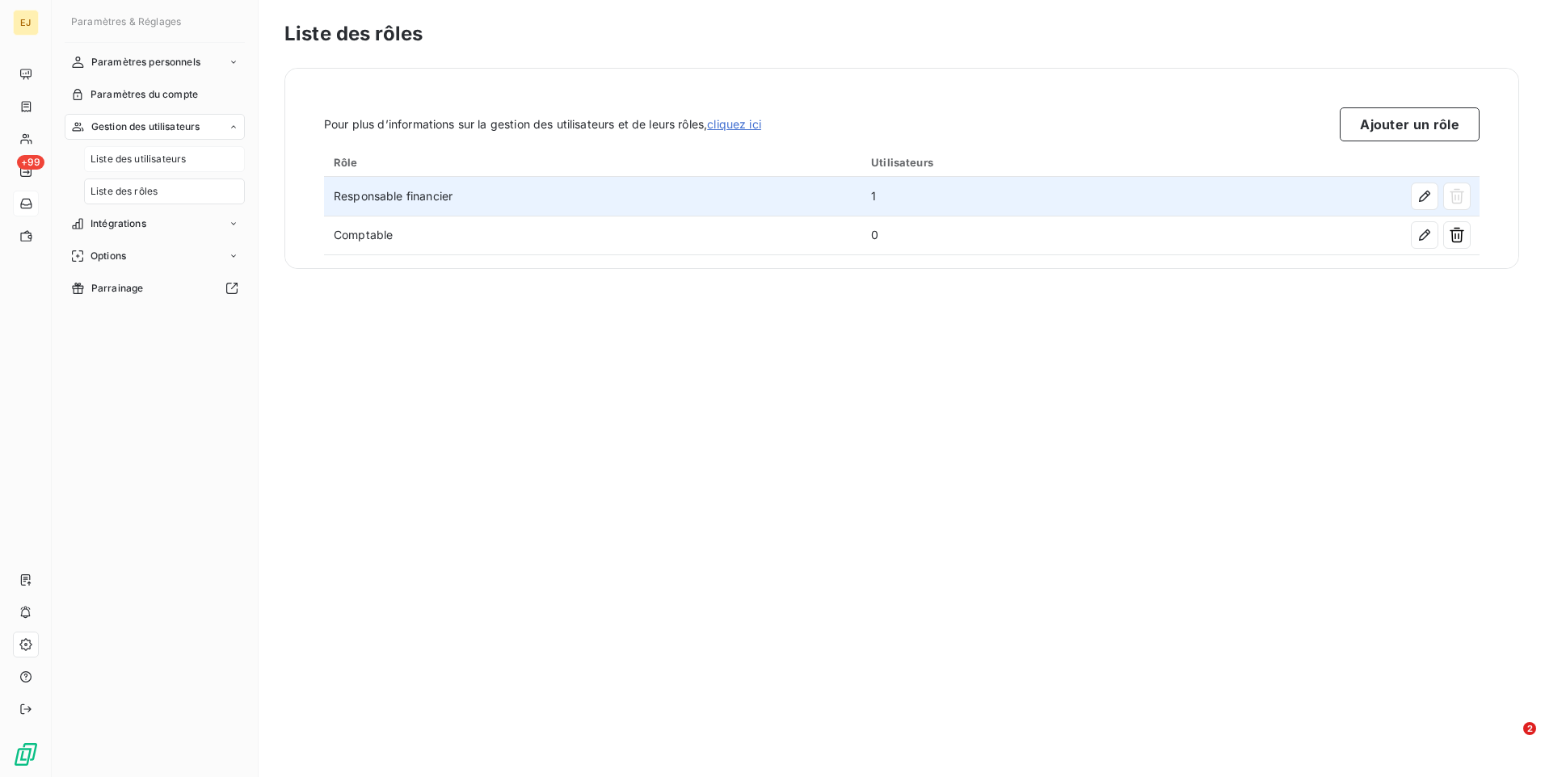
click at [195, 150] on div "Liste des utilisateurs" at bounding box center [164, 159] width 161 height 26
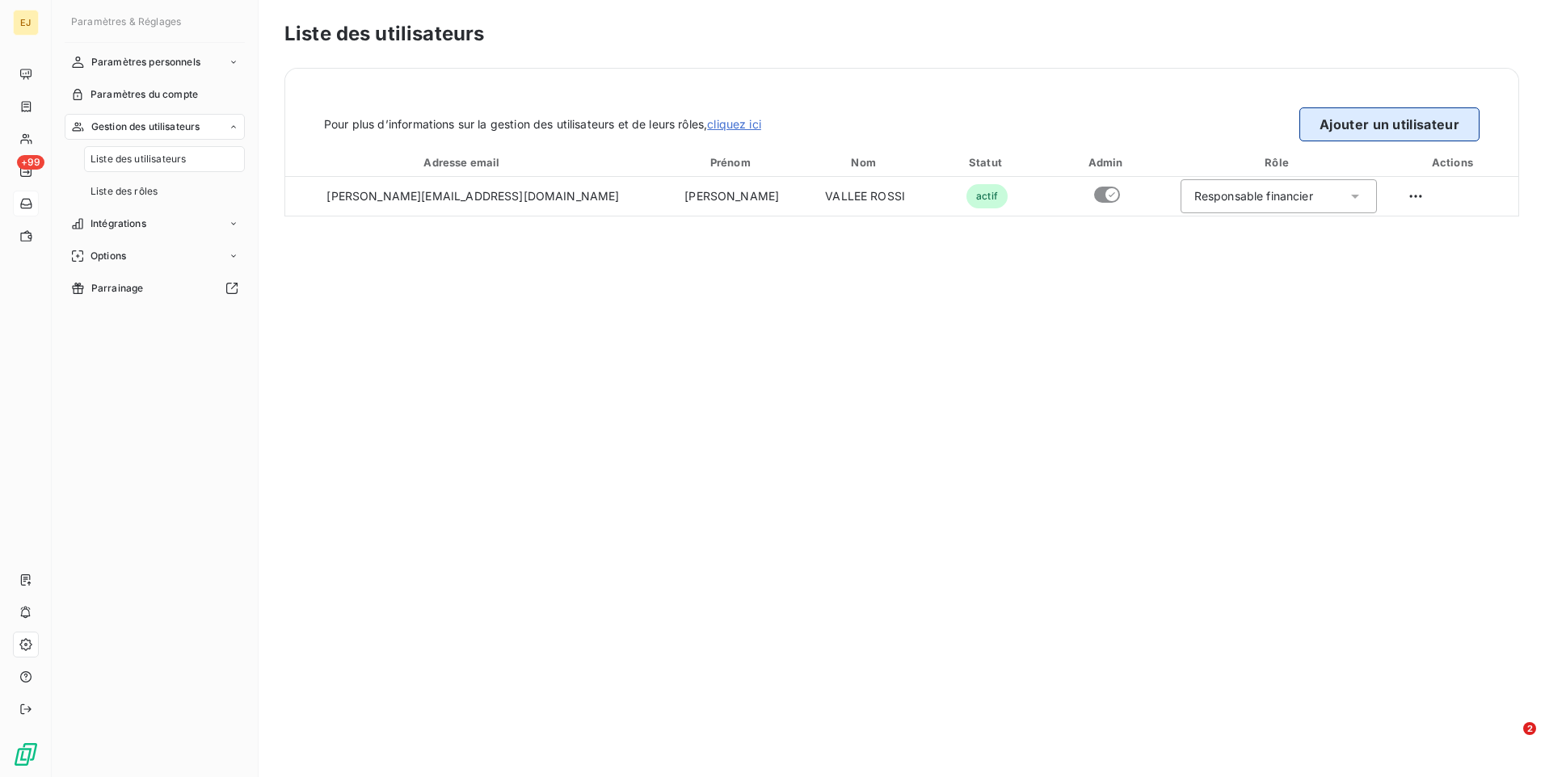
click at [1384, 128] on button "Ajouter un utilisateur" at bounding box center [1389, 124] width 180 height 34
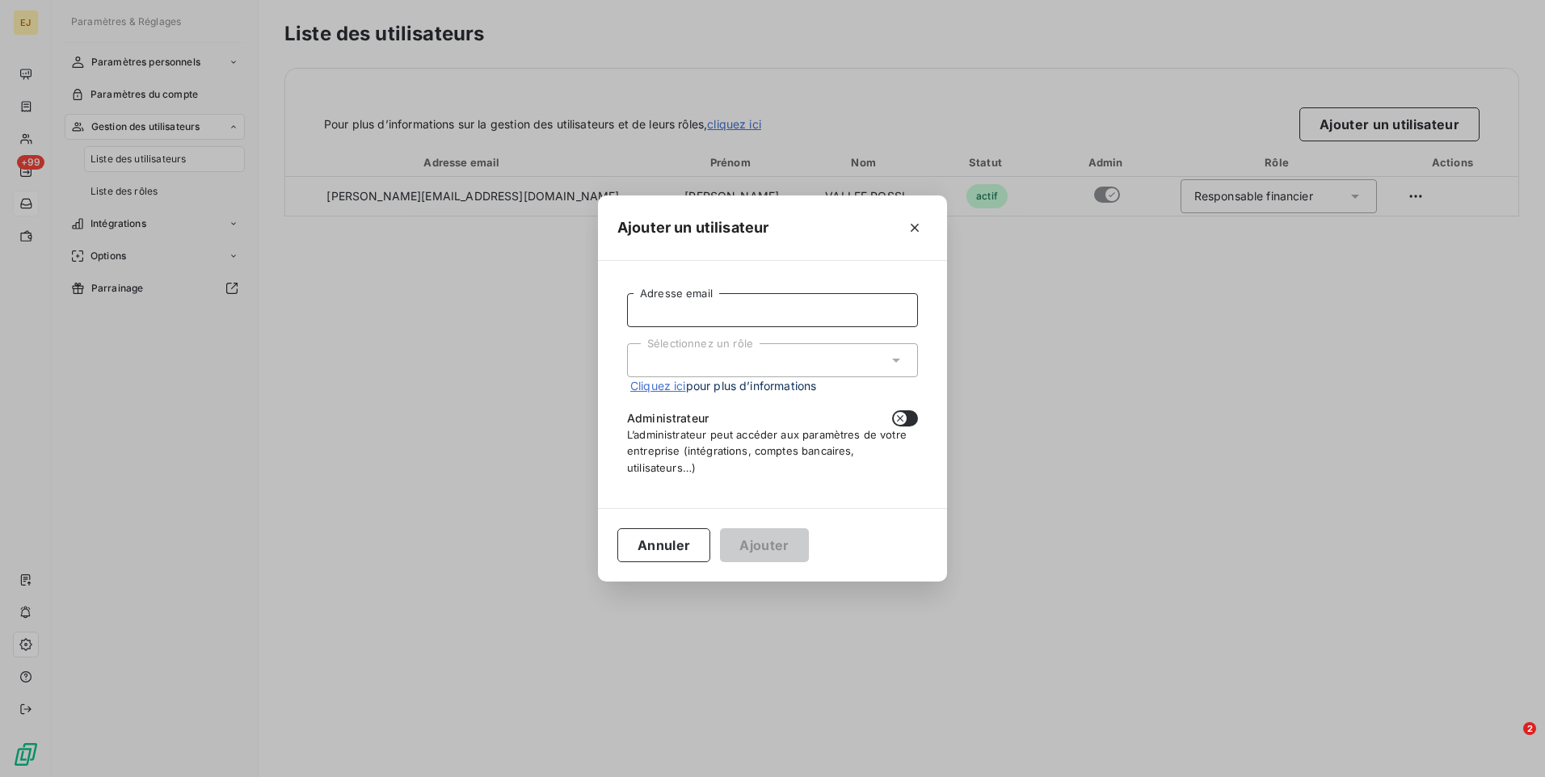
click at [712, 304] on input "Adresse email" at bounding box center [772, 310] width 291 height 34
type input "[EMAIL_ADDRESS][DOMAIN_NAME]"
click at [710, 359] on div "Sélectionnez un rôle" at bounding box center [772, 360] width 291 height 34
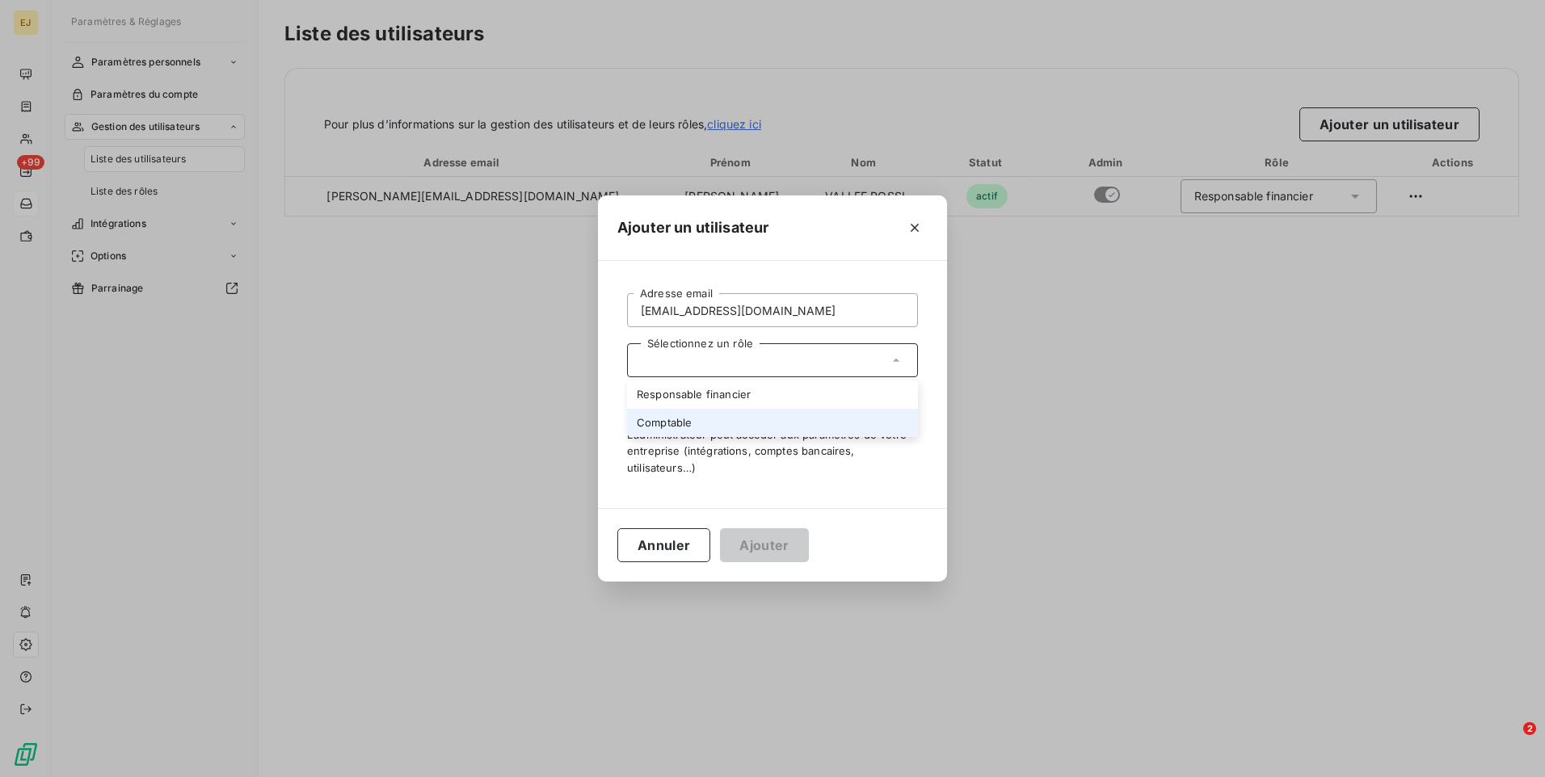
click at [696, 418] on li "Comptable" at bounding box center [772, 423] width 291 height 28
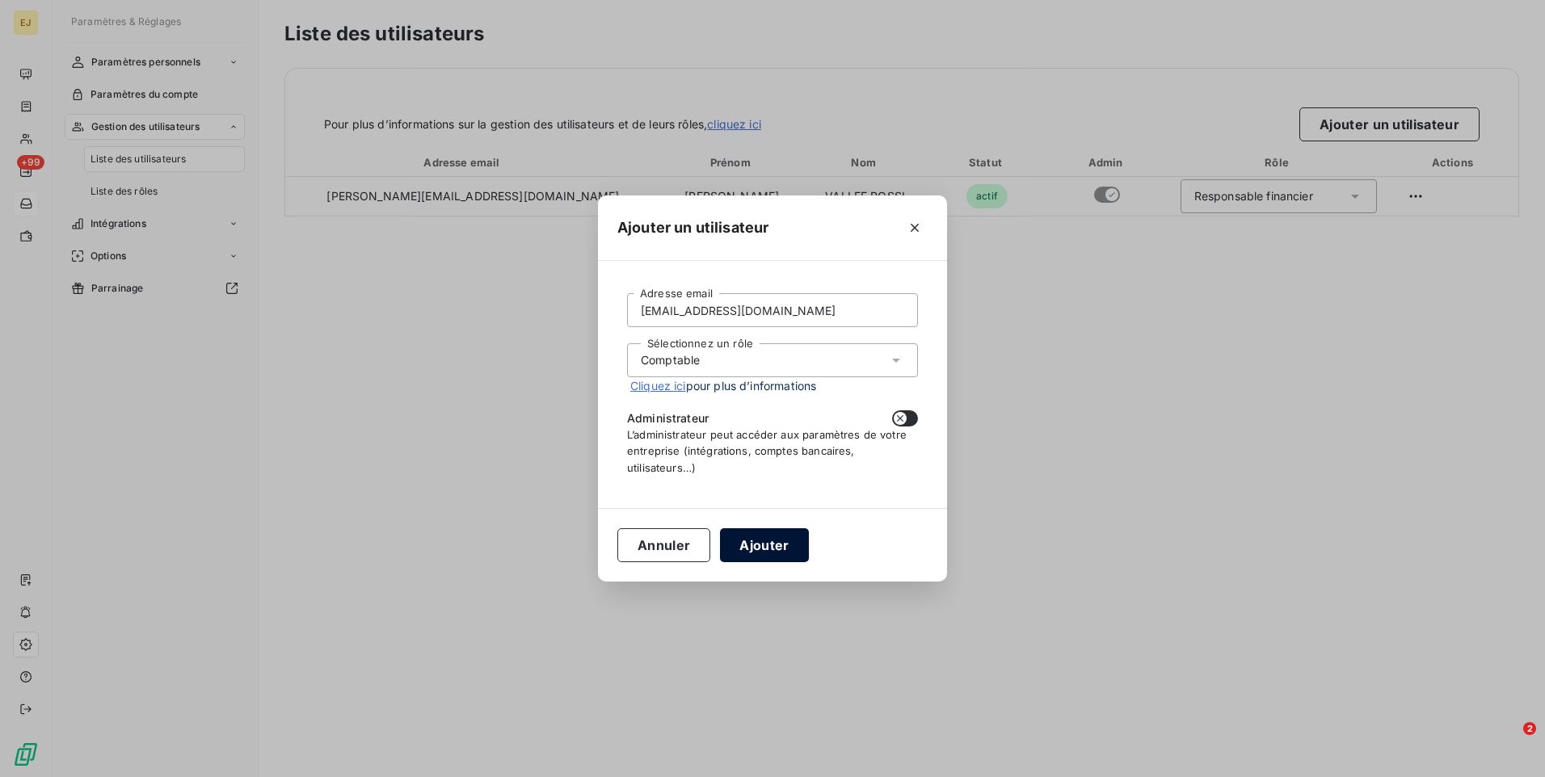
click at [772, 553] on button "Ajouter" at bounding box center [764, 545] width 88 height 34
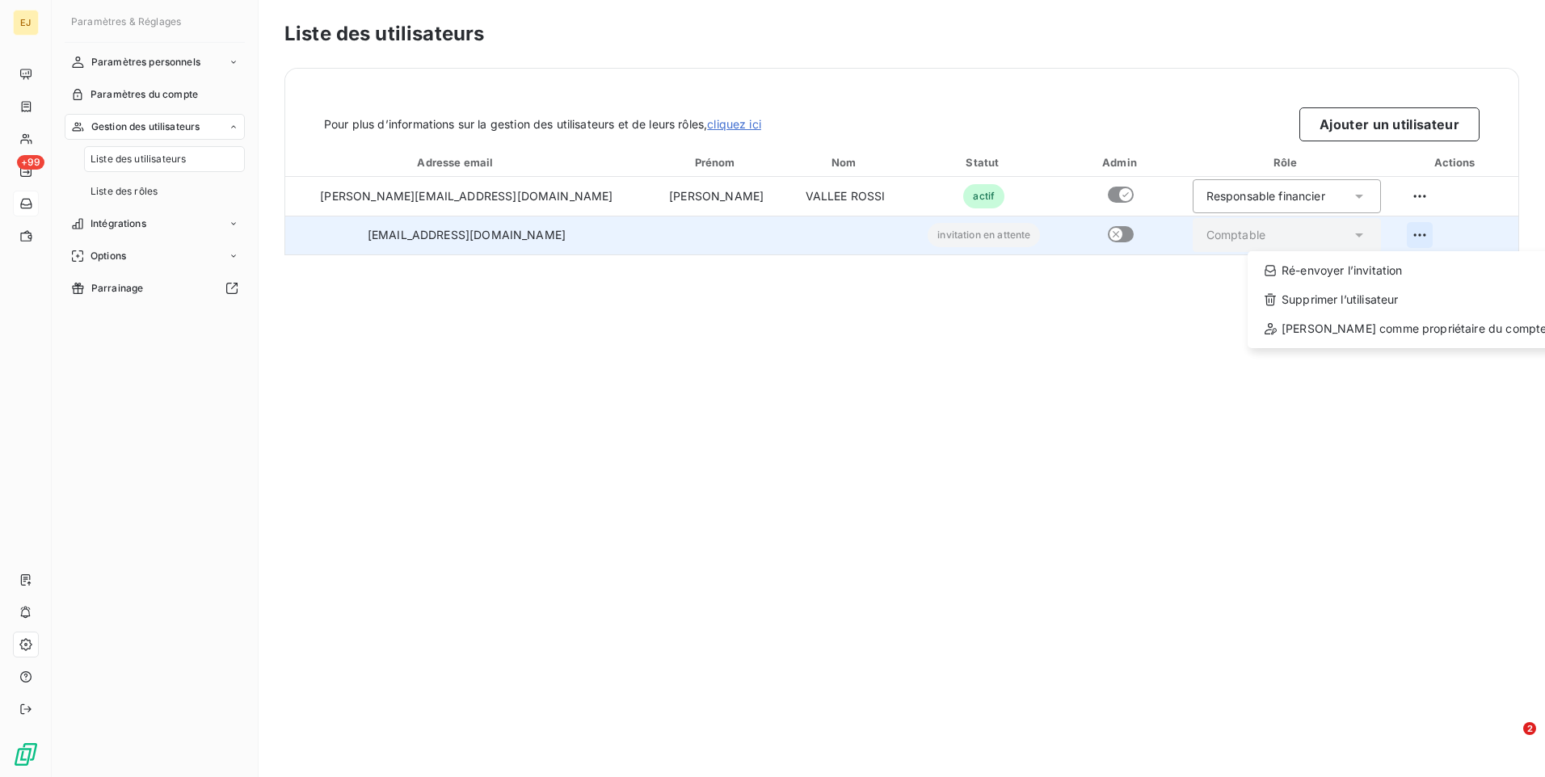
click at [1388, 233] on html "EJ +99 Paramètres & Réglages Paramètres personnels Paramètres du compte Gestion…" at bounding box center [772, 388] width 1545 height 777
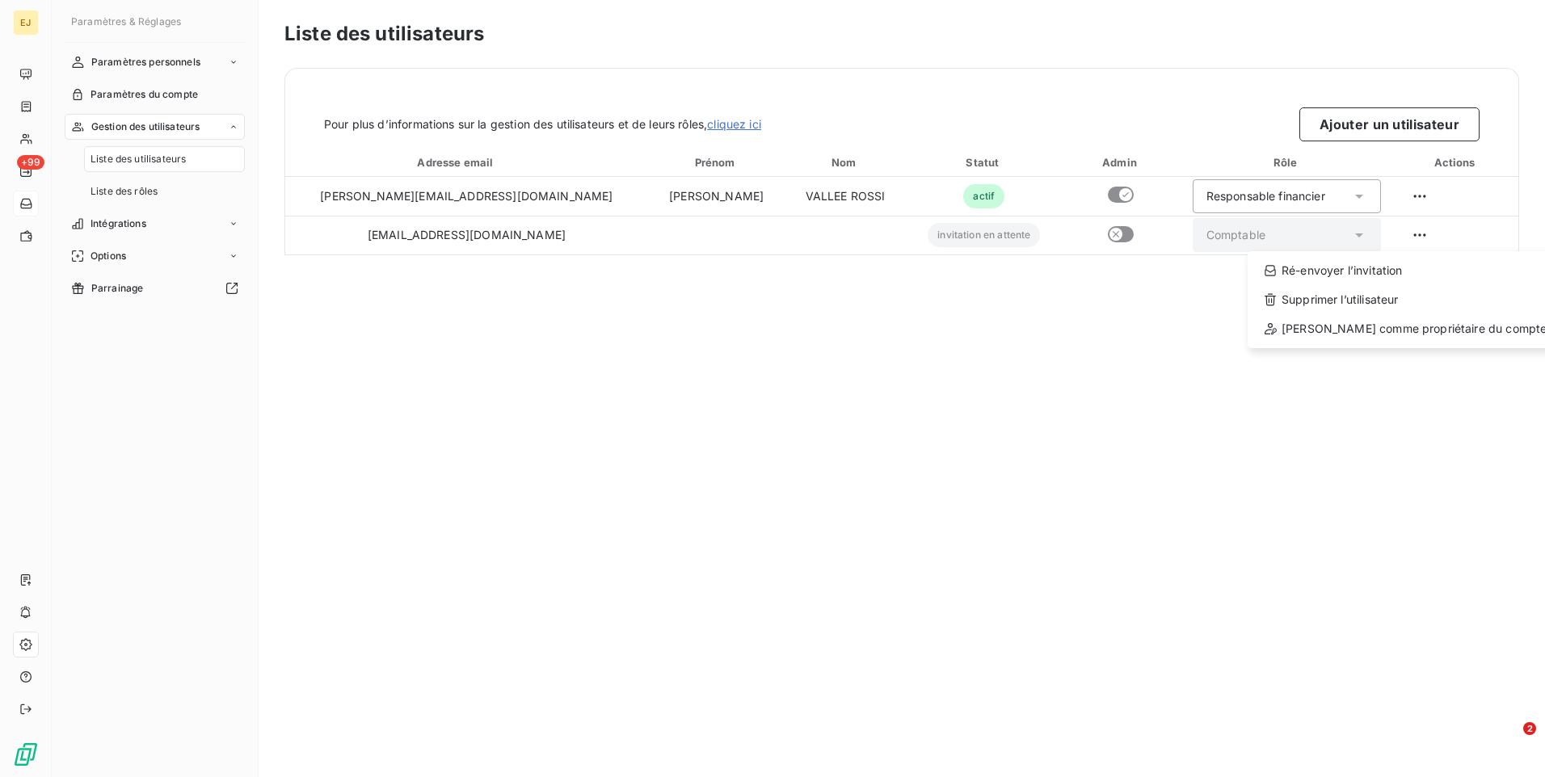
click at [1089, 535] on html "EJ +99 Paramètres & Réglages Paramètres personnels Paramètres du compte Gestion…" at bounding box center [772, 388] width 1545 height 777
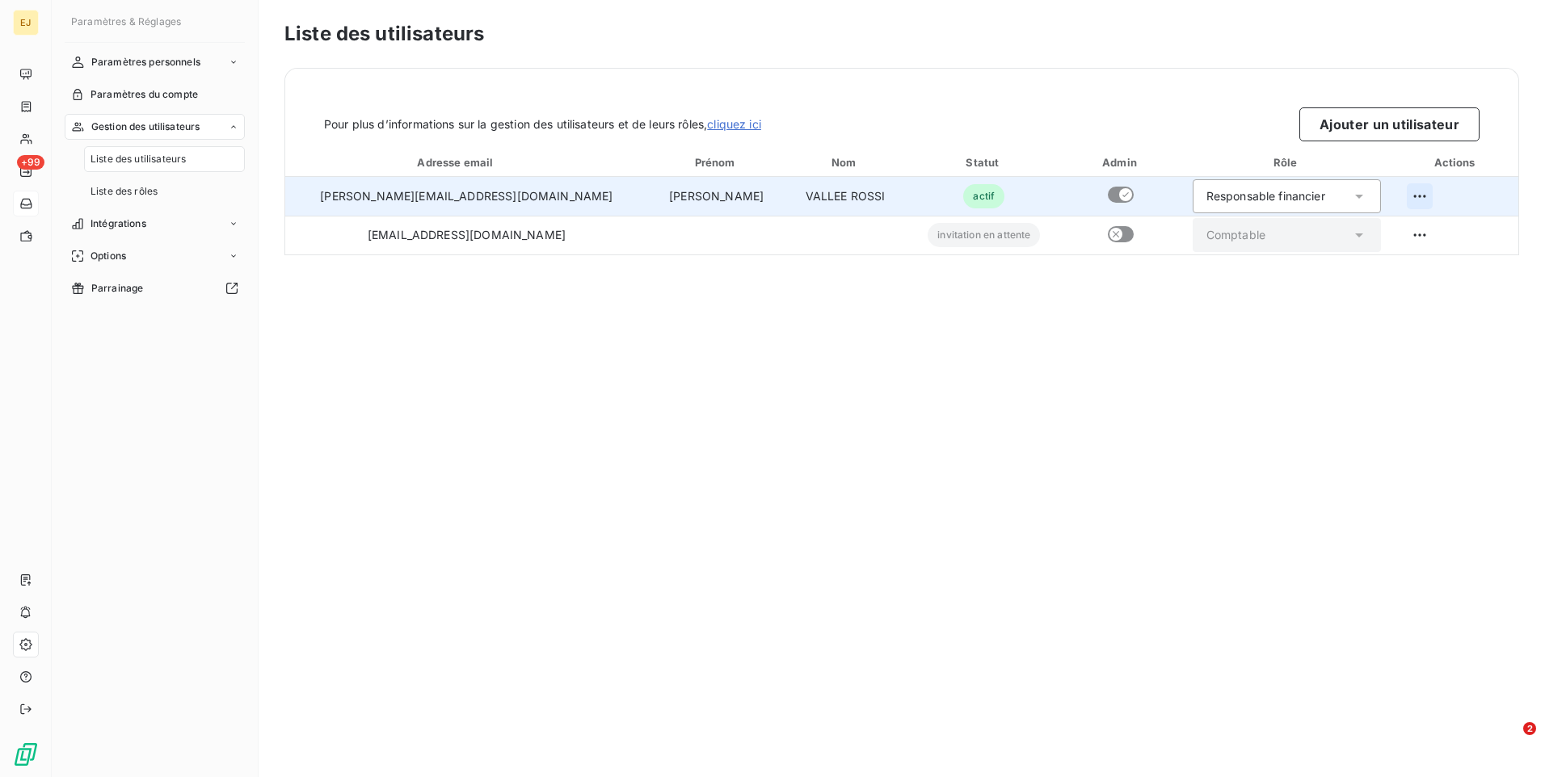
click at [1391, 194] on html "EJ +99 Paramètres & Réglages Paramètres personnels Paramètres du compte Gestion…" at bounding box center [772, 388] width 1545 height 777
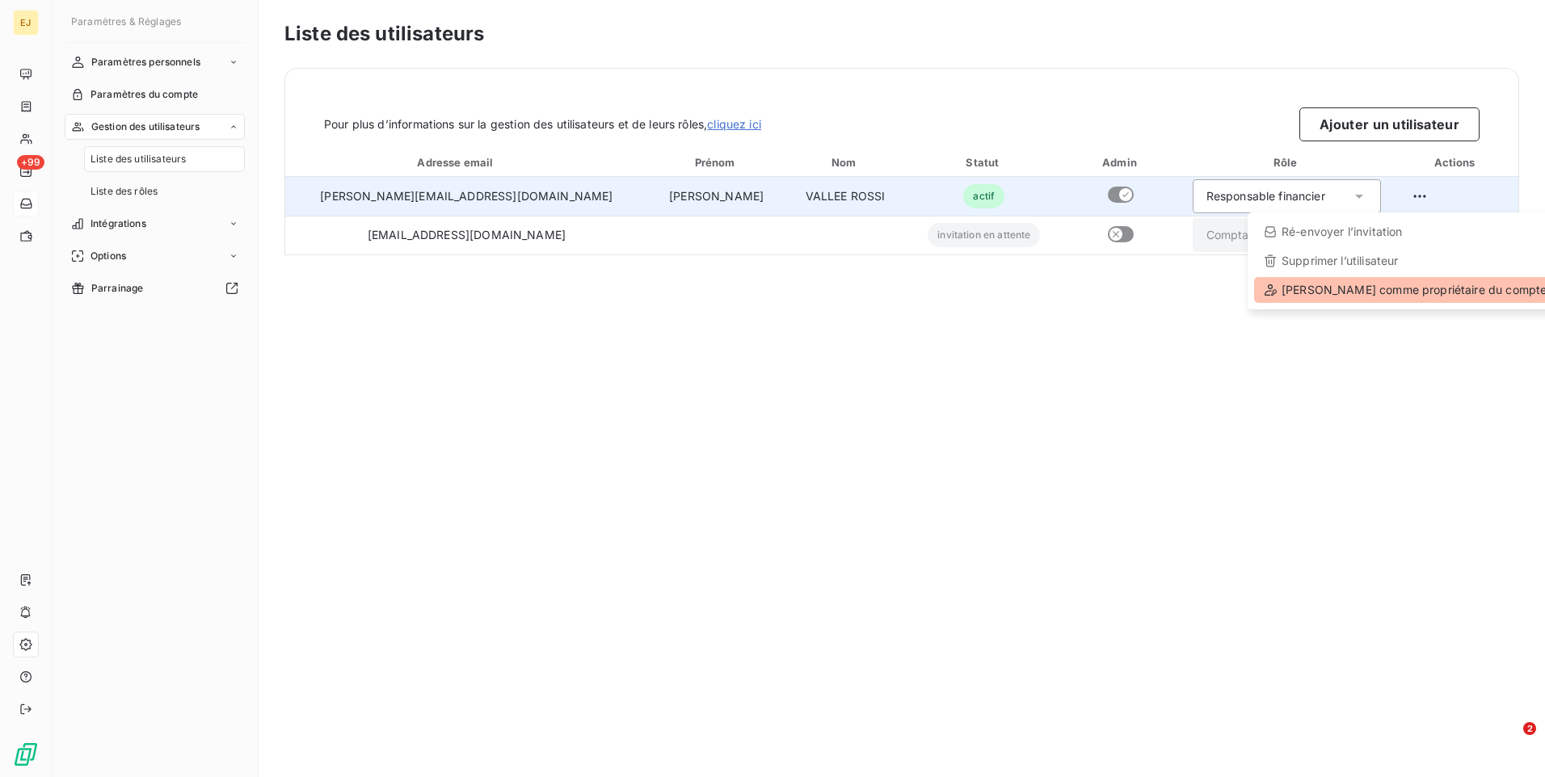
click at [1342, 292] on div "[PERSON_NAME] comme propriétaire du compte" at bounding box center [1405, 290] width 302 height 26
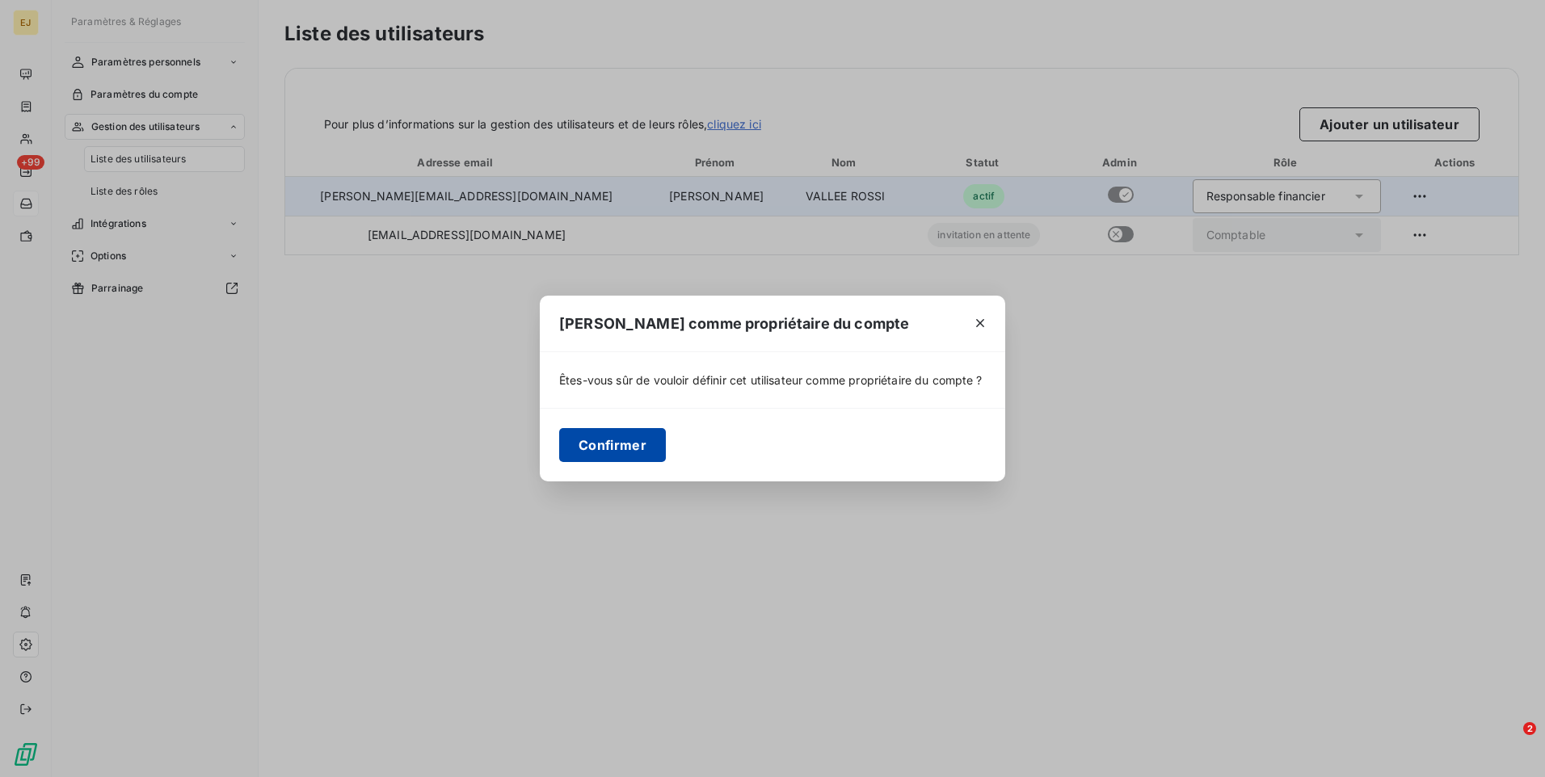
click at [628, 451] on button "Confirmer" at bounding box center [612, 445] width 107 height 34
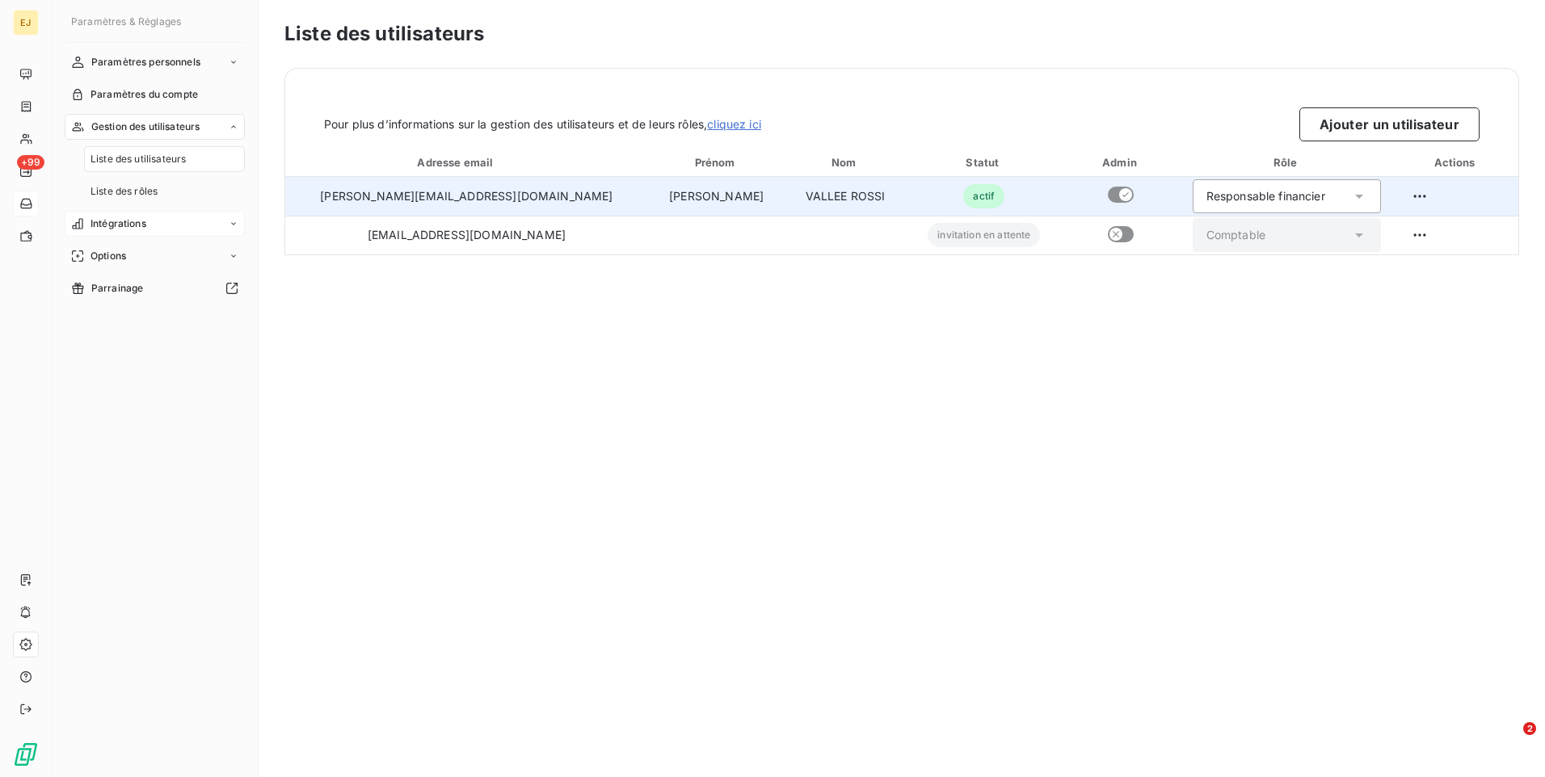
click at [221, 222] on div "Intégrations" at bounding box center [155, 224] width 180 height 26
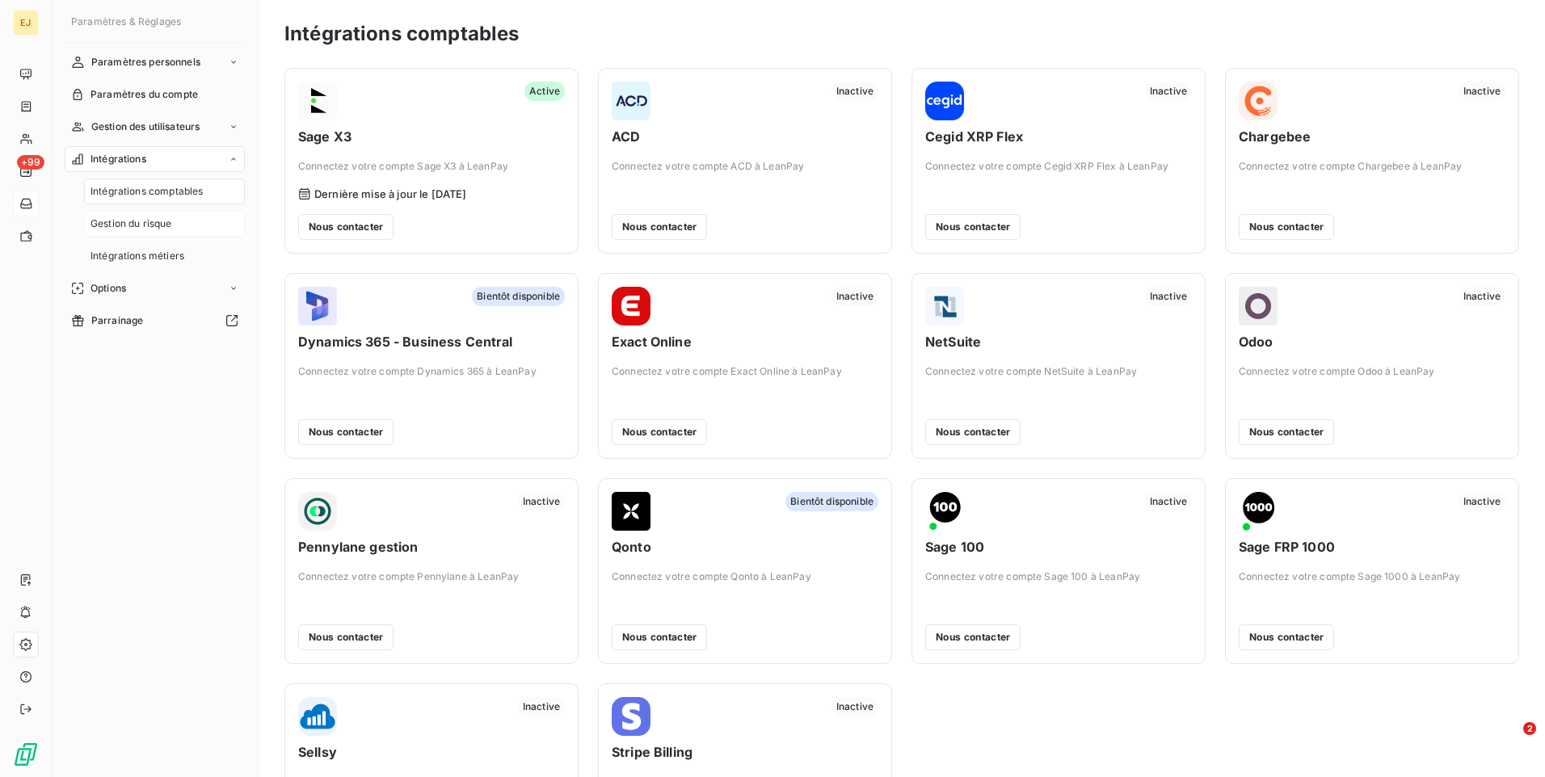
click at [178, 228] on div "Gestion du risque" at bounding box center [164, 224] width 161 height 26
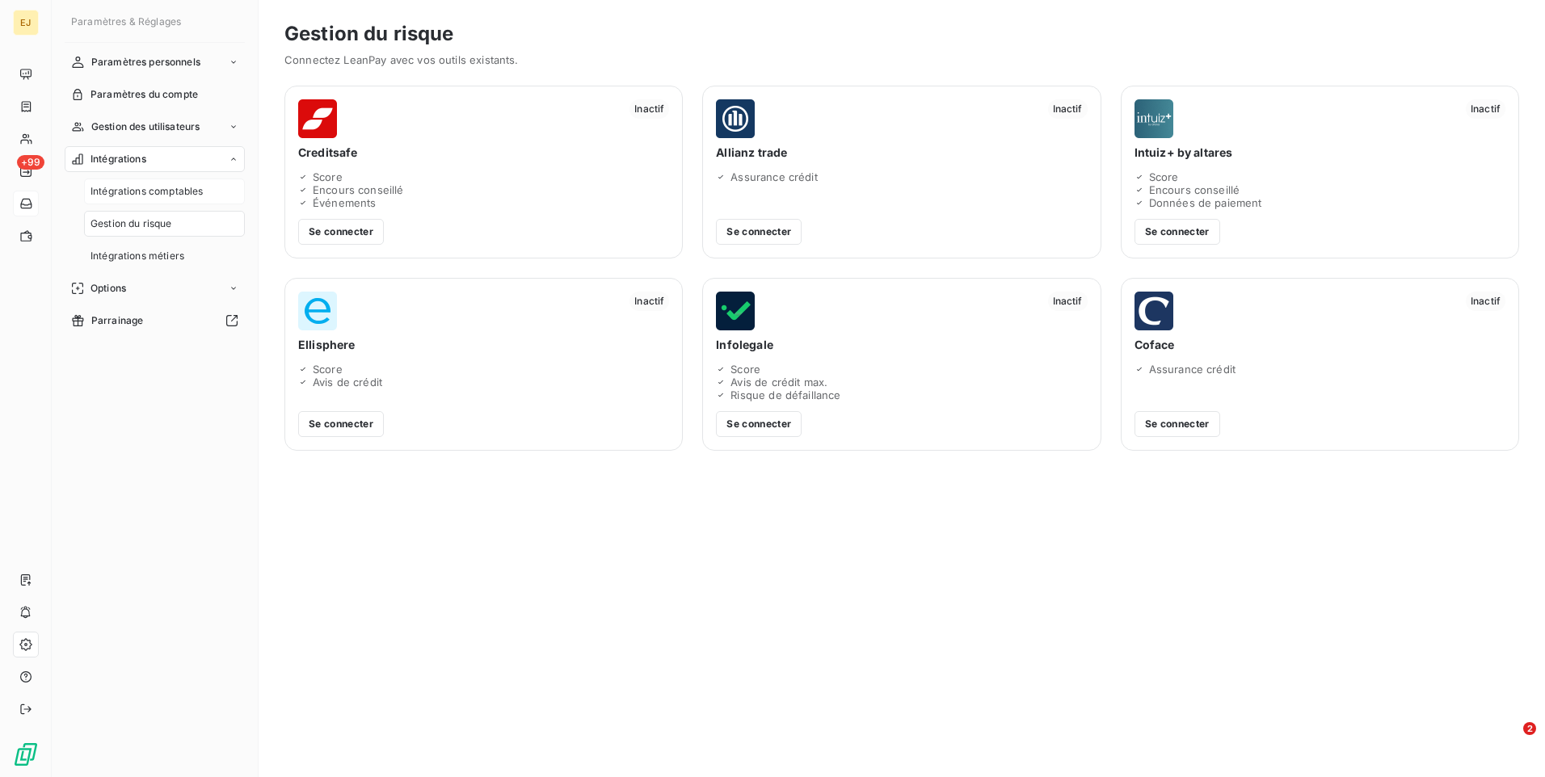
click at [181, 189] on span "Intégrations comptables" at bounding box center [146, 191] width 112 height 15
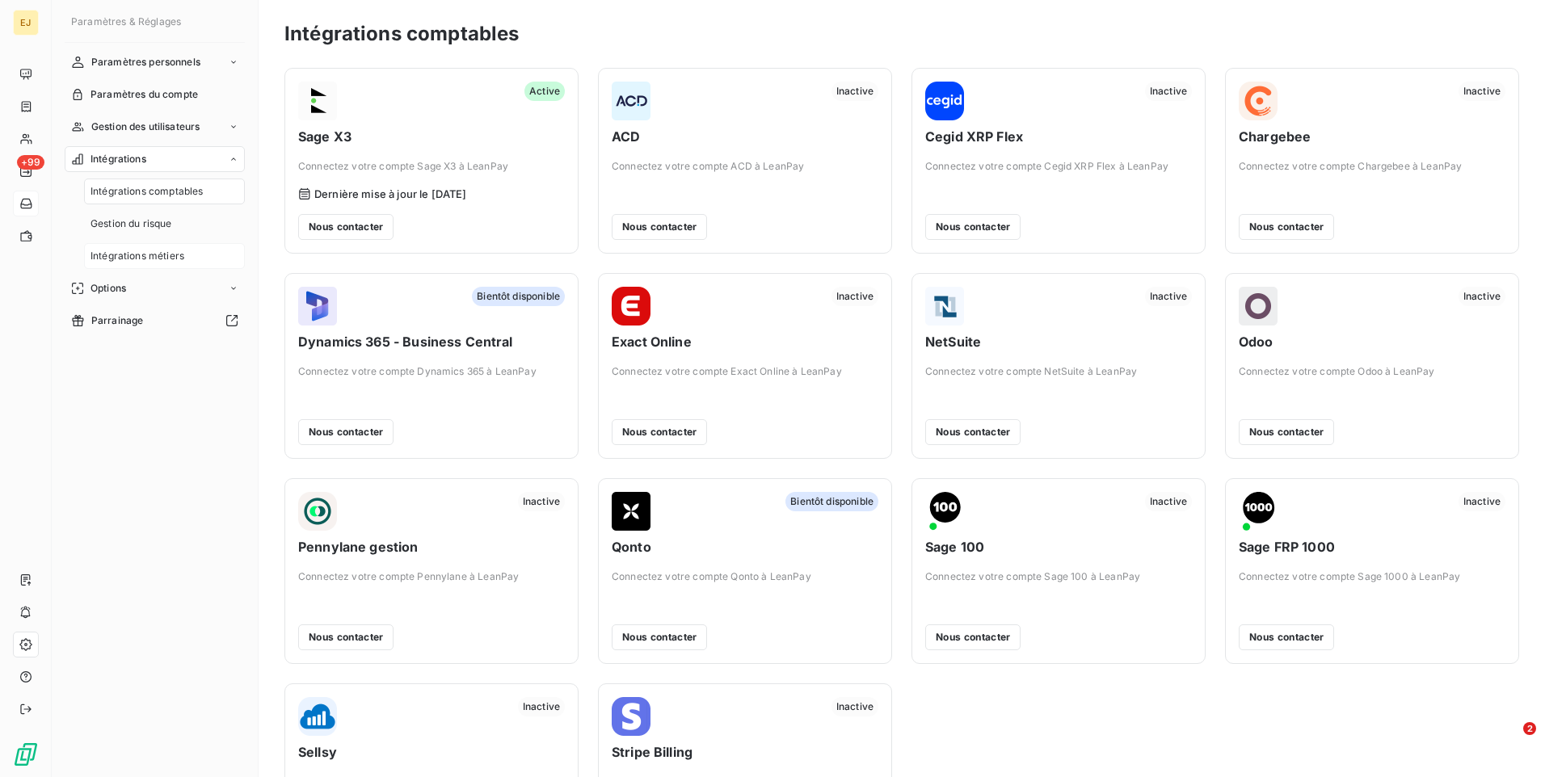
click at [131, 259] on span "Intégrations métiers" at bounding box center [137, 256] width 94 height 15
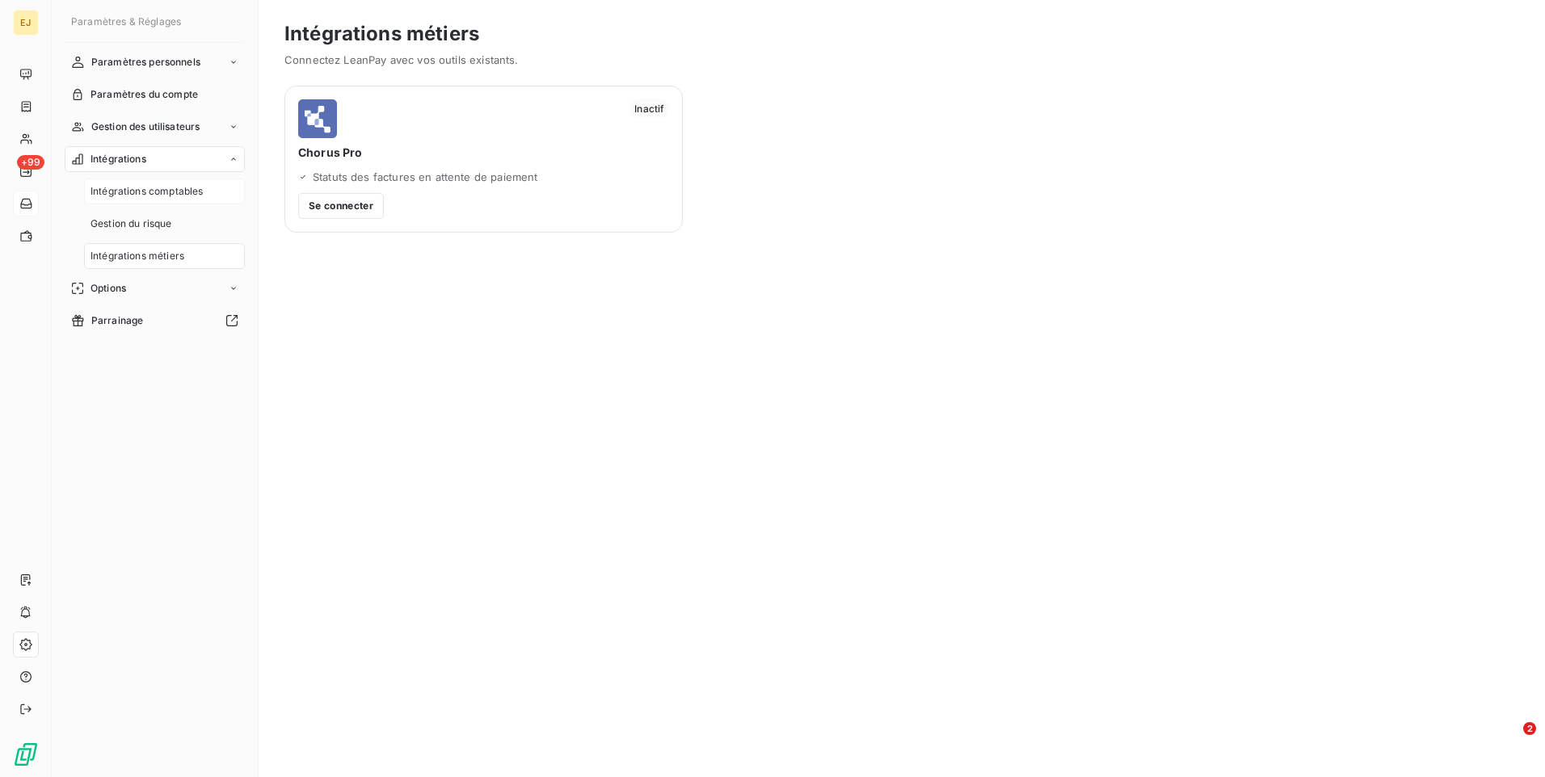
click at [162, 194] on span "Intégrations comptables" at bounding box center [146, 191] width 112 height 15
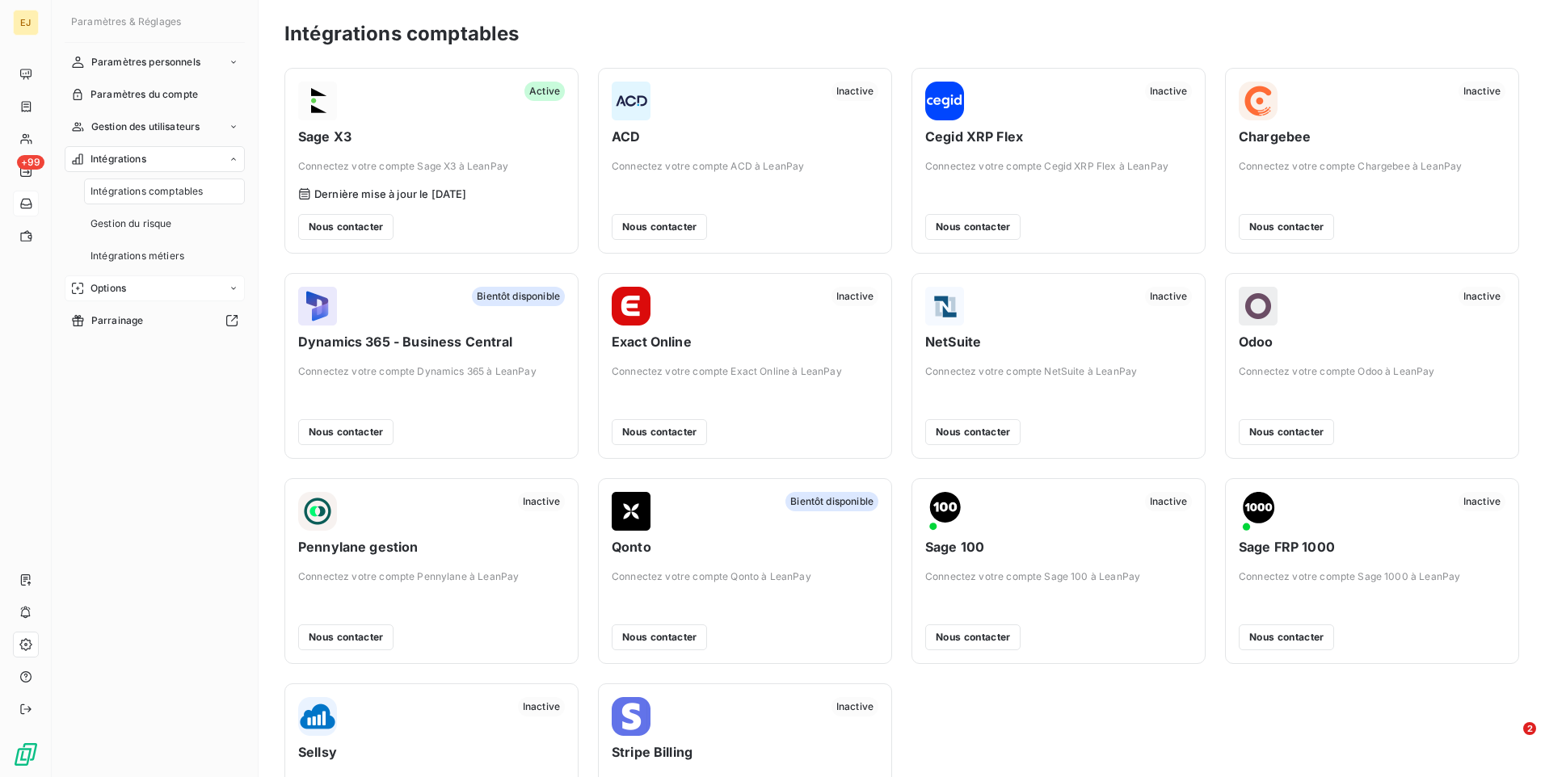
click at [233, 288] on icon at bounding box center [233, 288] width 5 height 2
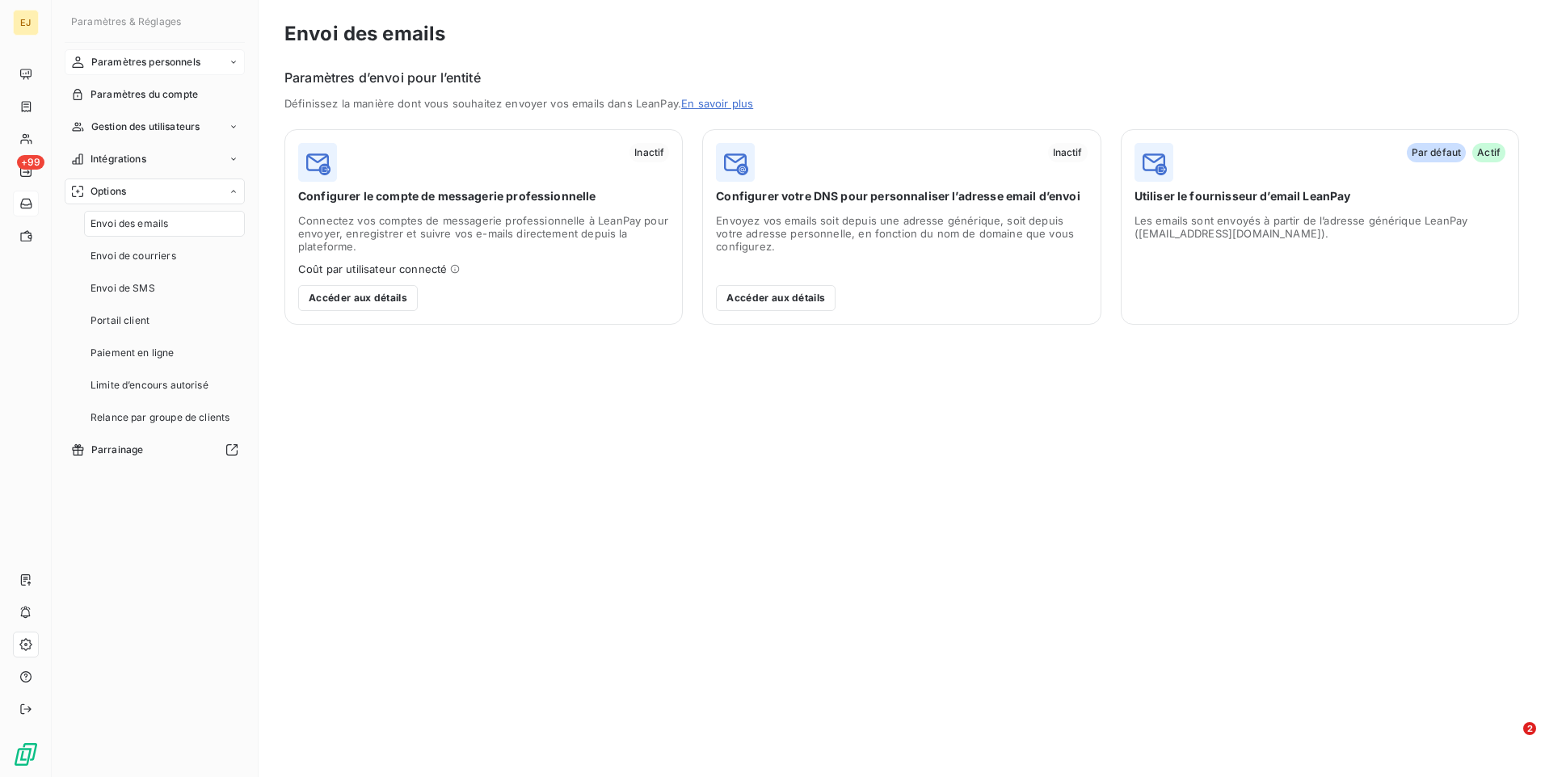
click at [224, 64] on div "Paramètres personnels" at bounding box center [155, 62] width 180 height 26
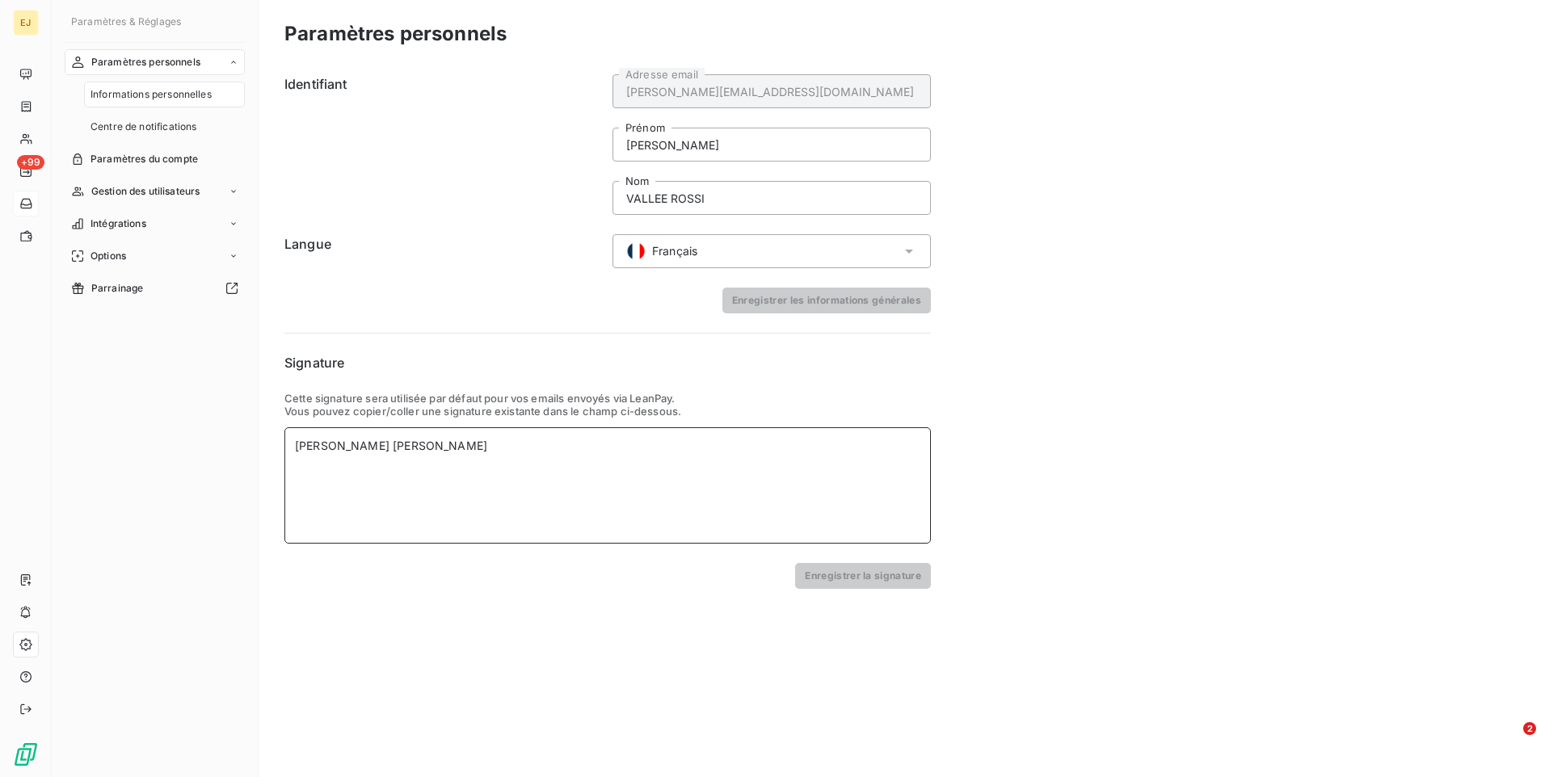
click at [451, 474] on div "[PERSON_NAME] [PERSON_NAME]" at bounding box center [607, 485] width 646 height 116
click at [288, 469] on div "[PERSON_NAME] [PERSON_NAME]" at bounding box center [607, 485] width 646 height 116
paste div
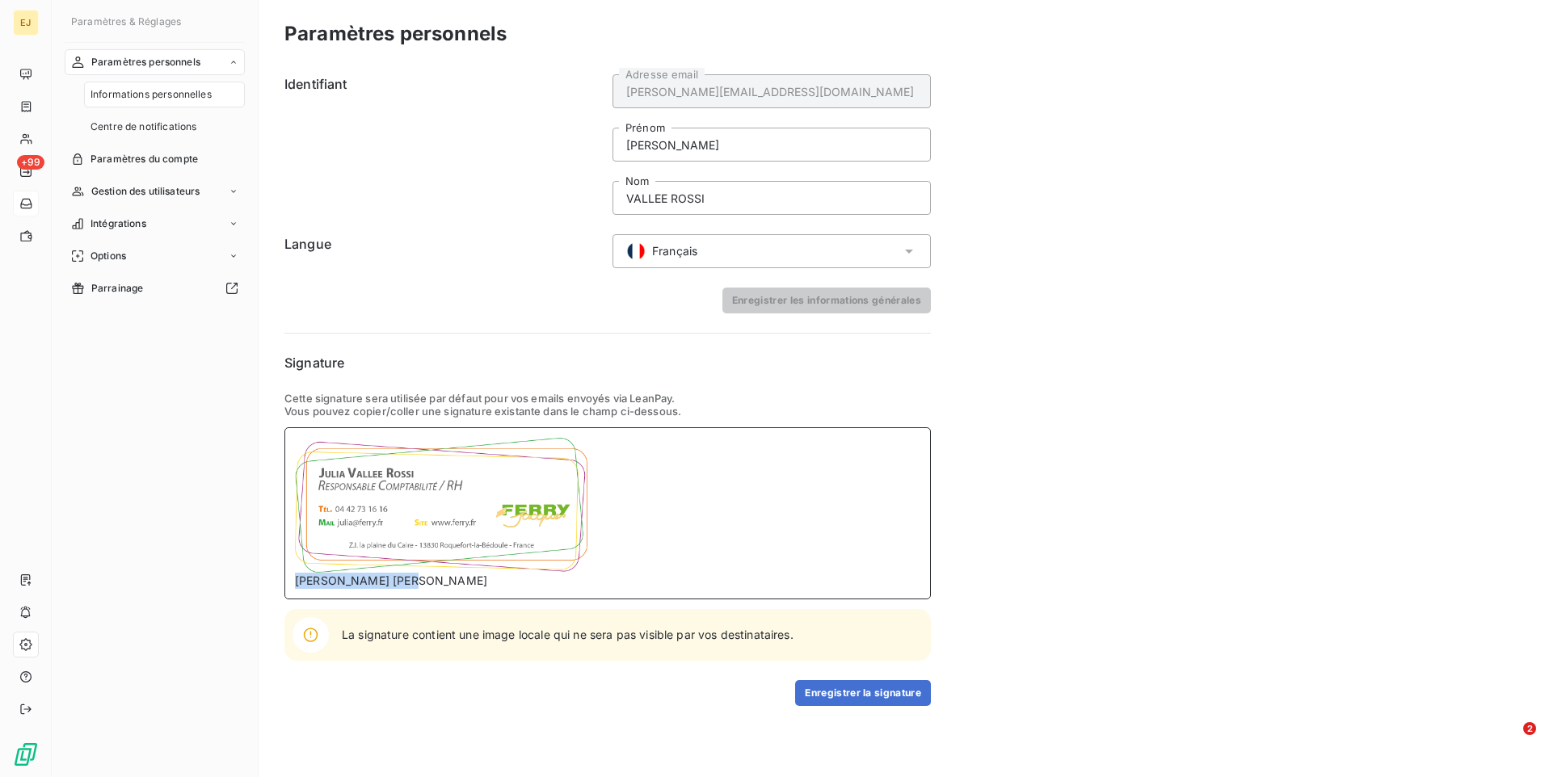
drag, startPoint x: 441, startPoint y: 581, endPoint x: 296, endPoint y: 577, distance: 145.5
click at [279, 577] on div "Paramètres personnels Identifiant [PERSON_NAME][EMAIL_ADDRESS][DOMAIN_NAME] Adr…" at bounding box center [902, 388] width 1286 height 777
click at [427, 514] on img at bounding box center [441, 505] width 292 height 135
click at [473, 502] on img at bounding box center [441, 505] width 292 height 135
click at [184, 132] on span "Centre de notifications" at bounding box center [143, 127] width 106 height 15
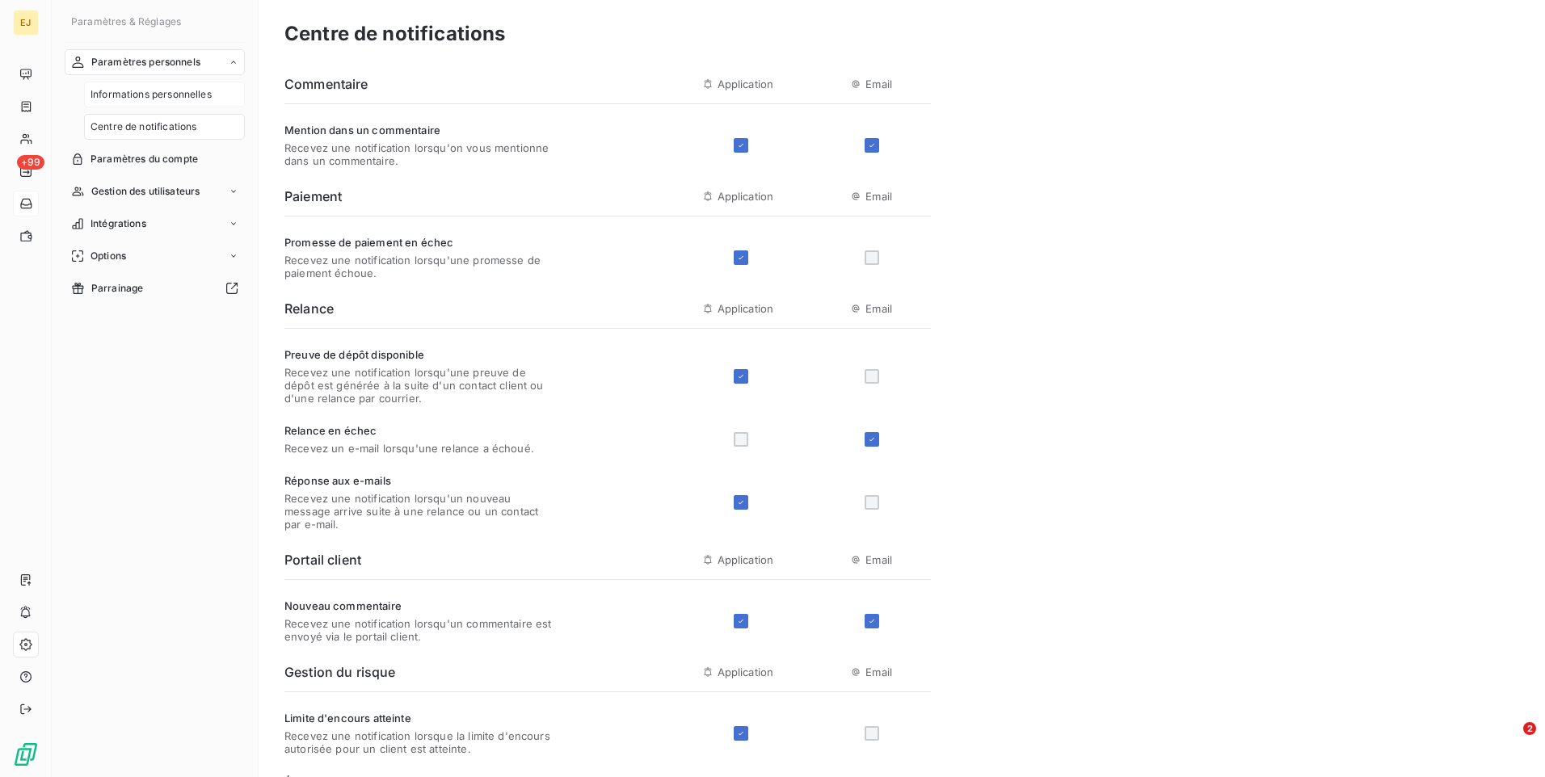
click at [188, 97] on span "Informations personnelles" at bounding box center [150, 94] width 121 height 15
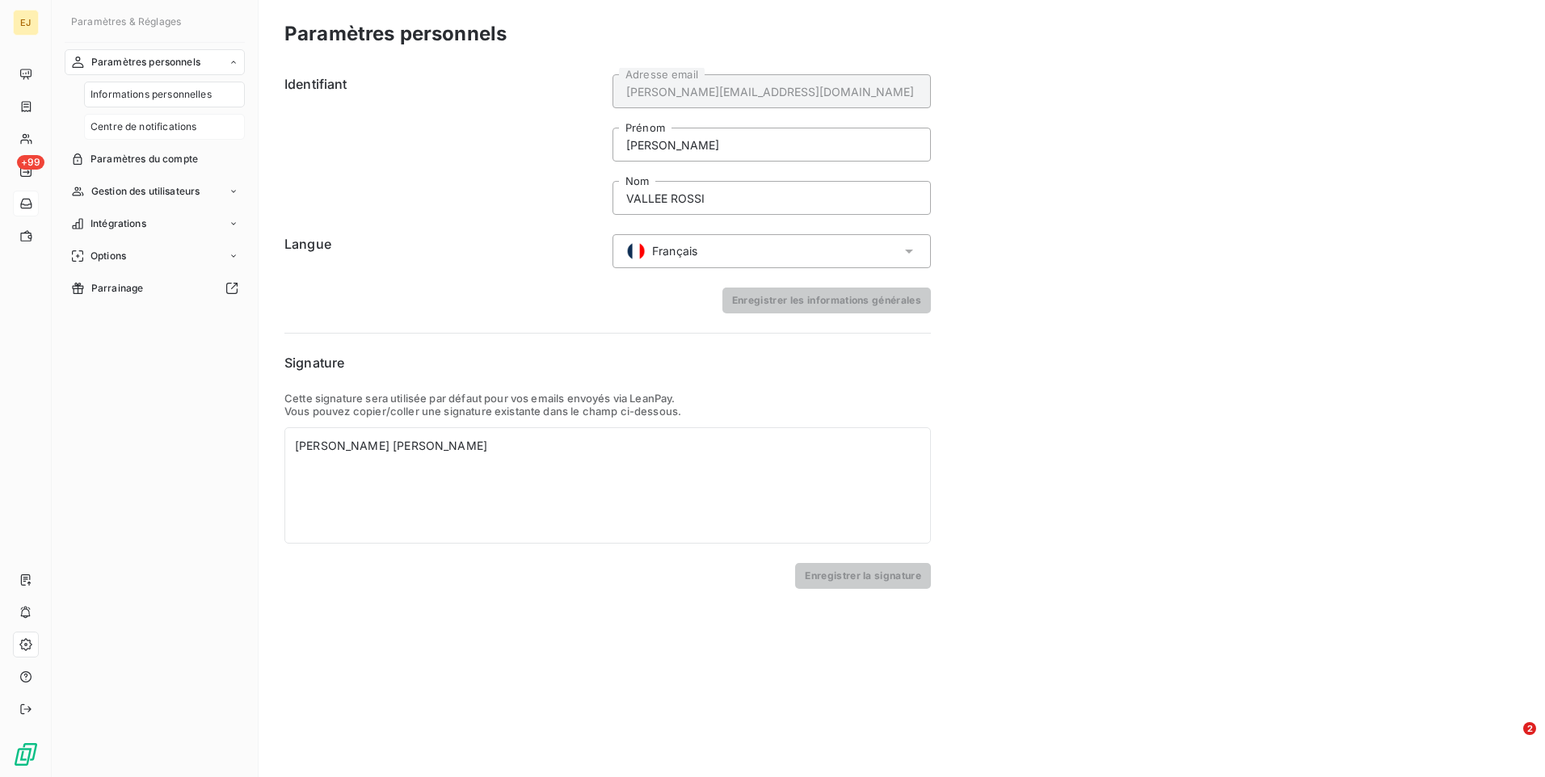
click at [165, 133] on span "Centre de notifications" at bounding box center [143, 127] width 106 height 15
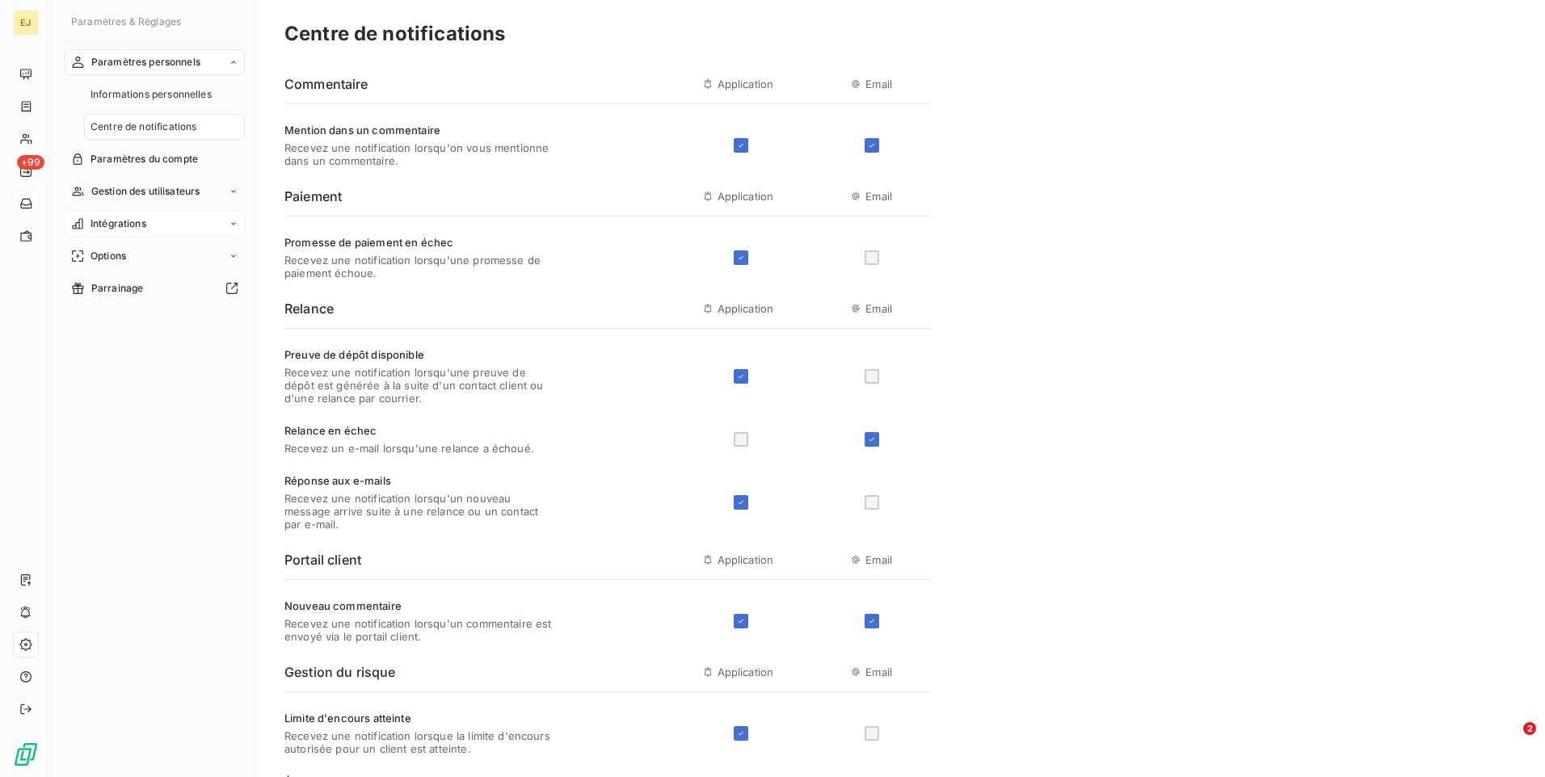
click at [229, 221] on icon at bounding box center [234, 224] width 10 height 10
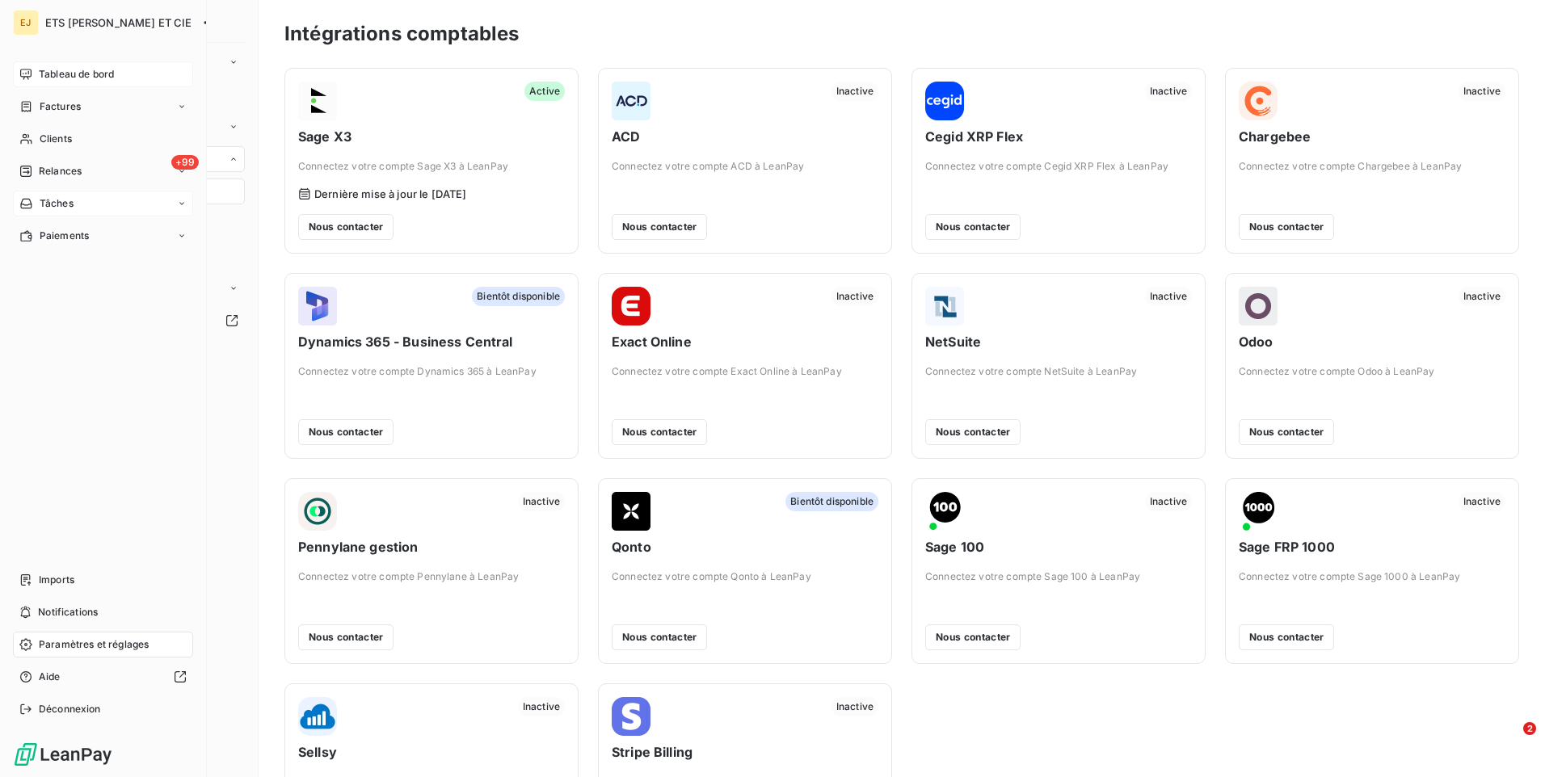
click at [86, 69] on span "Tableau de bord" at bounding box center [76, 74] width 75 height 15
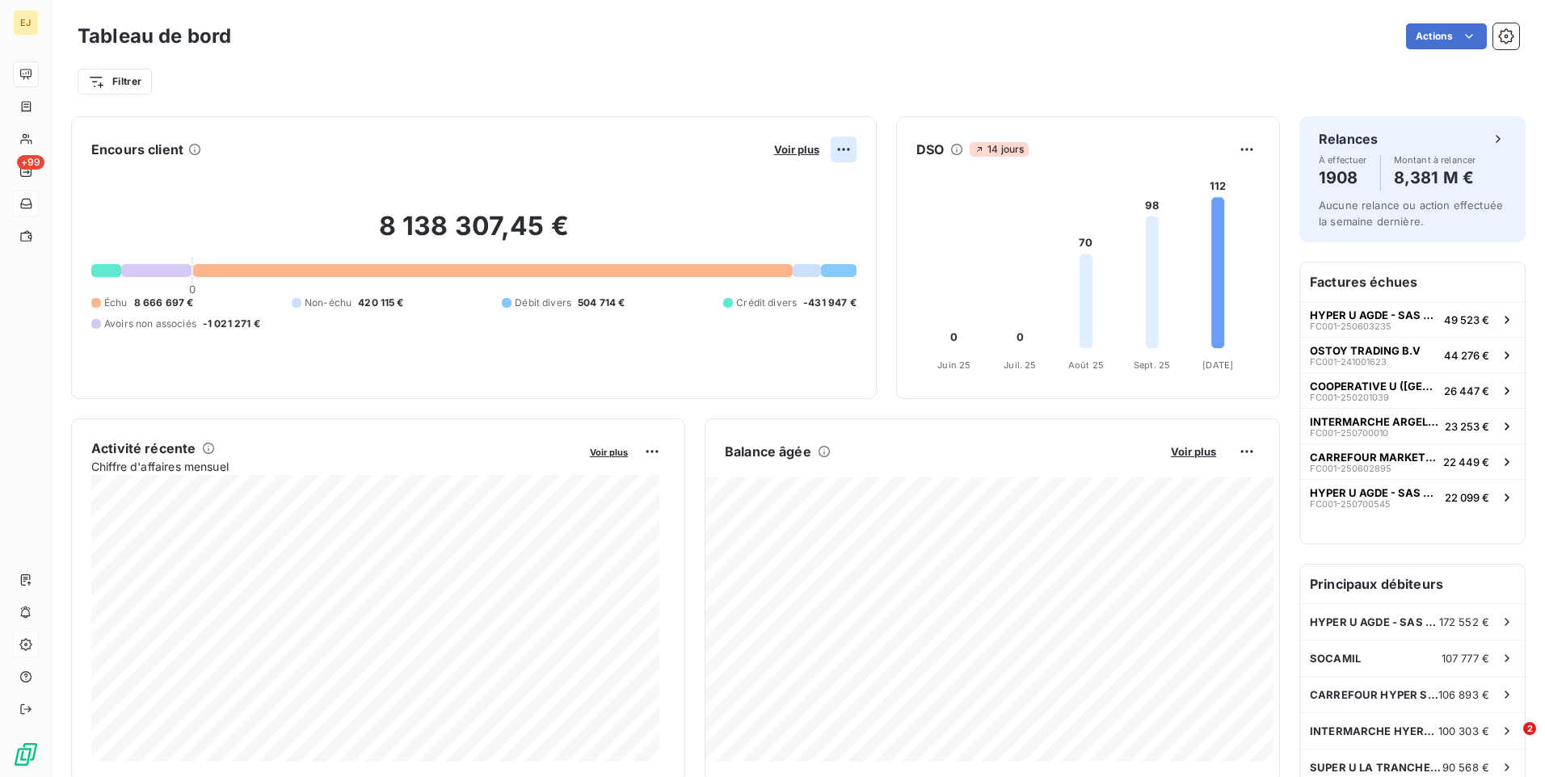
click at [841, 143] on html "EJ +99 Tableau de bord Actions Filtrer Encours client Voir plus 8 138 307,45 € …" at bounding box center [772, 388] width 1545 height 777
click at [776, 148] on html "EJ +99 Tableau de bord Actions Filtrer Encours client Voir plus 8 138 307,45 € …" at bounding box center [772, 388] width 1545 height 777
click at [784, 147] on span "Voir plus" at bounding box center [796, 149] width 45 height 13
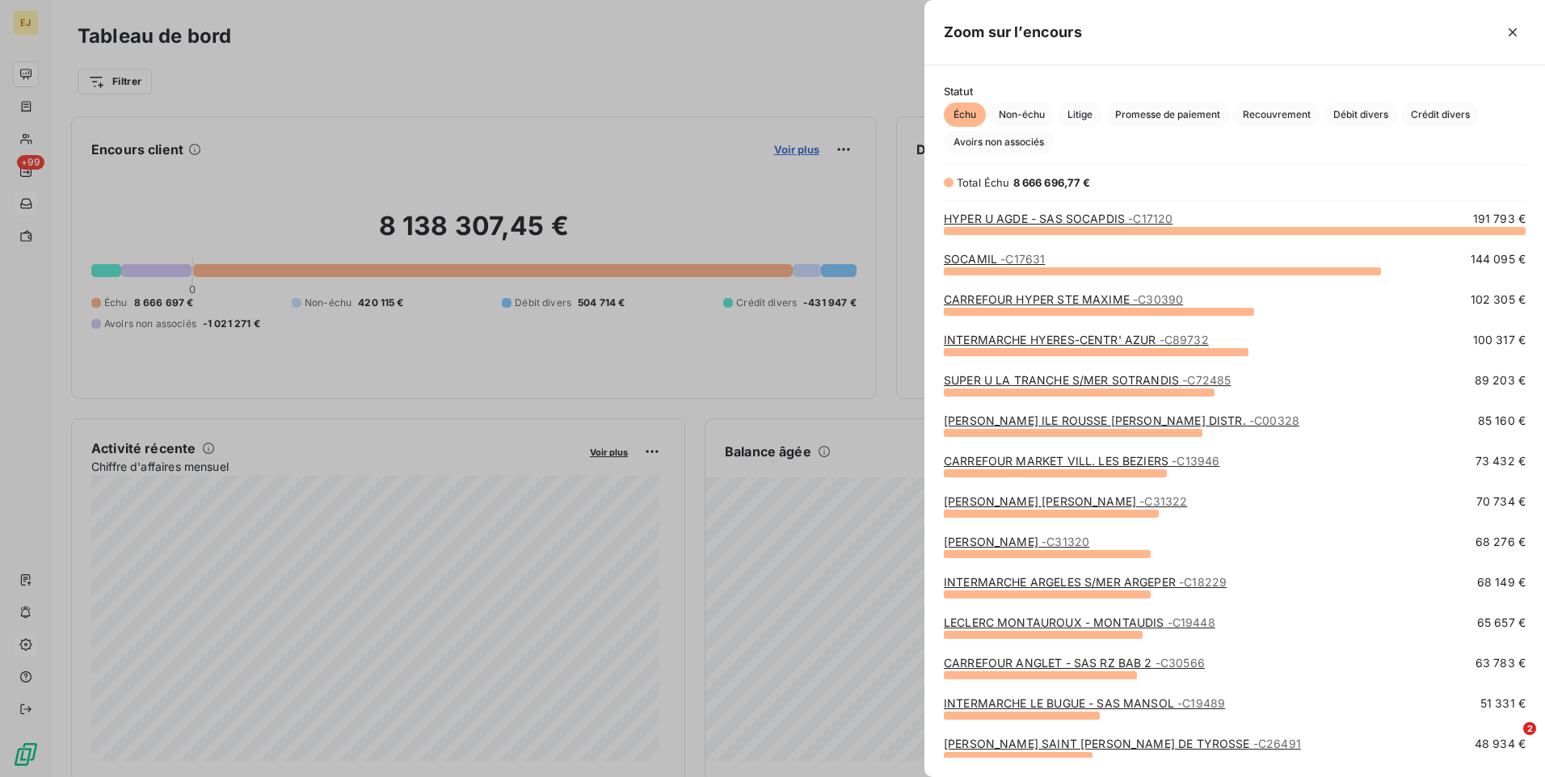
scroll to position [535, 608]
click at [717, 56] on div at bounding box center [772, 388] width 1545 height 777
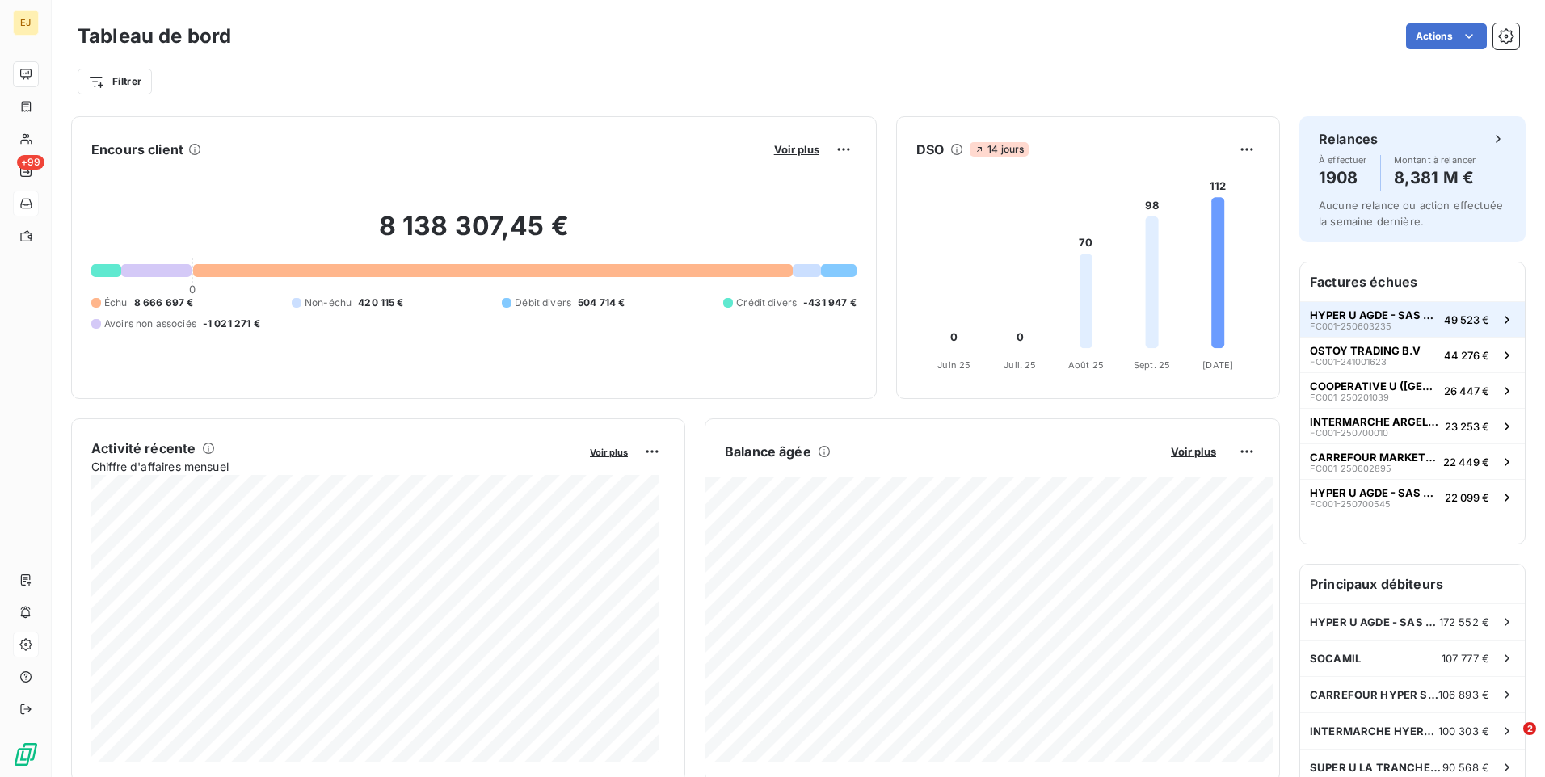
click at [1504, 318] on icon "button" at bounding box center [1506, 319] width 4 height 7
click at [1311, 315] on span "HYPER U AGDE - SAS SOCAPDIS" at bounding box center [1374, 315] width 128 height 13
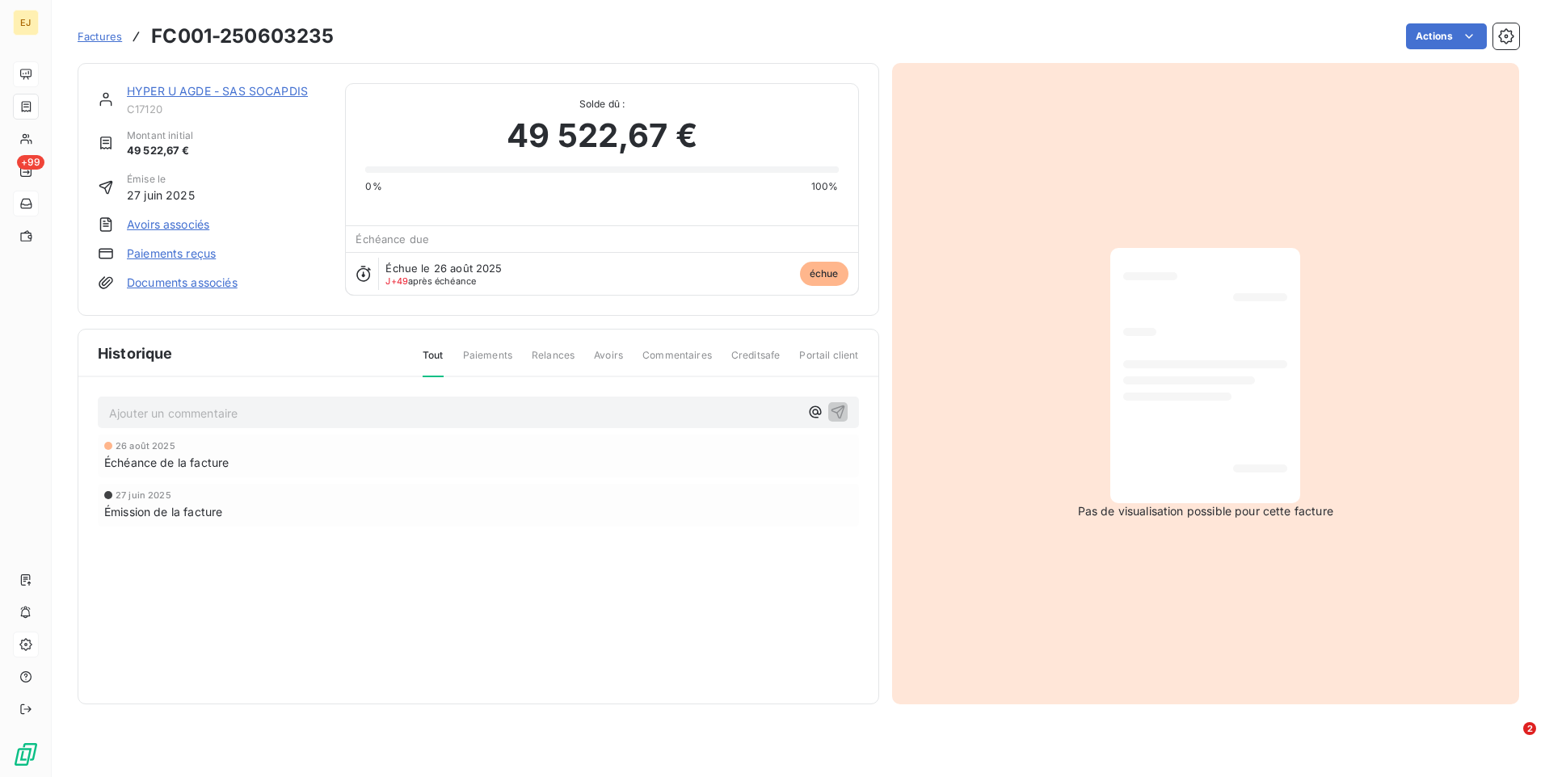
click at [229, 90] on link "HYPER U AGDE - SAS SOCAPDIS" at bounding box center [217, 91] width 181 height 14
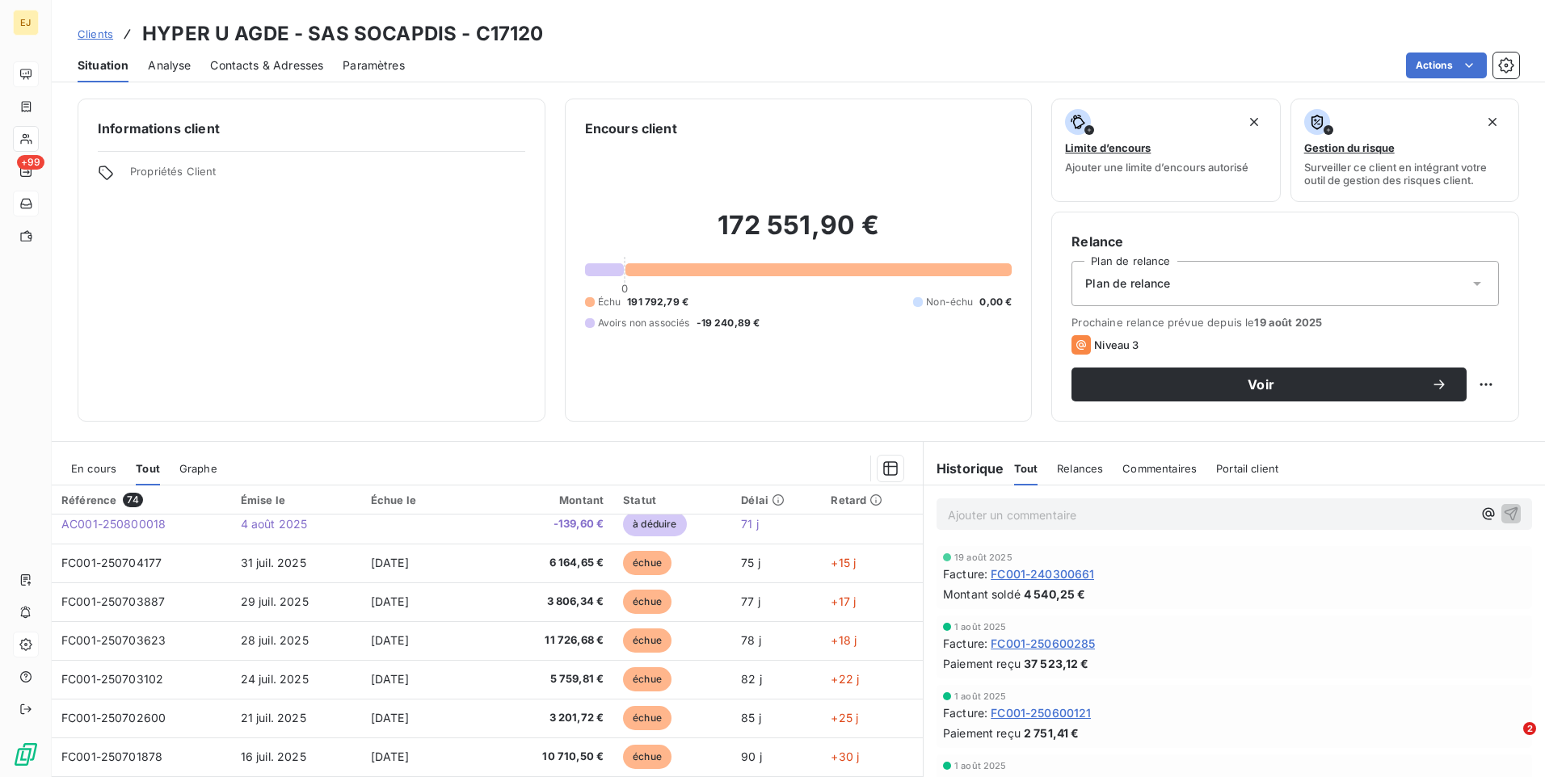
scroll to position [323, 0]
